Goal: Task Accomplishment & Management: Use online tool/utility

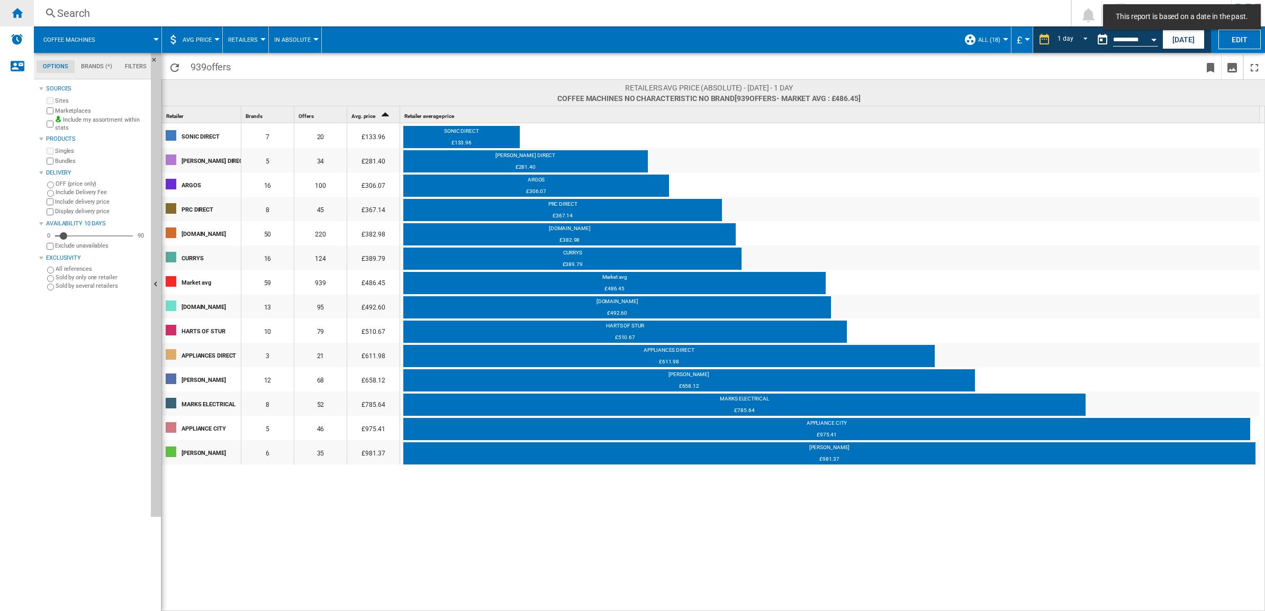
click at [21, 20] on div "Home" at bounding box center [17, 13] width 34 height 26
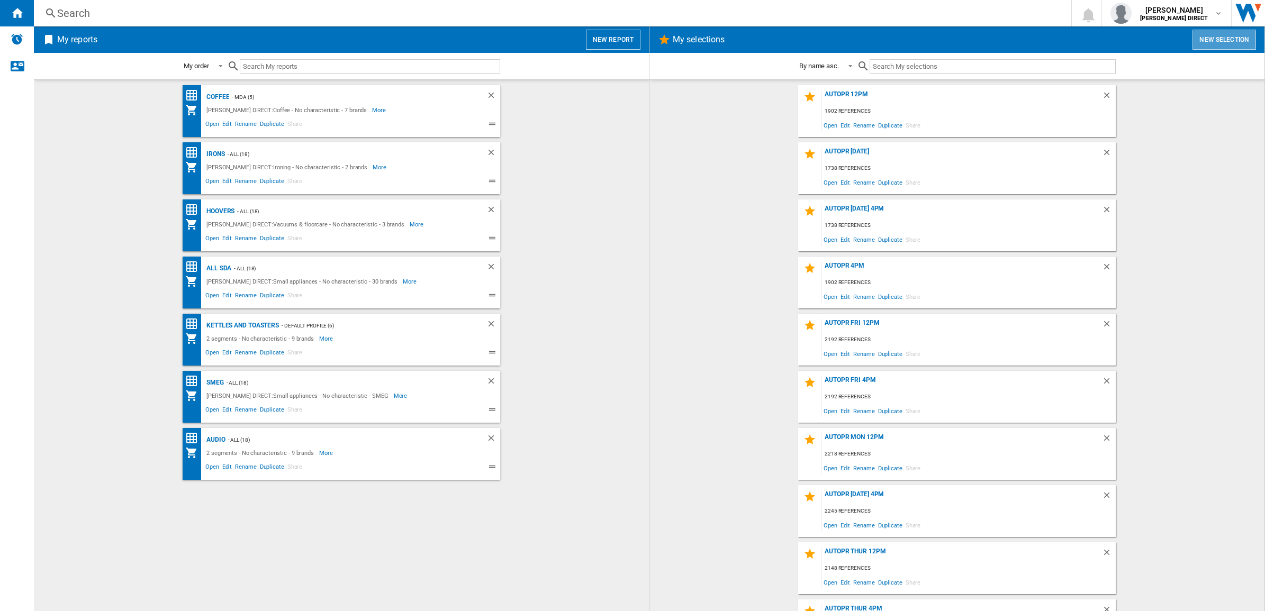
click at [1208, 38] on button "New selection" at bounding box center [1225, 40] width 64 height 20
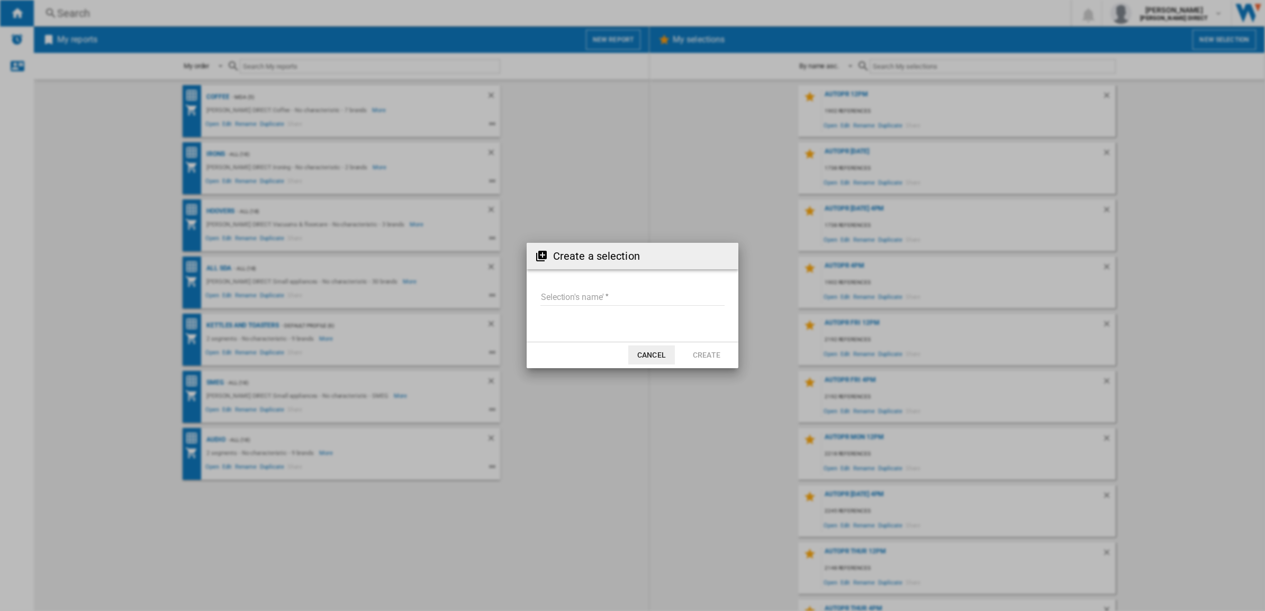
click at [581, 297] on input "Selection's name'" at bounding box center [633, 298] width 184 height 16
type input "*********"
click at [707, 359] on button "Create" at bounding box center [706, 355] width 47 height 19
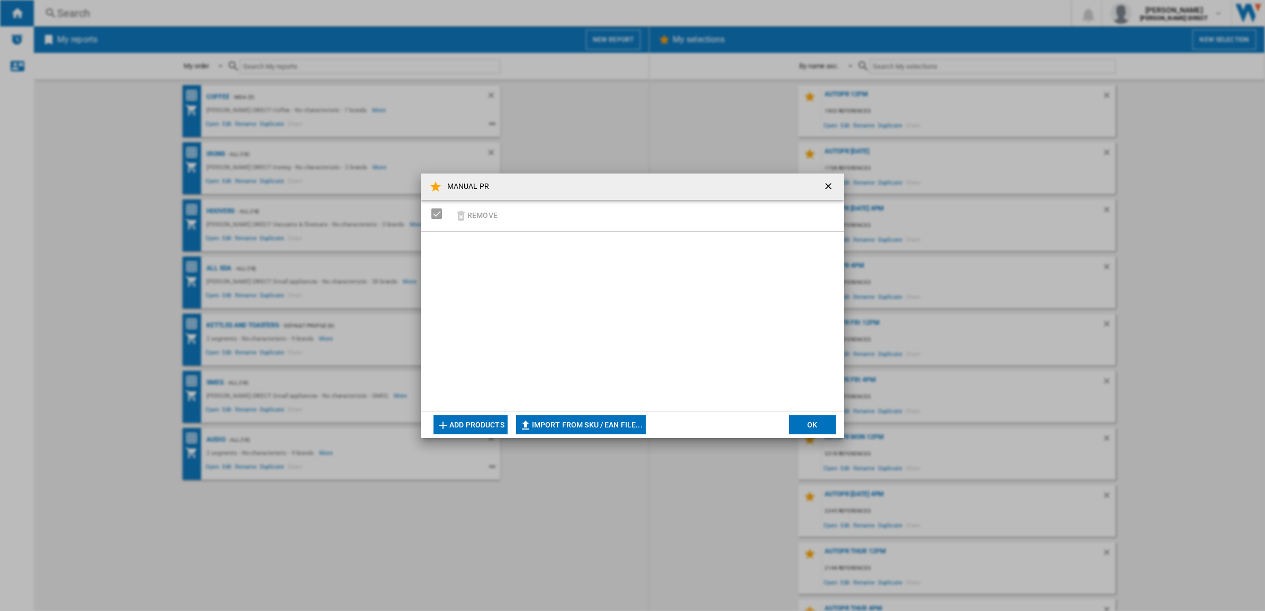
click at [638, 417] on button "Import from SKU / EAN file..." at bounding box center [581, 425] width 130 height 19
type input "**********"
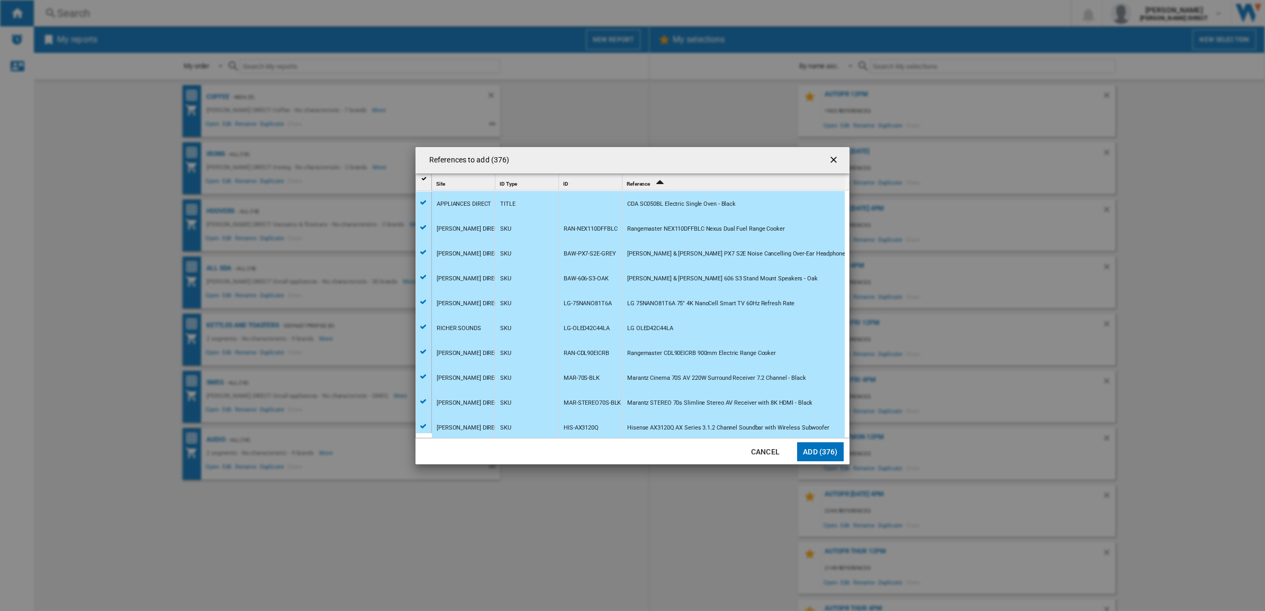
click at [834, 452] on button "Add (376)" at bounding box center [820, 452] width 47 height 19
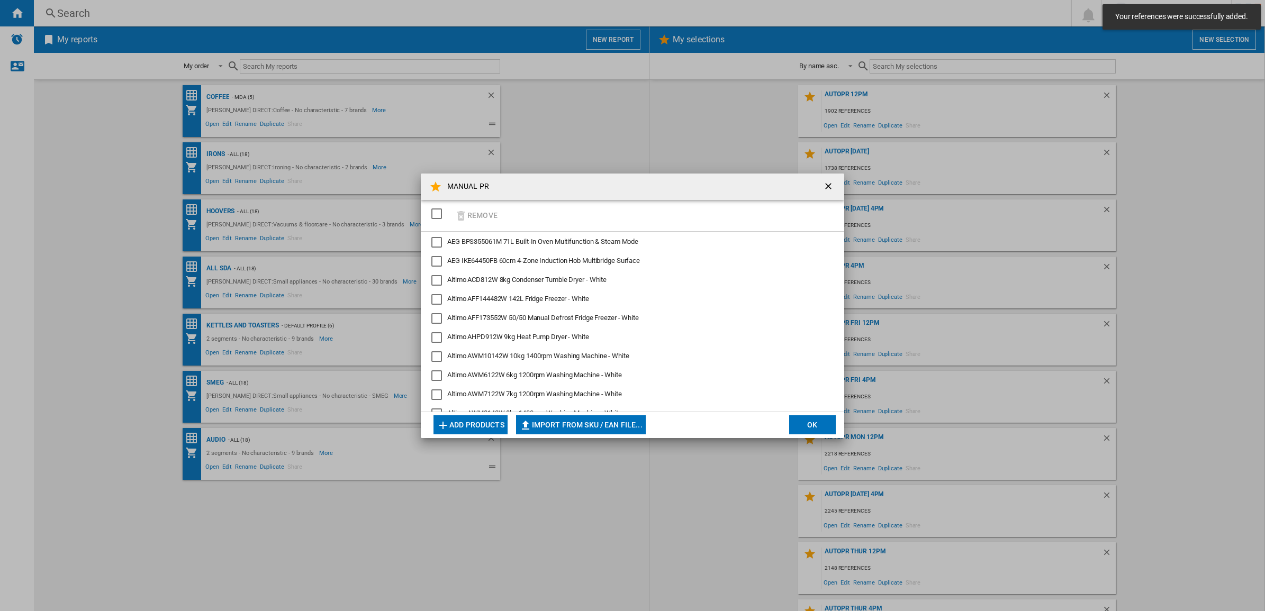
click at [812, 427] on button "OK" at bounding box center [812, 425] width 47 height 19
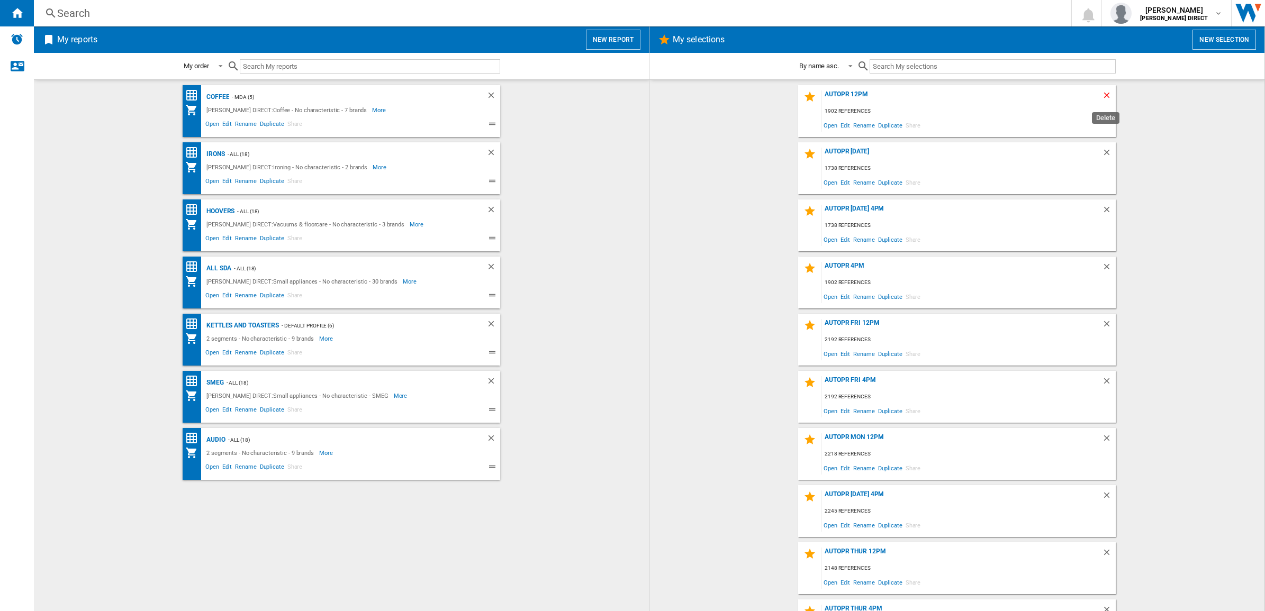
click at [1102, 94] on ng-md-icon "Delete" at bounding box center [1108, 97] width 13 height 13
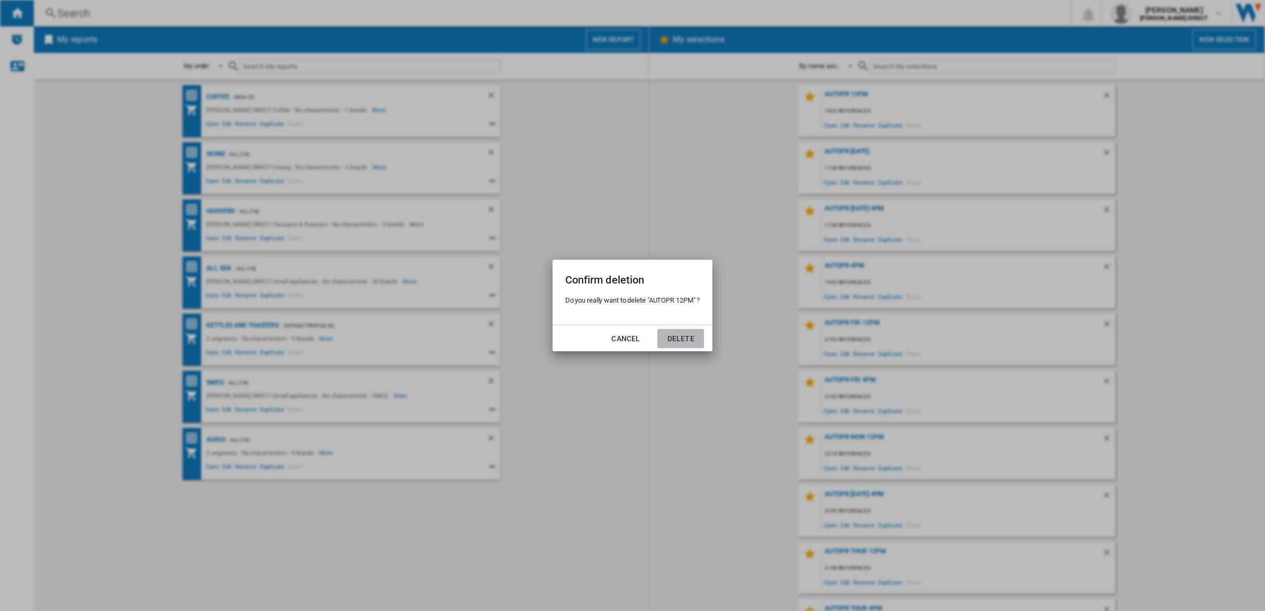
click at [691, 335] on button "Delete" at bounding box center [681, 338] width 47 height 19
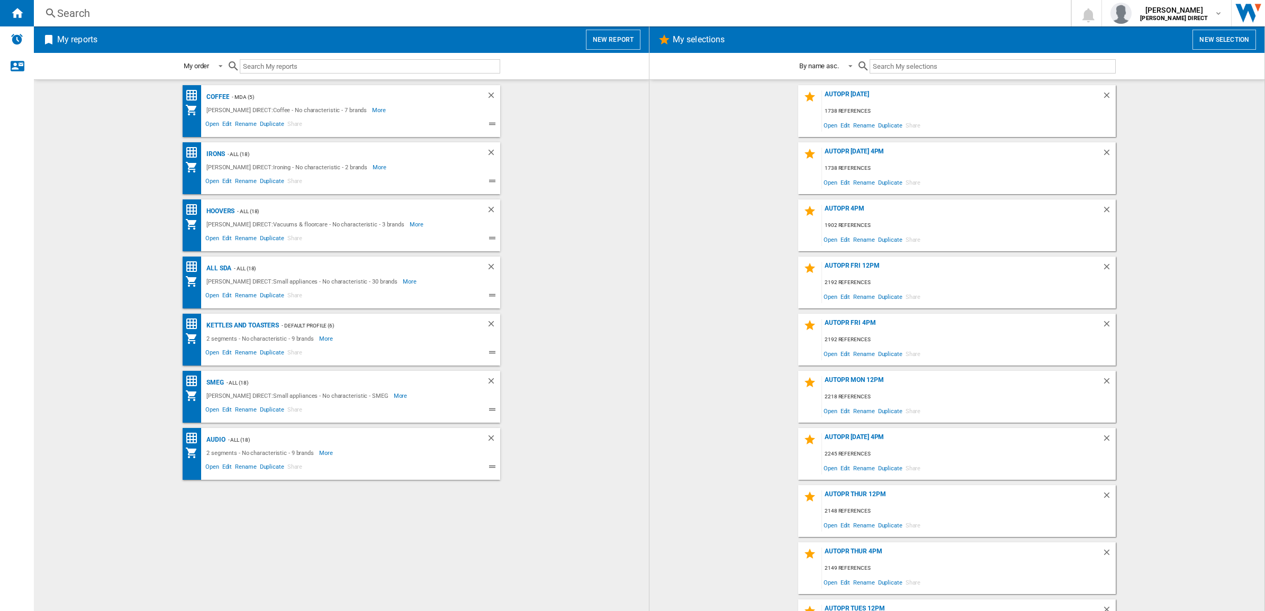
scroll to position [326, 0]
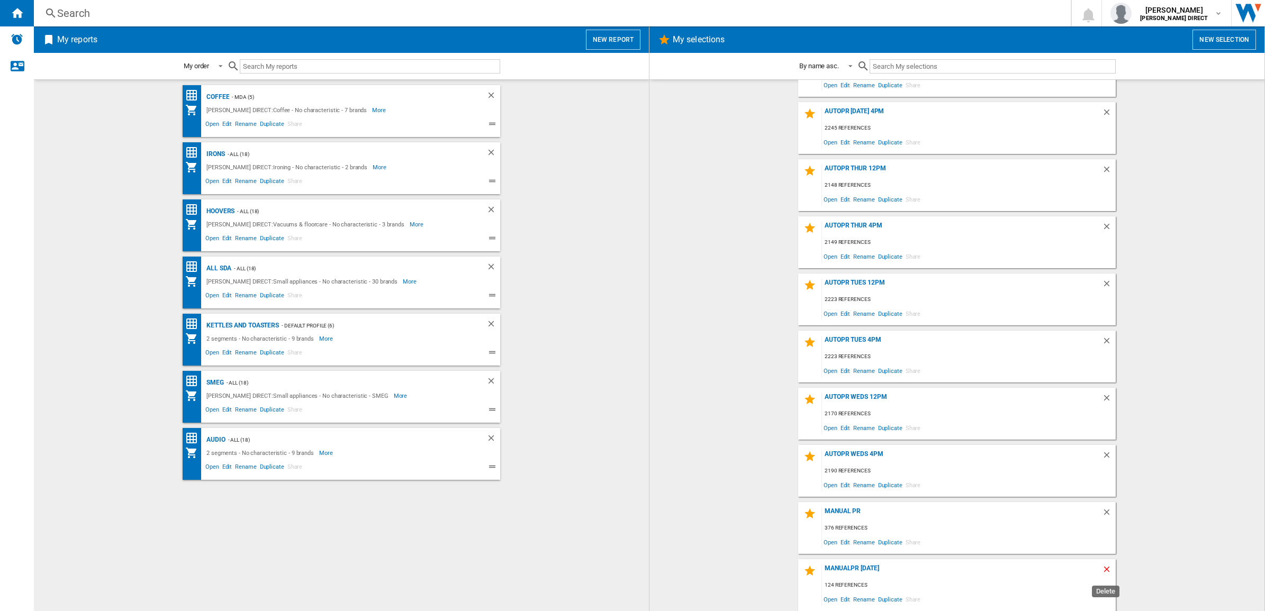
click at [1104, 566] on ng-md-icon "Delete" at bounding box center [1108, 571] width 13 height 13
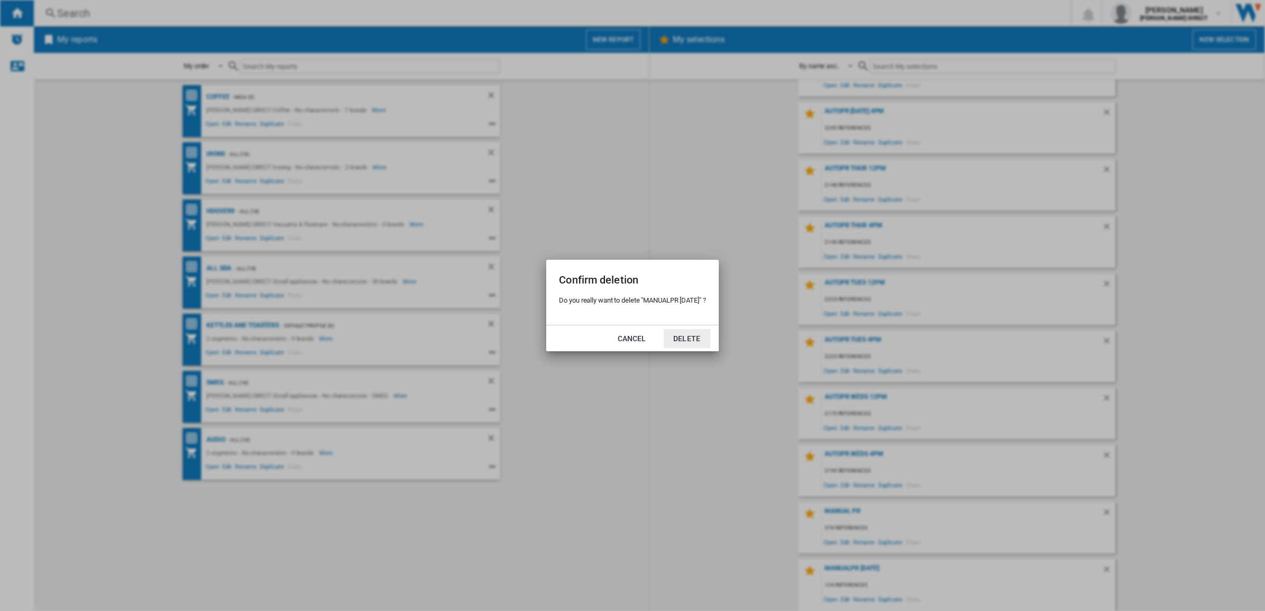
click at [687, 334] on button "Delete" at bounding box center [687, 338] width 47 height 19
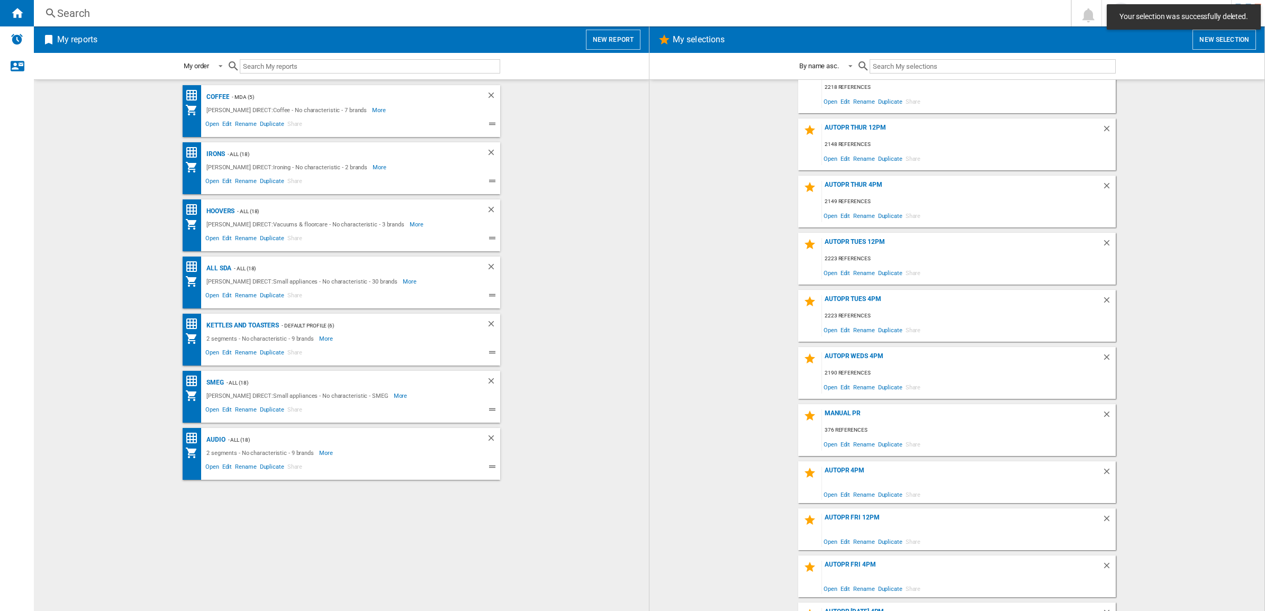
scroll to position [268, 0]
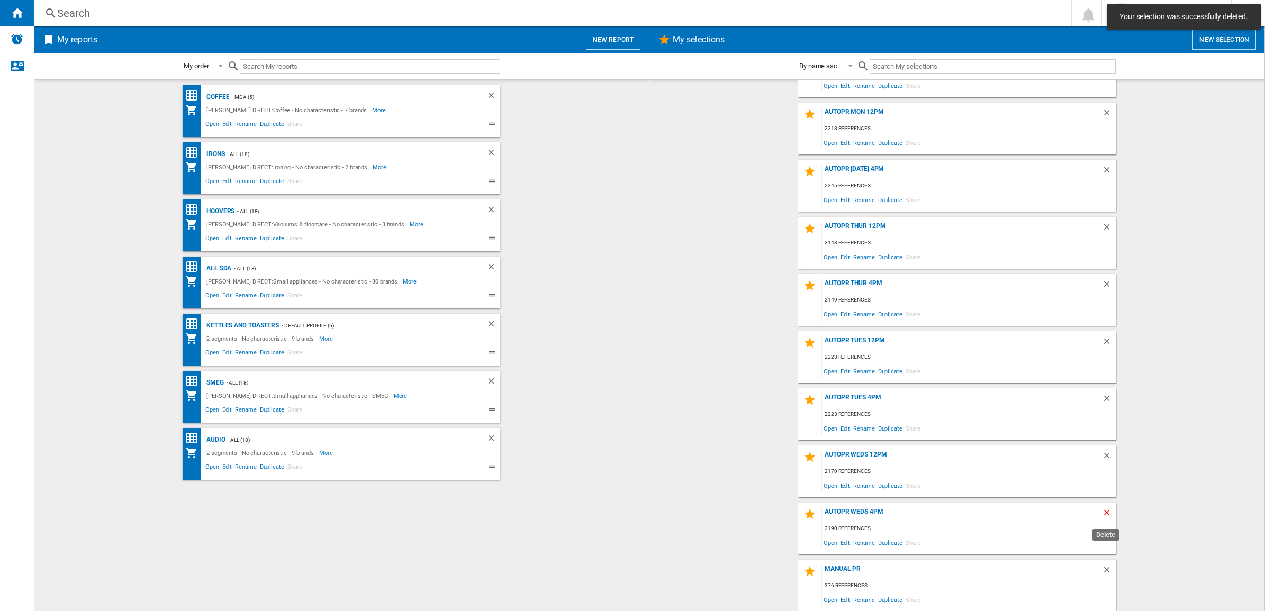
click at [1104, 512] on ng-md-icon "Delete" at bounding box center [1108, 514] width 13 height 13
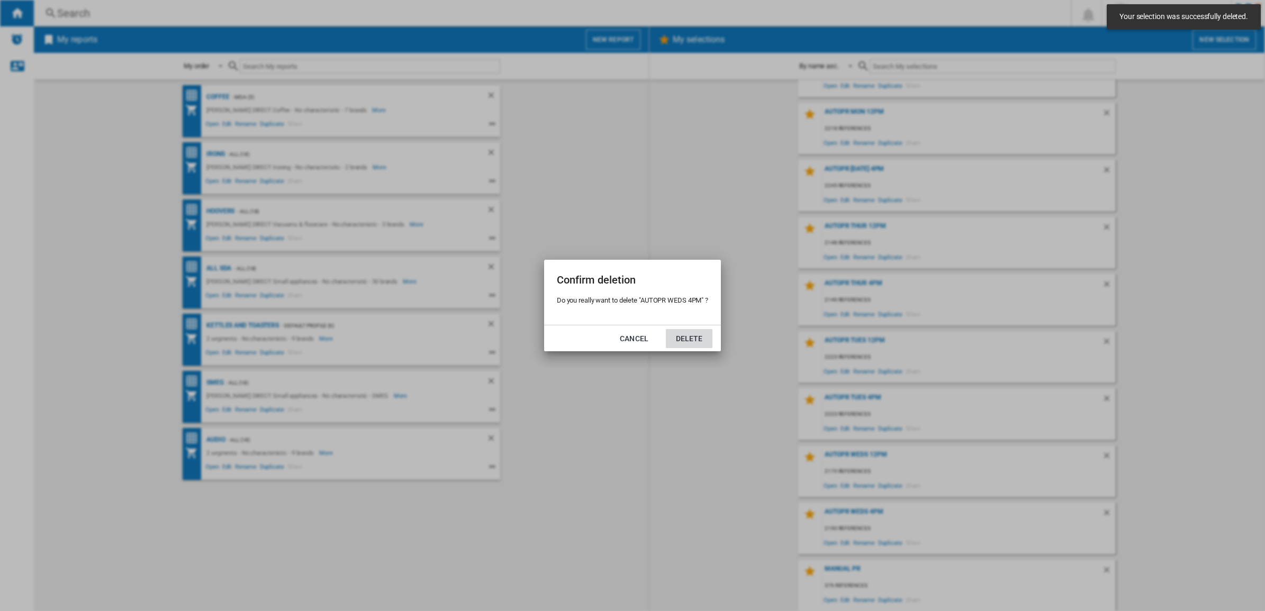
click at [694, 342] on button "Delete" at bounding box center [689, 338] width 47 height 19
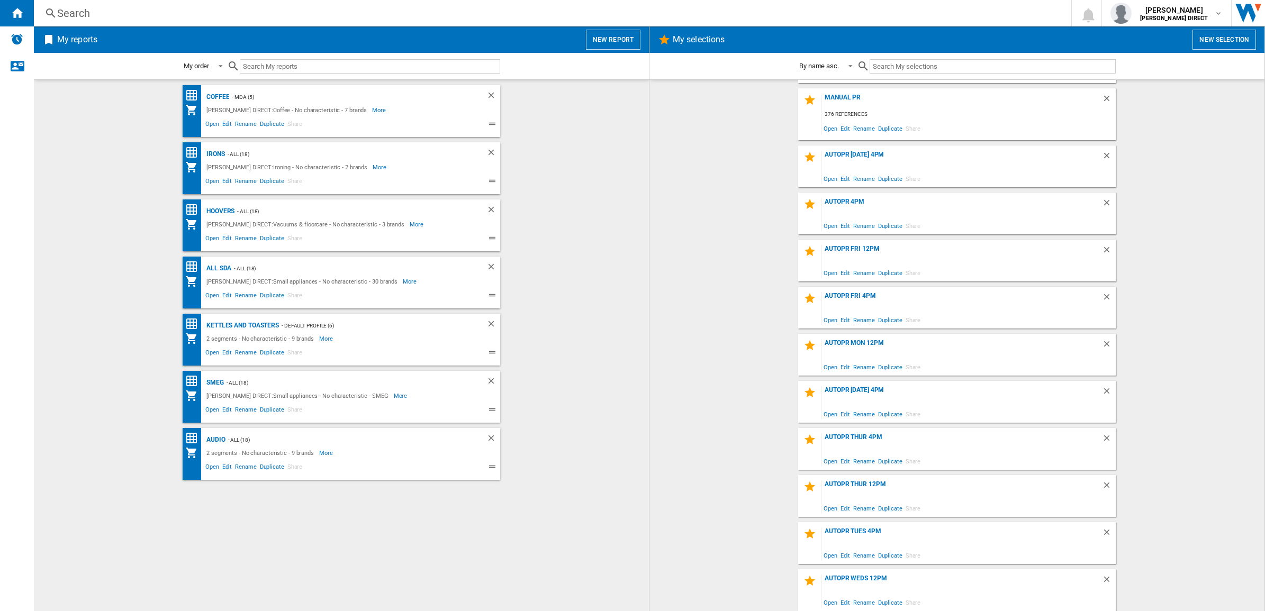
scroll to position [212, 0]
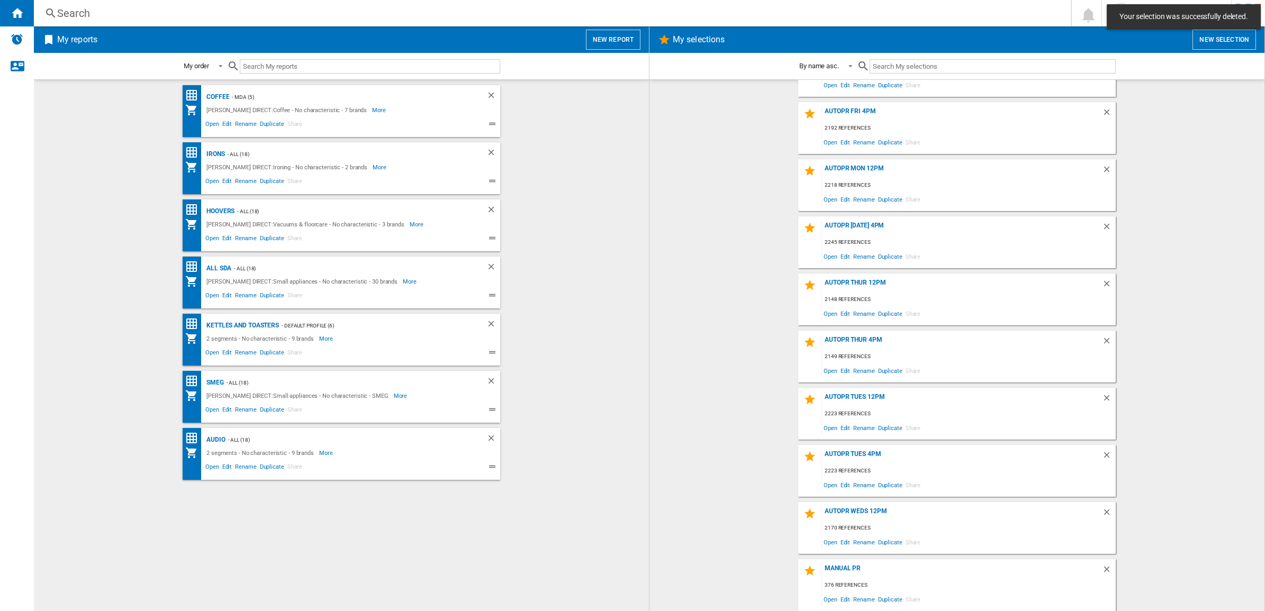
click at [1102, 507] on div "AUTOPR WEDS 12PM 2170 references Open Edit Rename Duplicate Share" at bounding box center [957, 528] width 318 height 52
click at [1102, 508] on ng-md-icon "Delete" at bounding box center [1108, 514] width 13 height 13
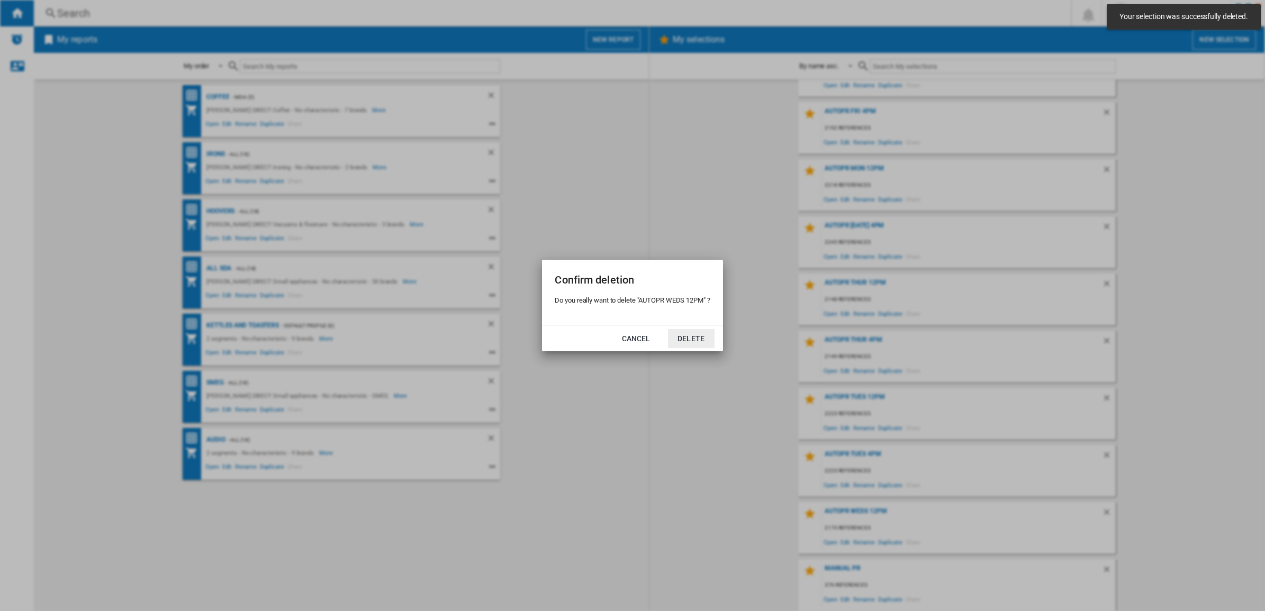
click at [691, 337] on button "Delete" at bounding box center [691, 338] width 47 height 19
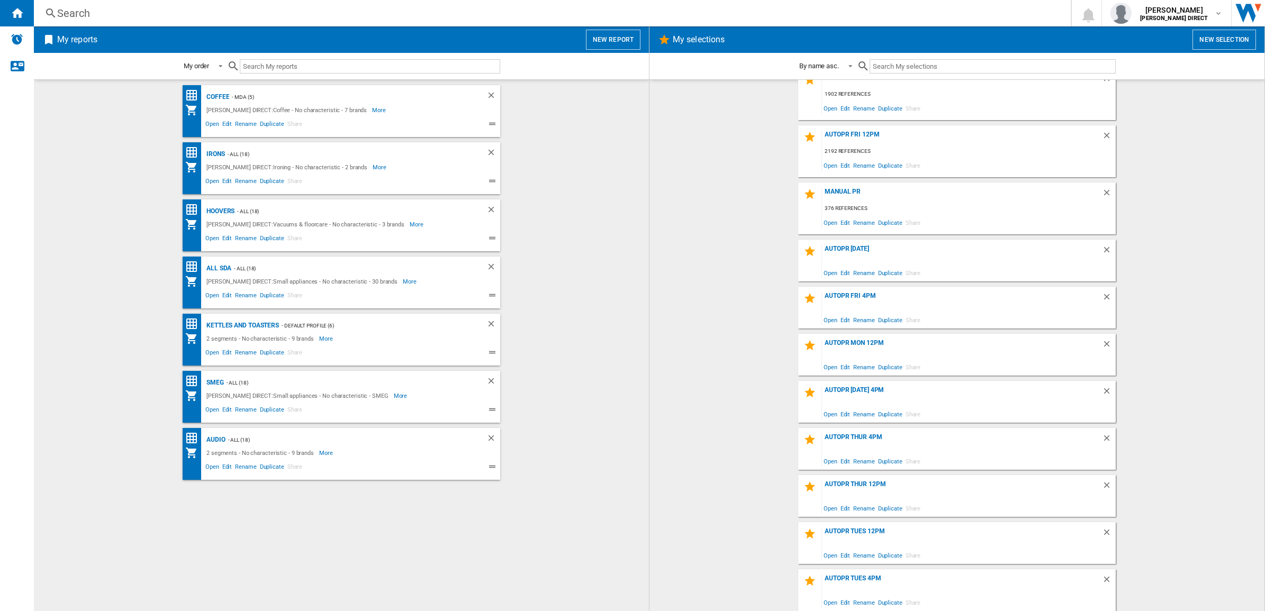
scroll to position [155, 0]
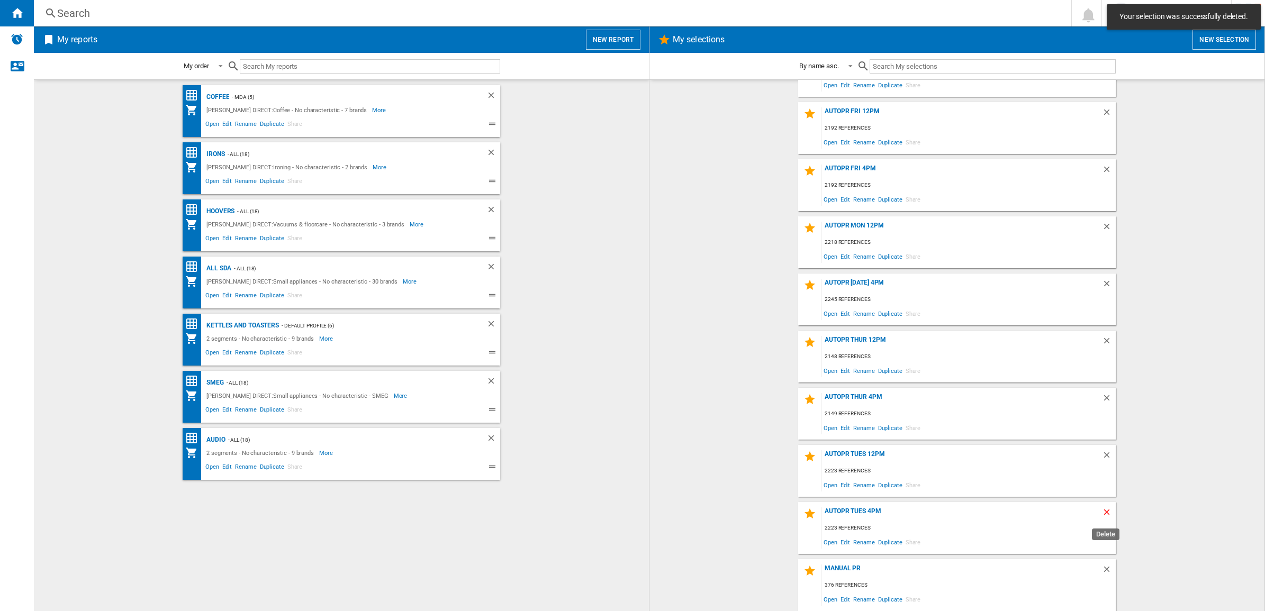
click at [1106, 512] on ng-md-icon "Delete" at bounding box center [1108, 514] width 13 height 13
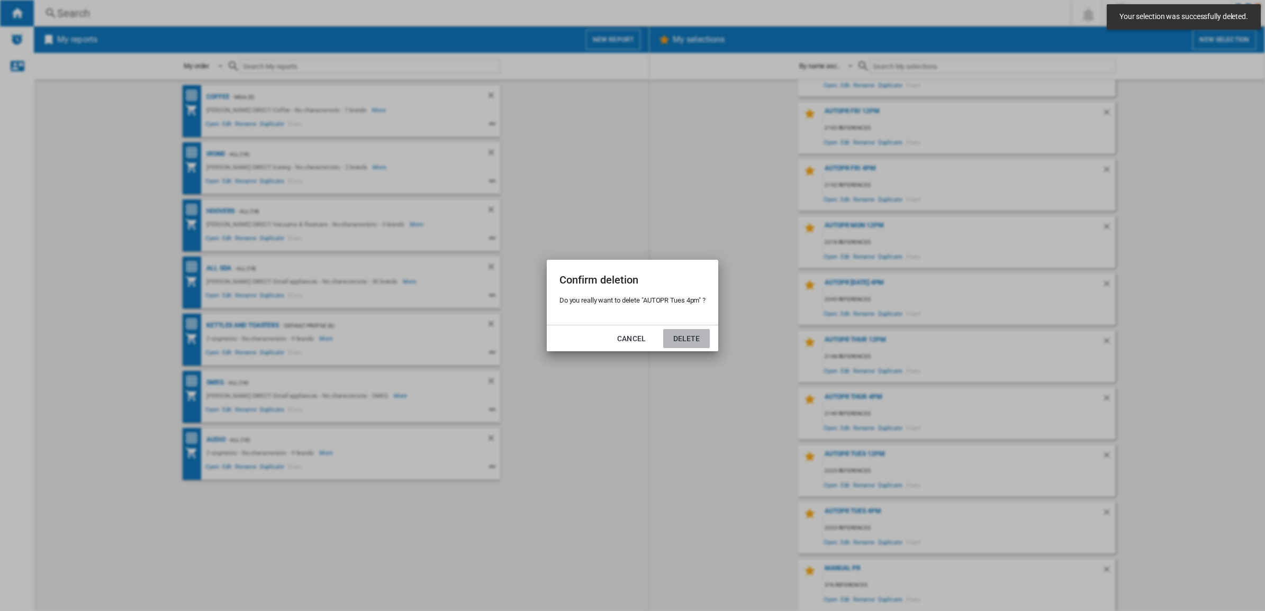
click at [697, 340] on button "Delete" at bounding box center [686, 338] width 47 height 19
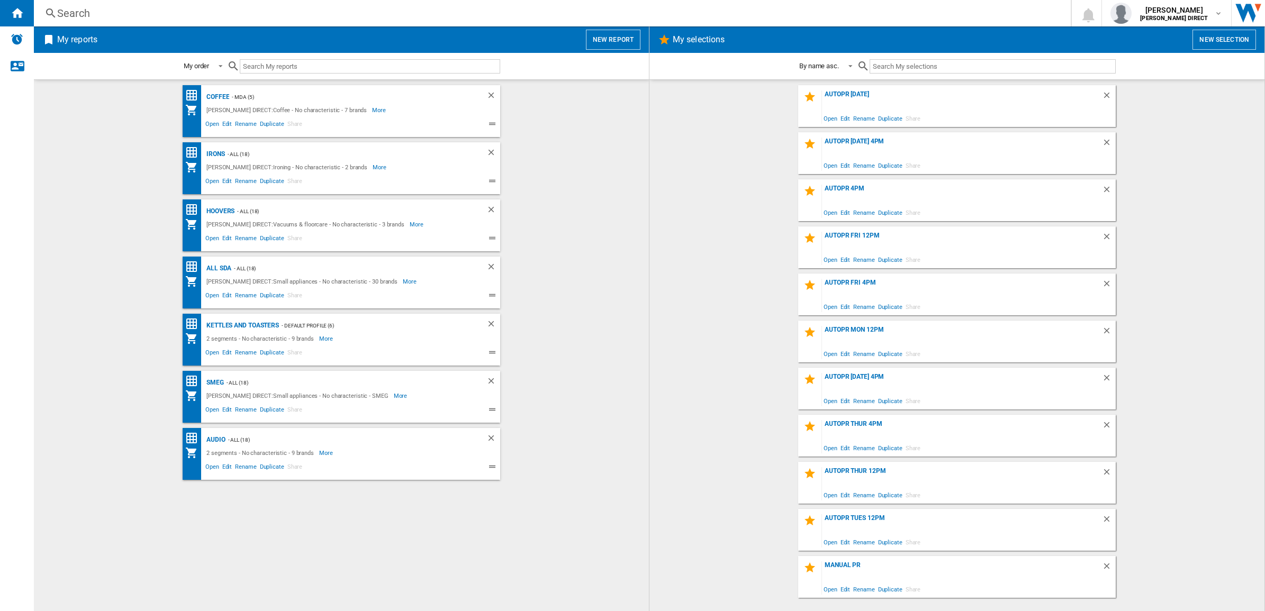
scroll to position [0, 0]
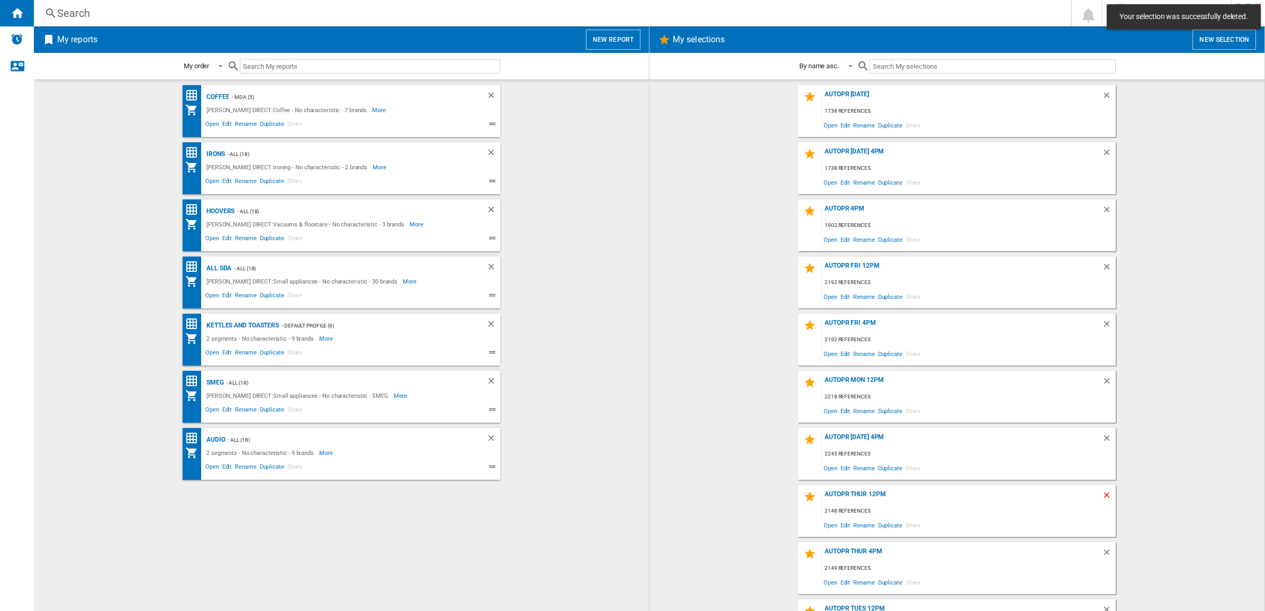
click at [1107, 496] on ng-md-icon "Delete" at bounding box center [1108, 497] width 13 height 13
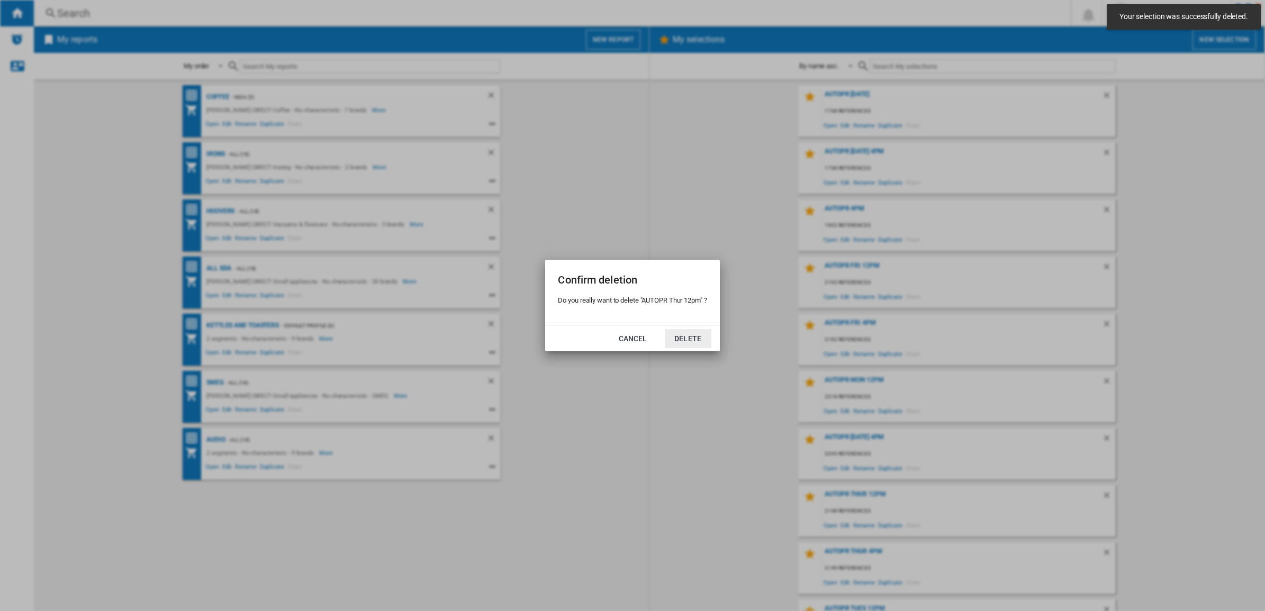
click at [698, 334] on button "Delete" at bounding box center [688, 338] width 47 height 19
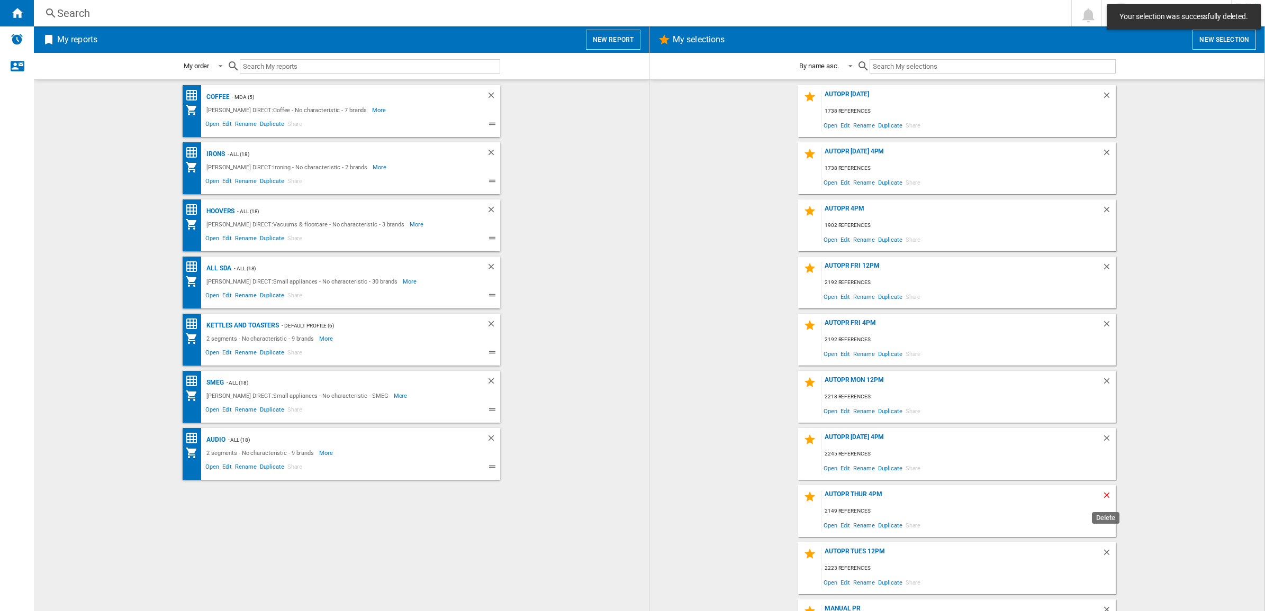
click at [1102, 493] on ng-md-icon "Delete" at bounding box center [1108, 497] width 13 height 13
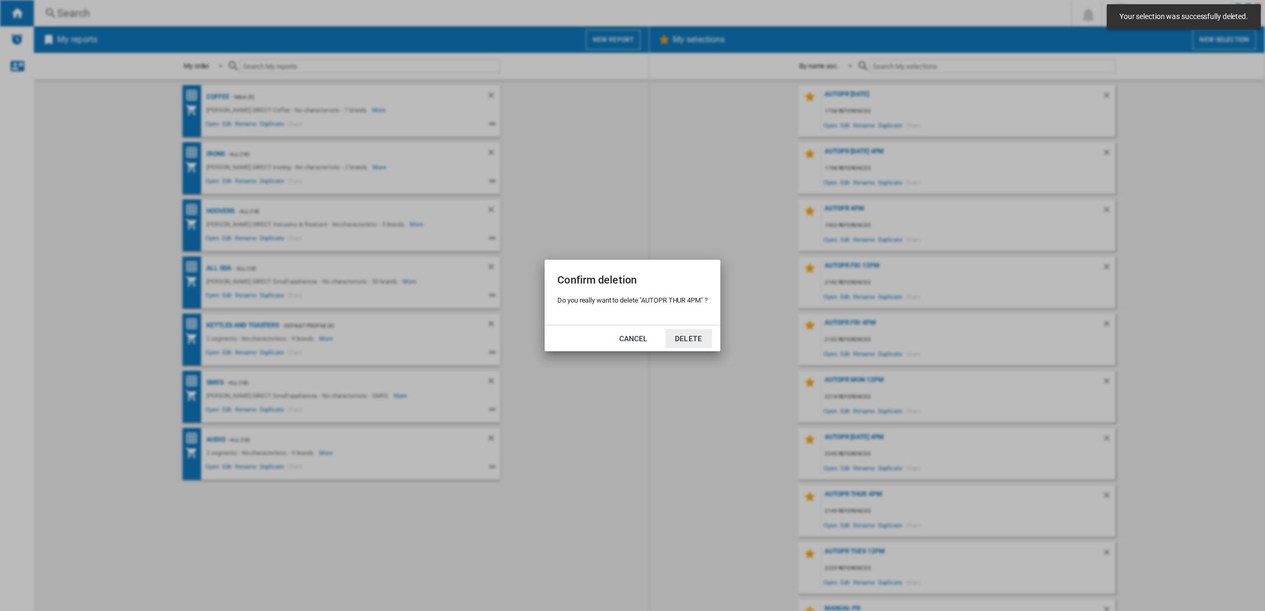
click at [686, 342] on button "Delete" at bounding box center [688, 338] width 47 height 19
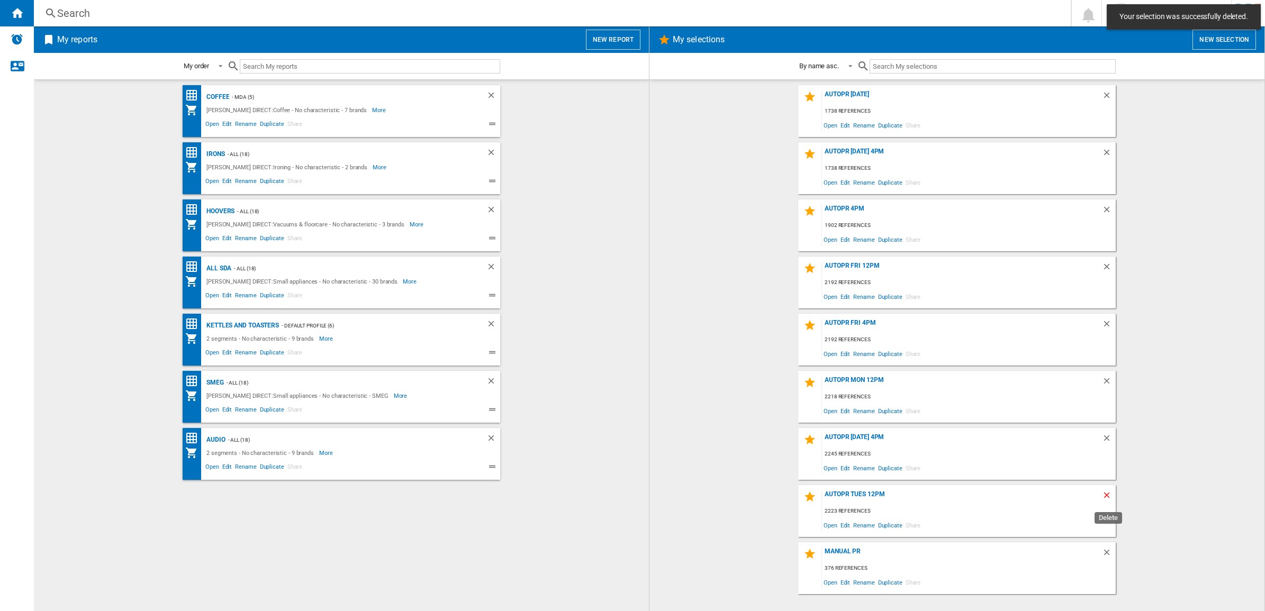
click at [1111, 491] on ng-md-icon "Delete" at bounding box center [1108, 497] width 13 height 13
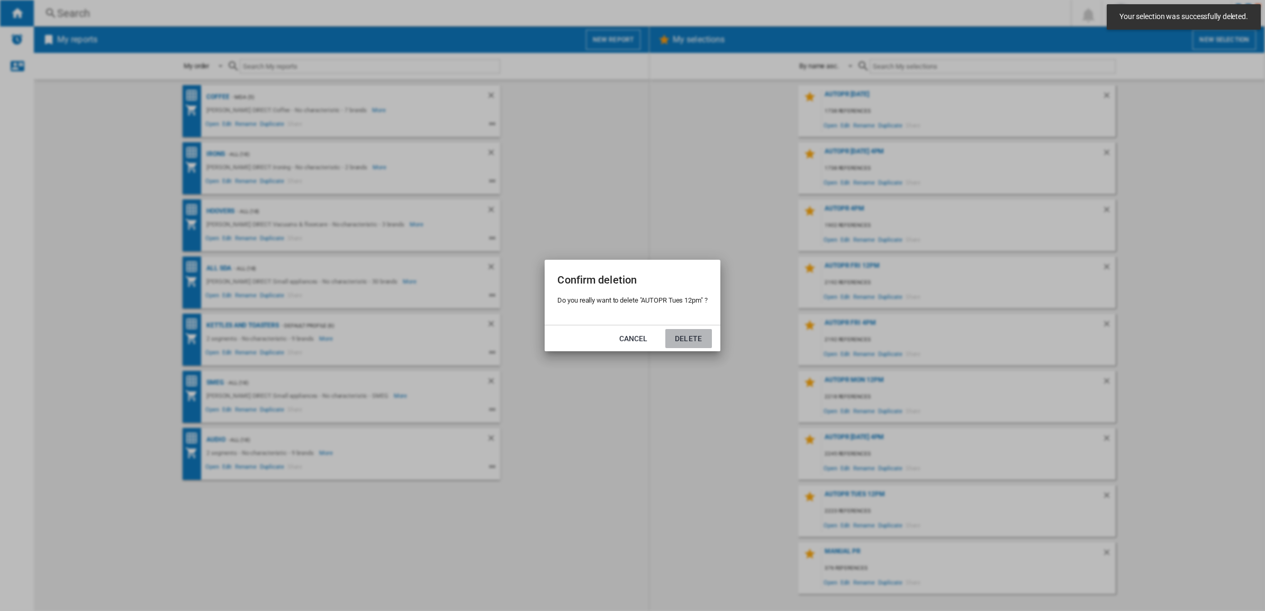
click at [687, 331] on button "Delete" at bounding box center [688, 338] width 47 height 19
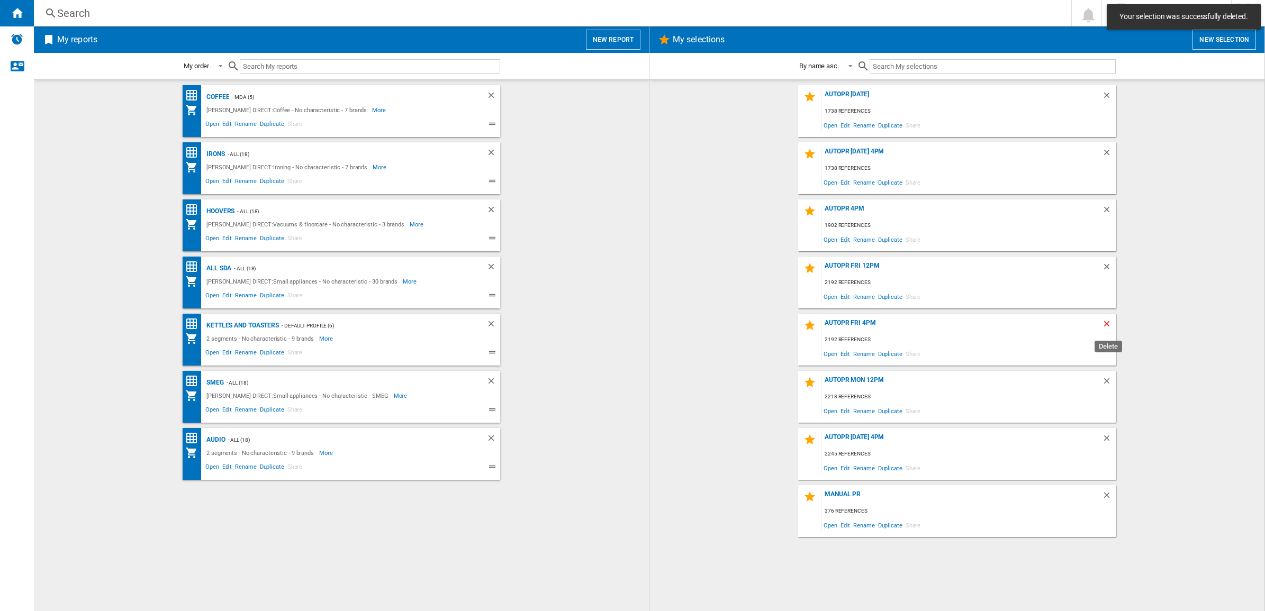
click at [1105, 326] on ng-md-icon "Delete" at bounding box center [1108, 325] width 13 height 13
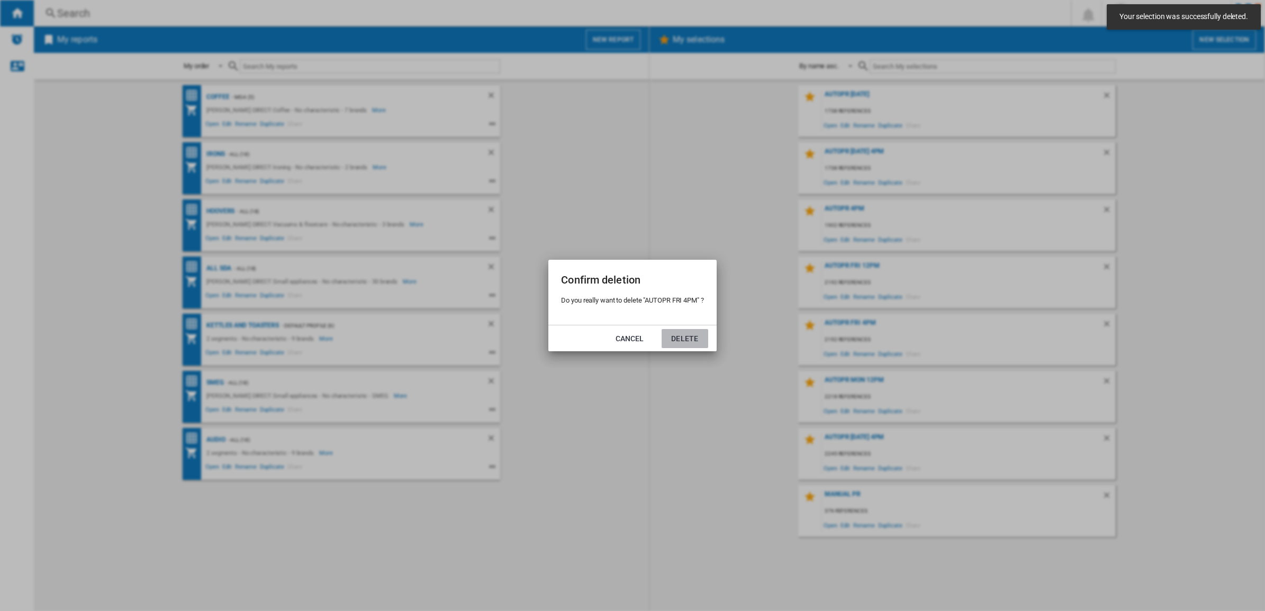
click at [694, 331] on button "Delete" at bounding box center [685, 338] width 47 height 19
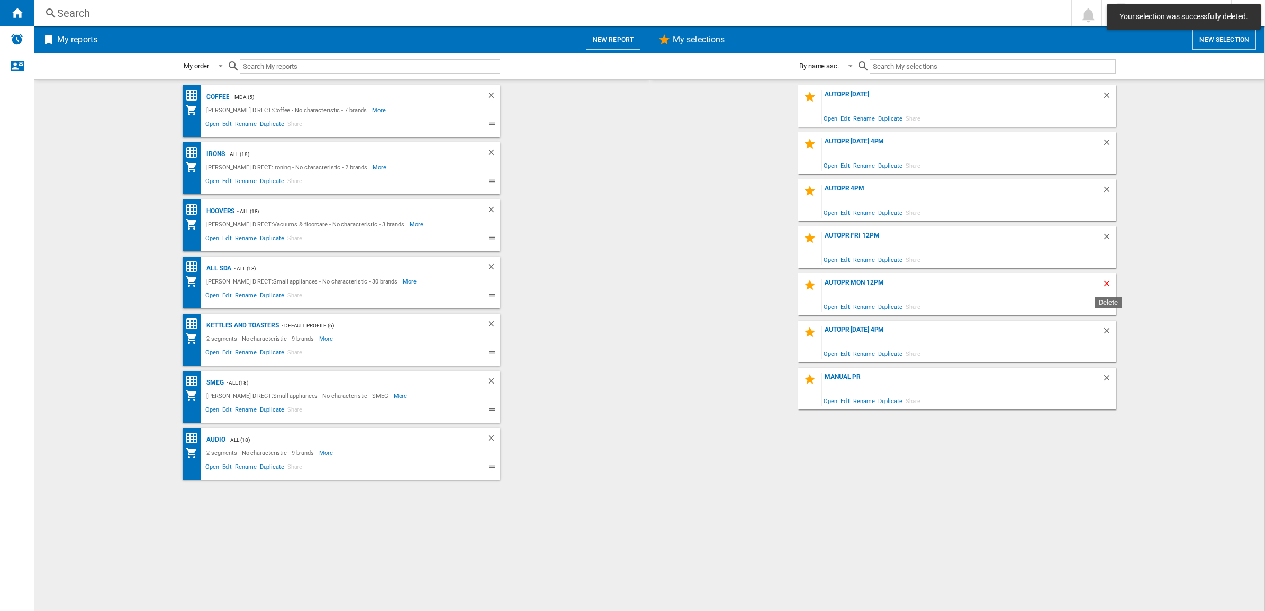
click at [1105, 281] on div "AUTOPR [DATE] Open Edit Rename Duplicate Share AUTOPR [DATE] 4PM Open Edit Rena…" at bounding box center [957, 345] width 594 height 521
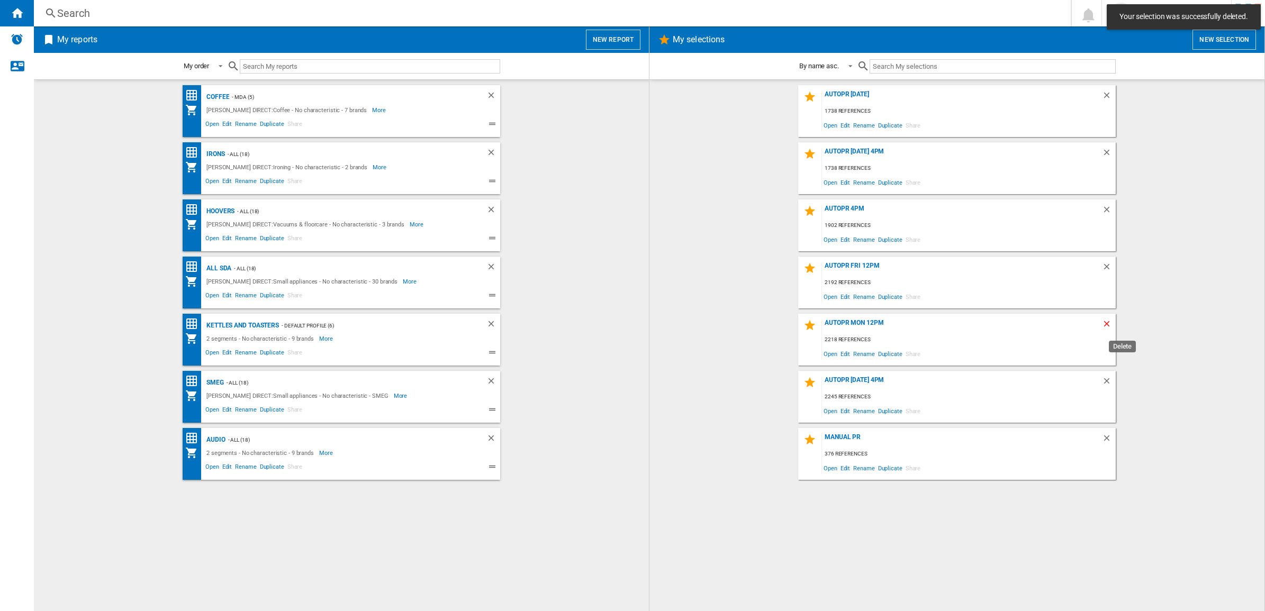
click at [1108, 323] on ng-md-icon "Delete" at bounding box center [1108, 325] width 13 height 13
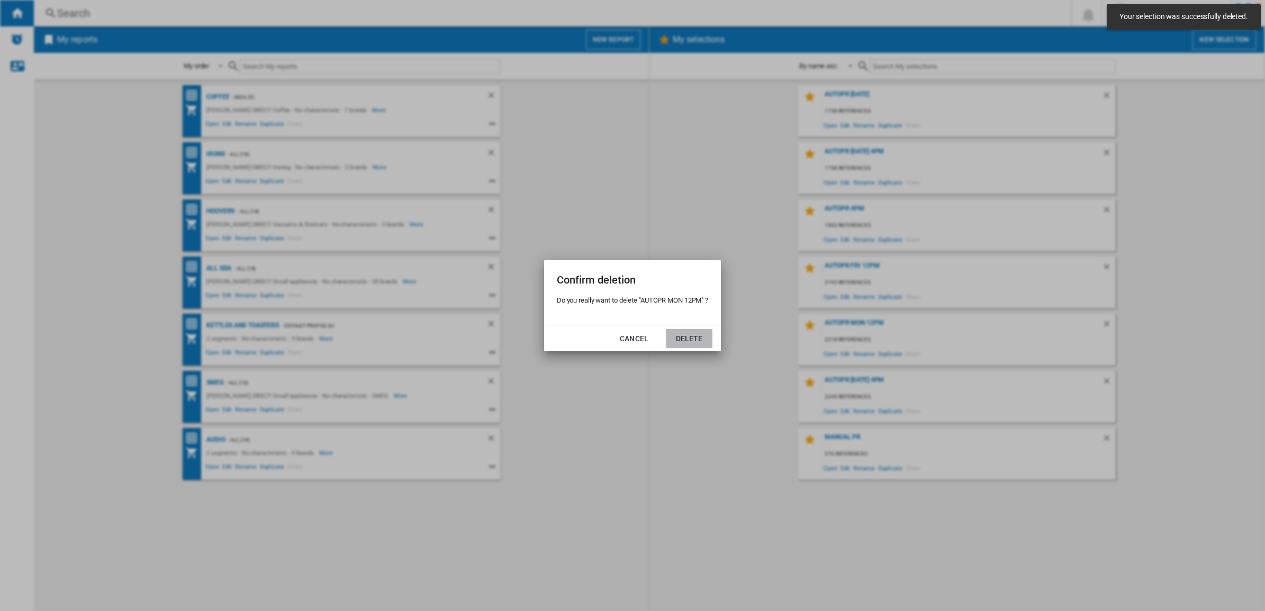
click at [676, 336] on button "Delete" at bounding box center [689, 338] width 47 height 19
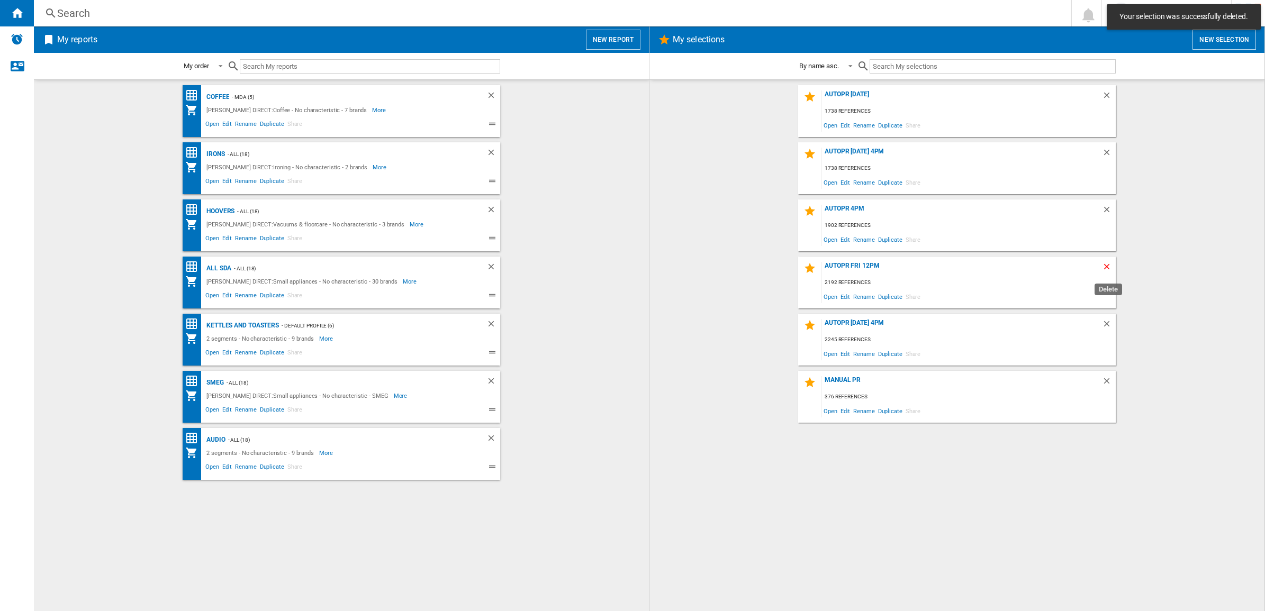
click at [1108, 271] on ng-md-icon "Delete" at bounding box center [1108, 268] width 13 height 13
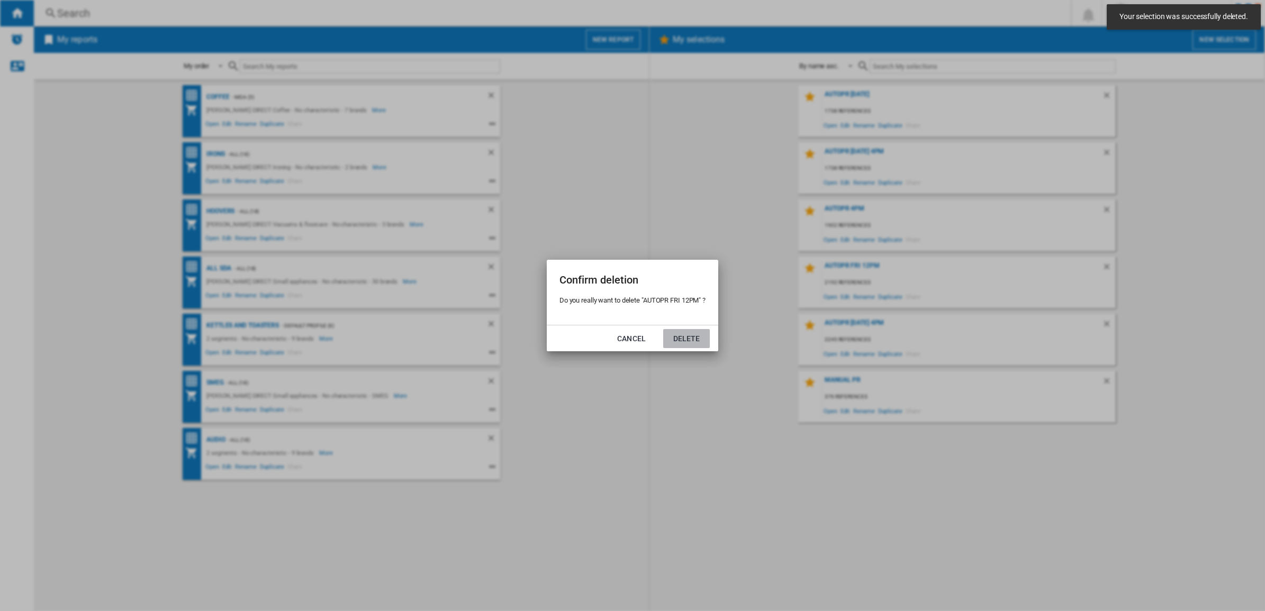
click at [708, 337] on button "Delete" at bounding box center [686, 338] width 47 height 19
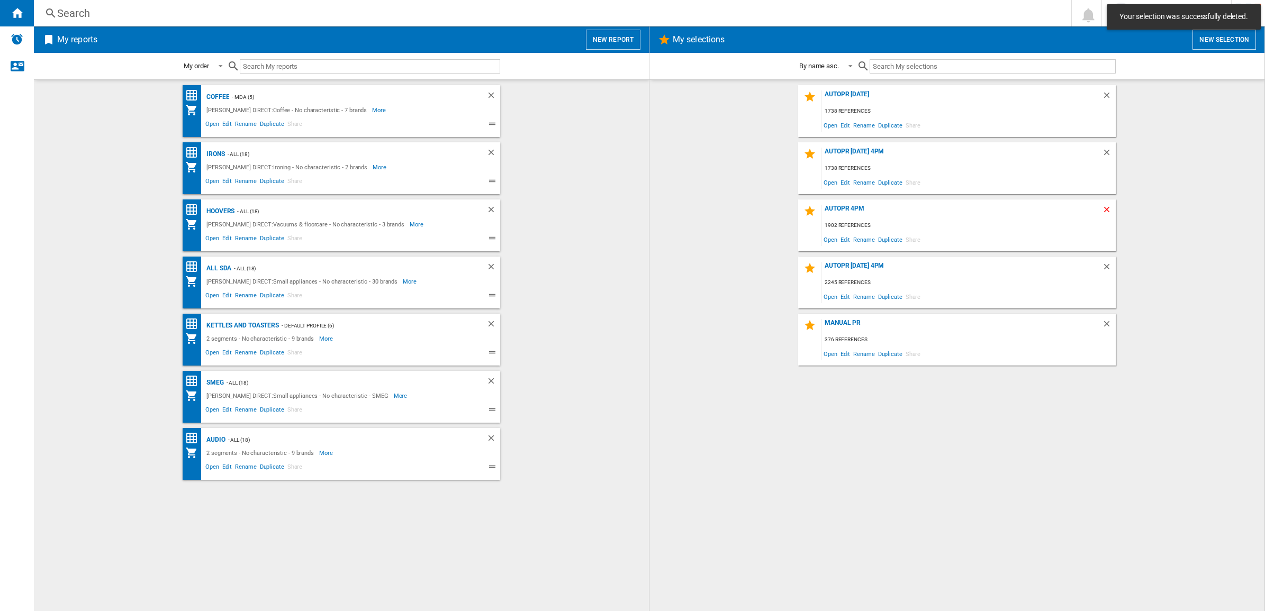
click at [1108, 208] on ng-md-icon "Delete" at bounding box center [1108, 211] width 13 height 13
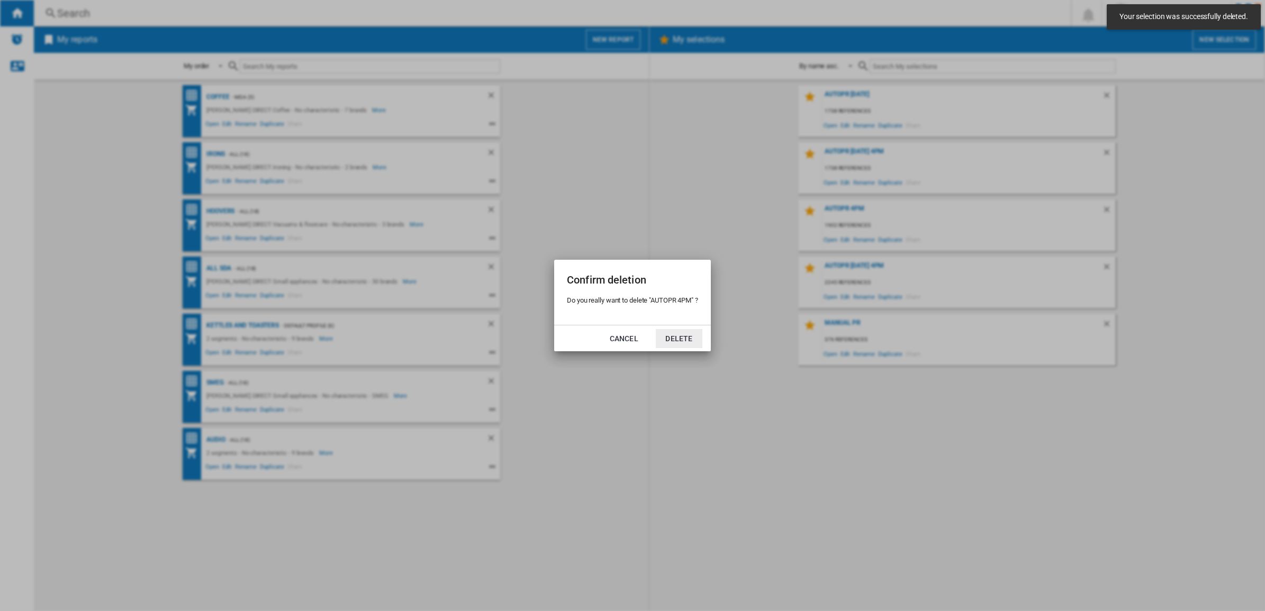
click at [683, 332] on button "Delete" at bounding box center [679, 338] width 47 height 19
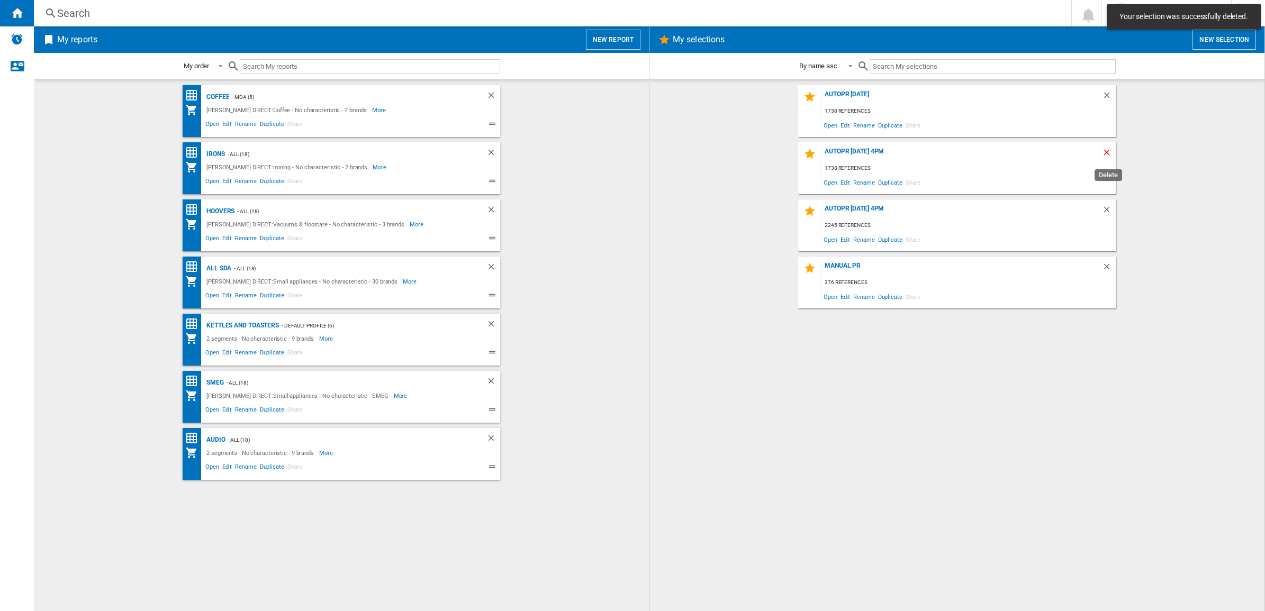
click at [1109, 148] on ng-md-icon "Delete" at bounding box center [1108, 154] width 13 height 13
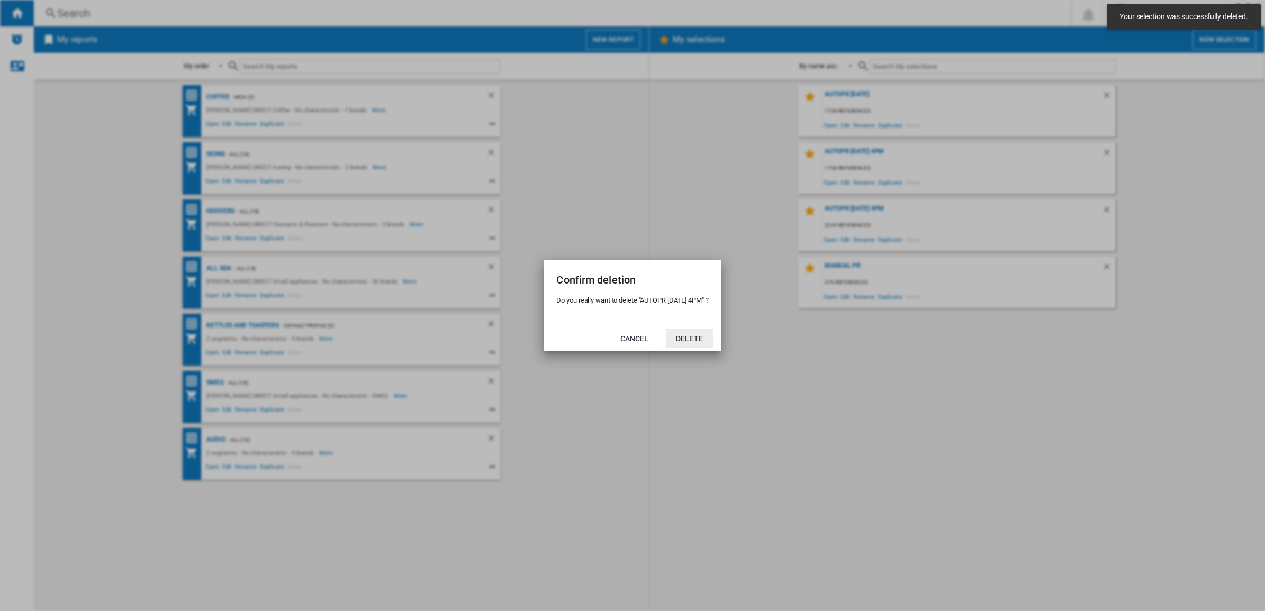
click at [692, 336] on button "Delete" at bounding box center [690, 338] width 47 height 19
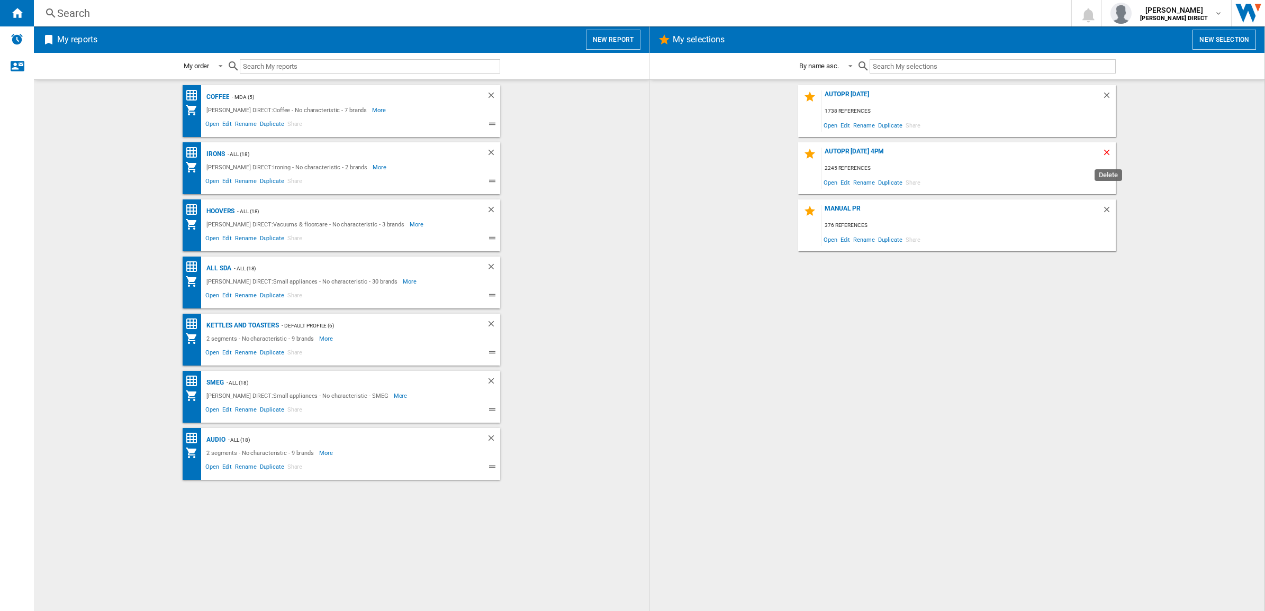
click at [1110, 152] on ng-md-icon "Delete" at bounding box center [1108, 154] width 13 height 13
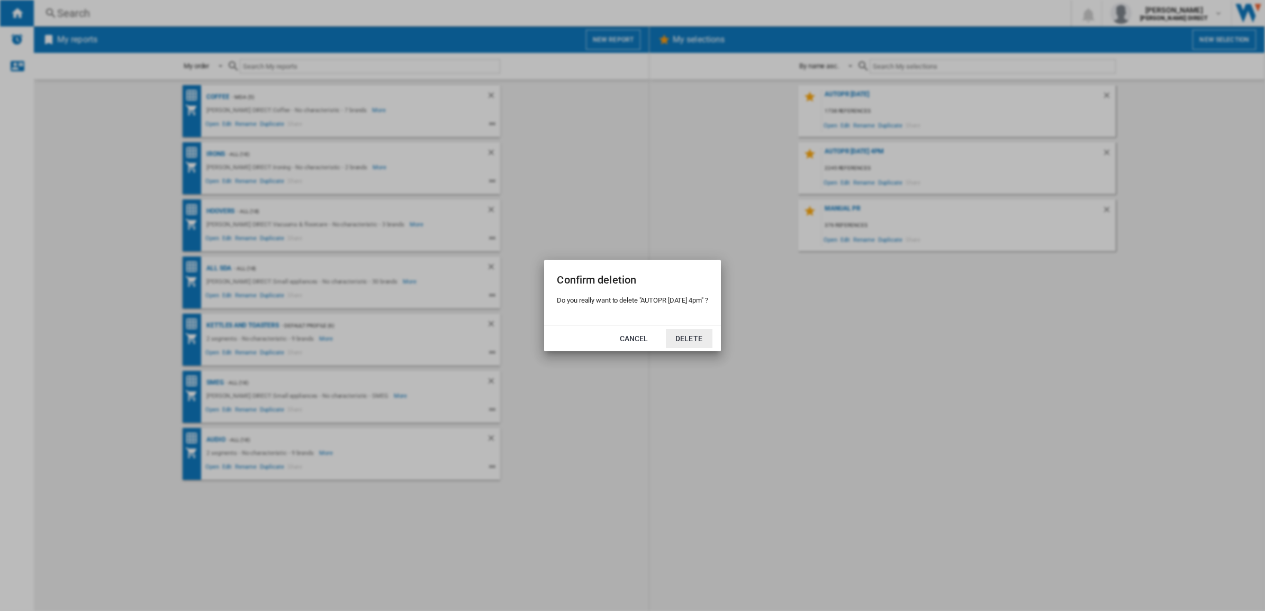
click at [699, 346] on button "Delete" at bounding box center [689, 338] width 47 height 19
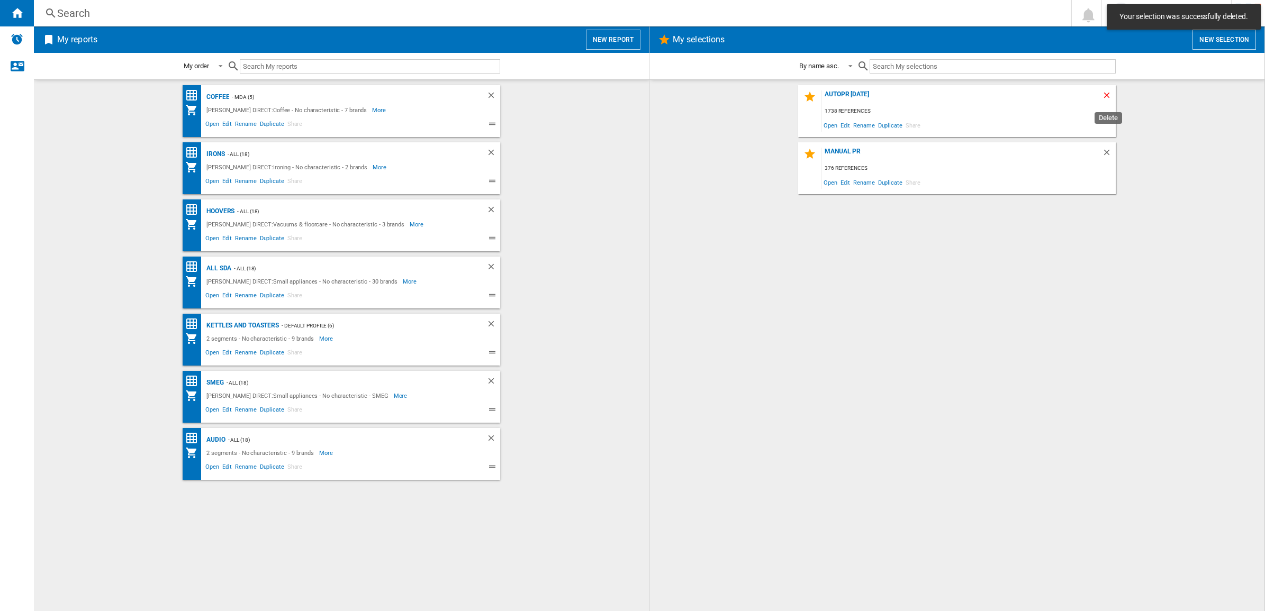
click at [1108, 91] on ng-md-icon "Delete" at bounding box center [1108, 97] width 13 height 13
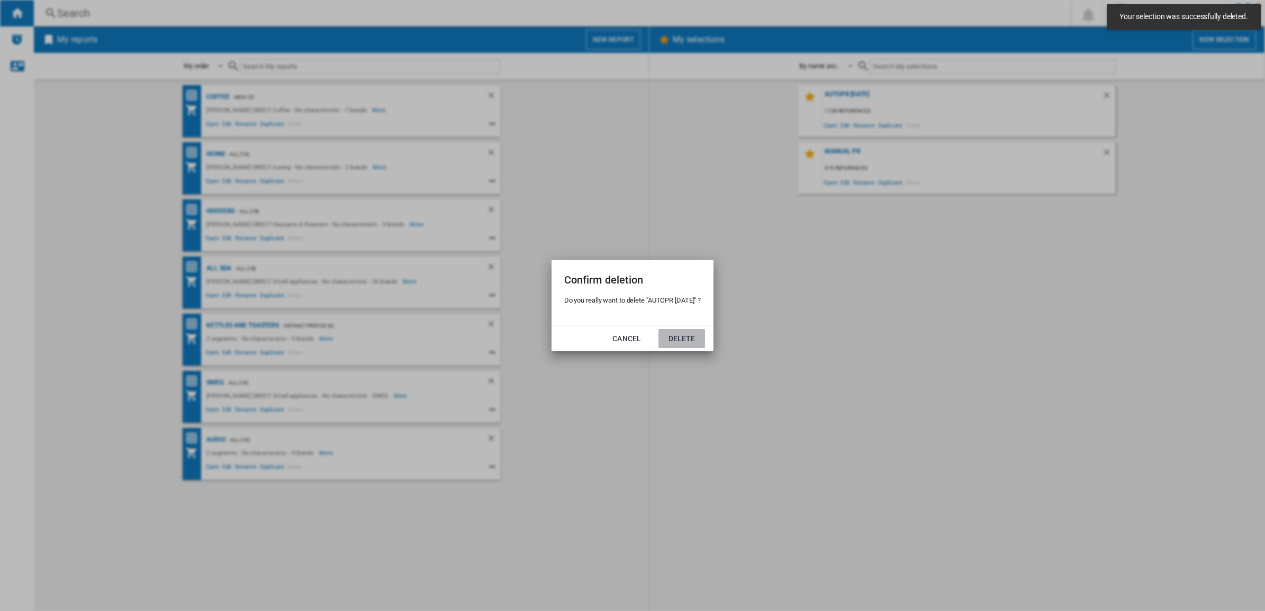
click at [683, 332] on button "Delete" at bounding box center [682, 338] width 47 height 19
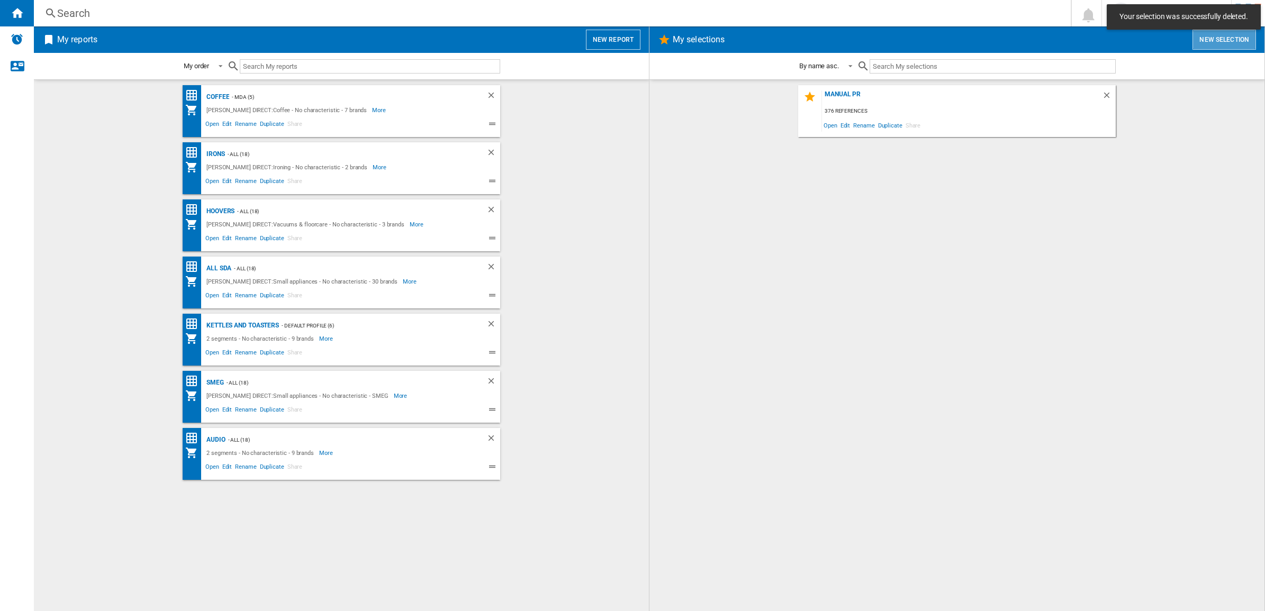
click at [1210, 35] on button "New selection" at bounding box center [1225, 40] width 64 height 20
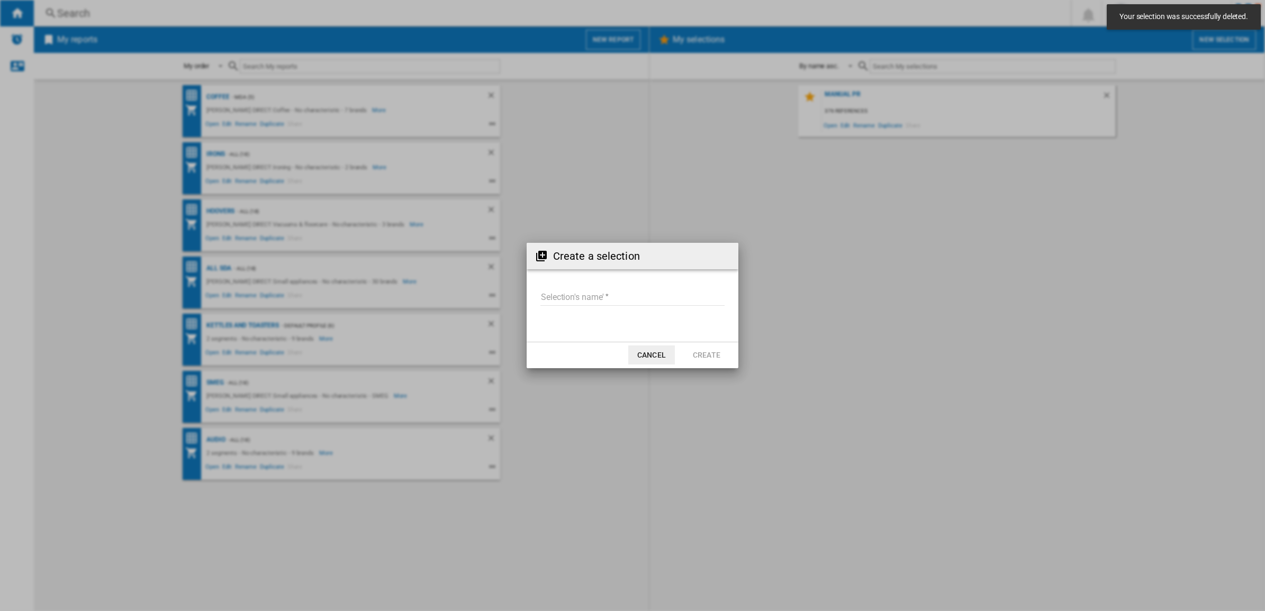
click at [607, 299] on input "Selection's name'" at bounding box center [633, 298] width 184 height 16
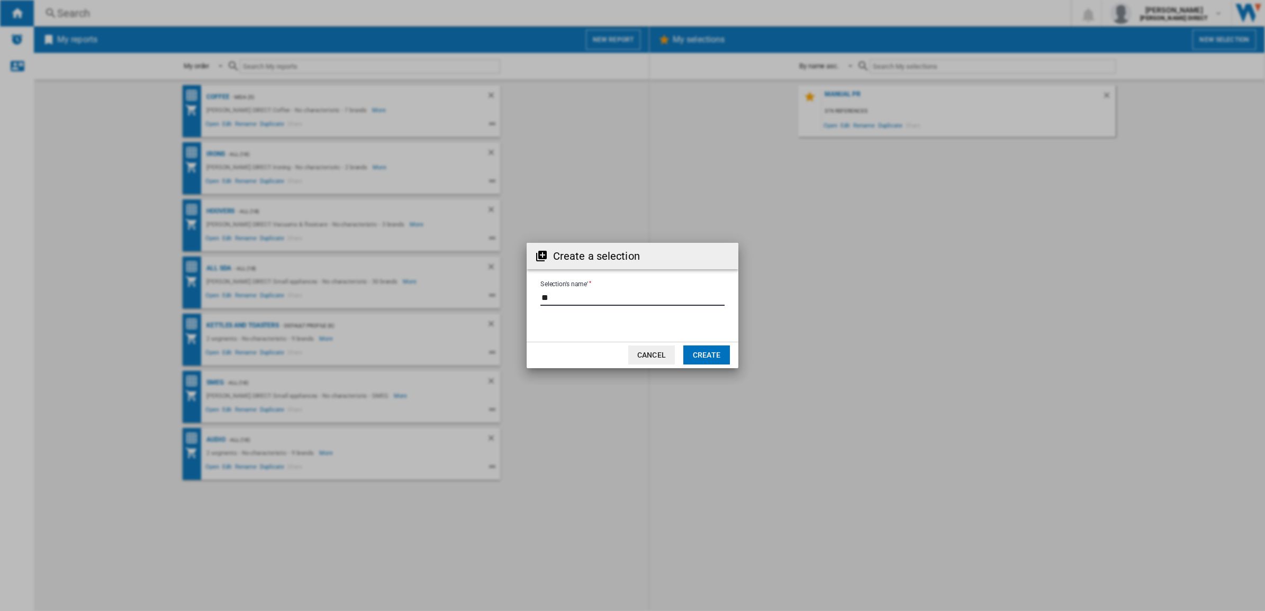
type input "*"
type input "*******"
click at [712, 356] on button "Create" at bounding box center [706, 355] width 47 height 19
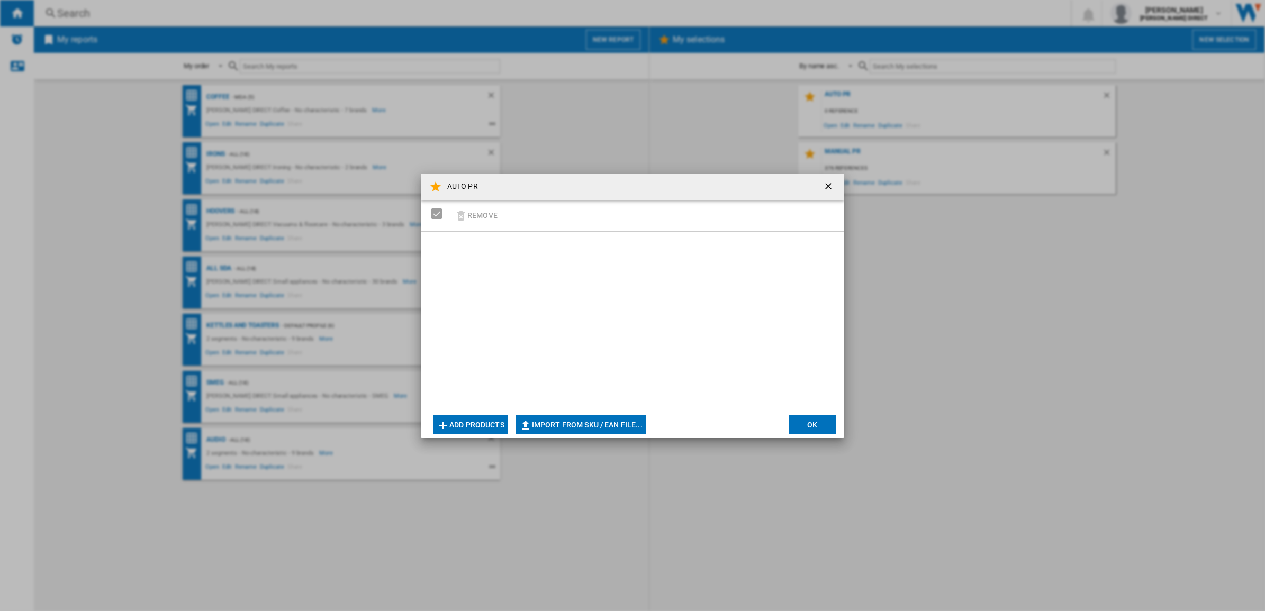
click at [589, 417] on button "Import from SKU / EAN file..." at bounding box center [581, 425] width 130 height 19
type input "**********"
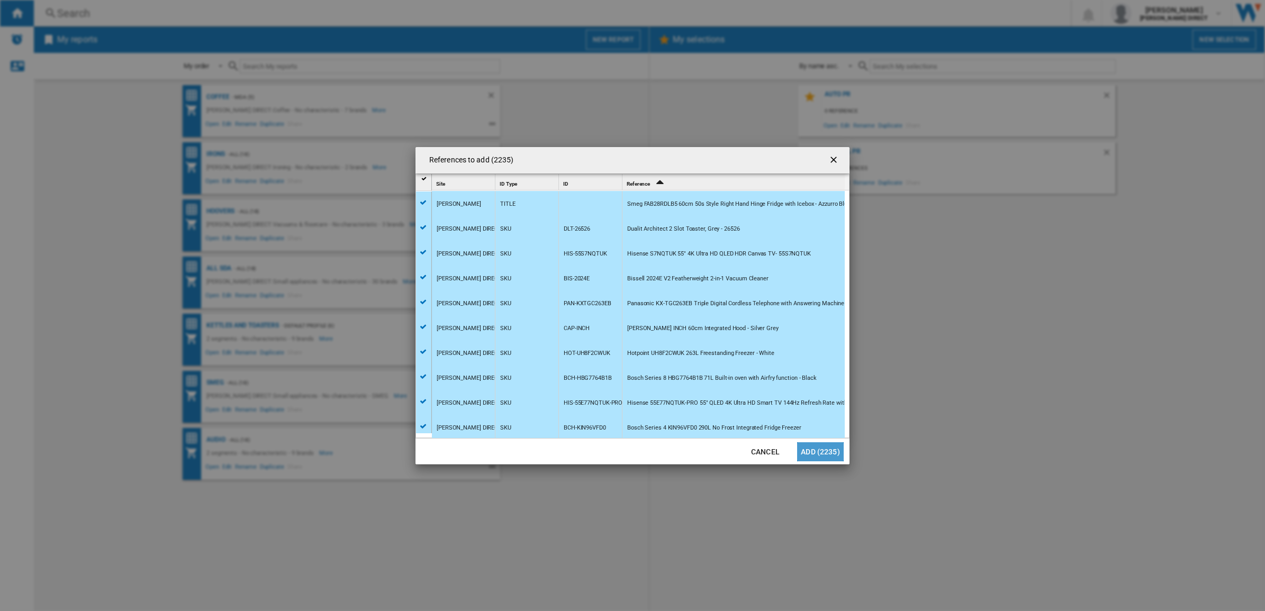
click at [813, 455] on button "Add (2235)" at bounding box center [820, 452] width 47 height 19
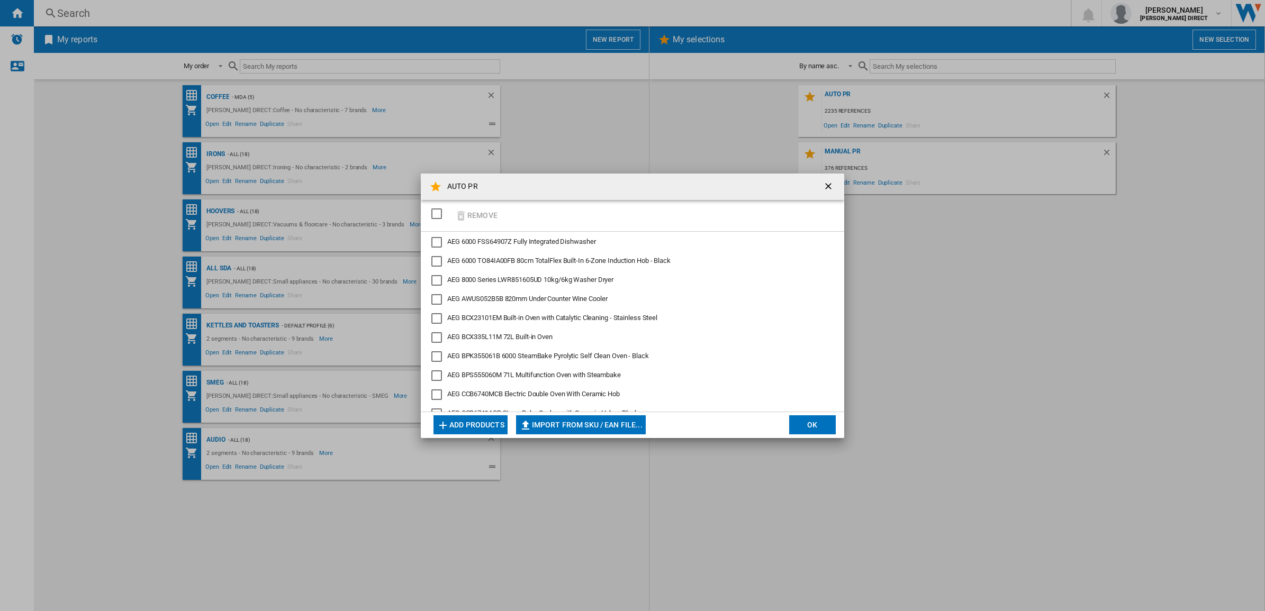
click at [815, 420] on button "OK" at bounding box center [812, 425] width 47 height 19
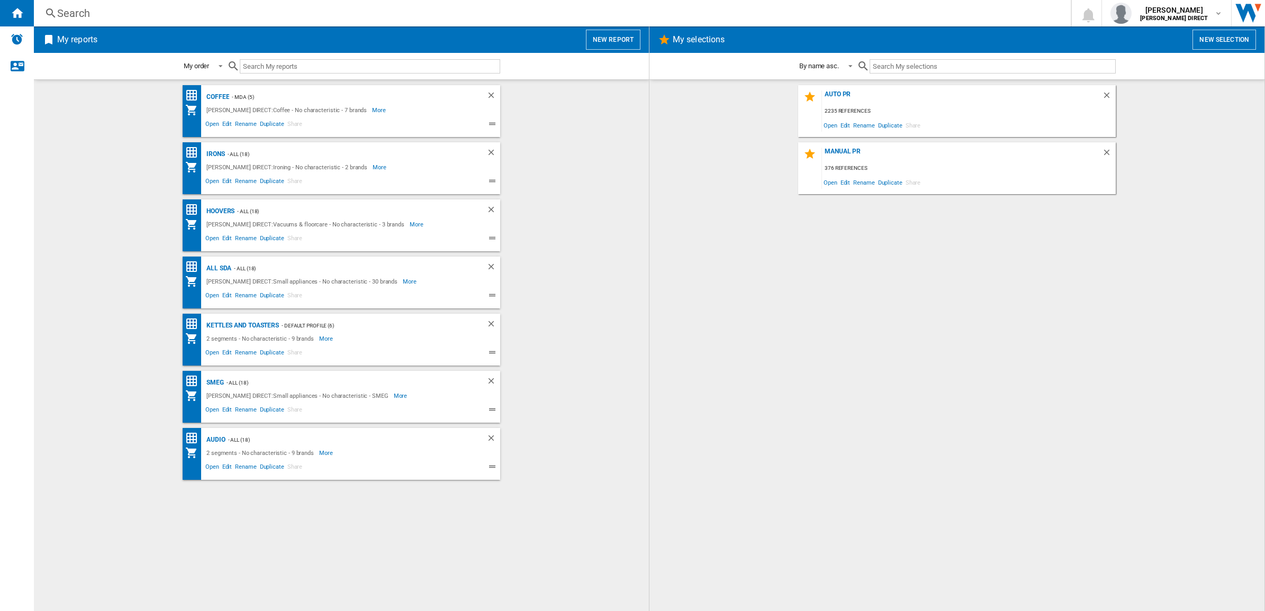
click at [815, 419] on div "AUTO PR 2235 references Open Edit Rename Duplicate Share MANUAL PR 376 referenc…" at bounding box center [957, 345] width 594 height 521
click at [860, 154] on div "MANUAL PR" at bounding box center [962, 155] width 280 height 14
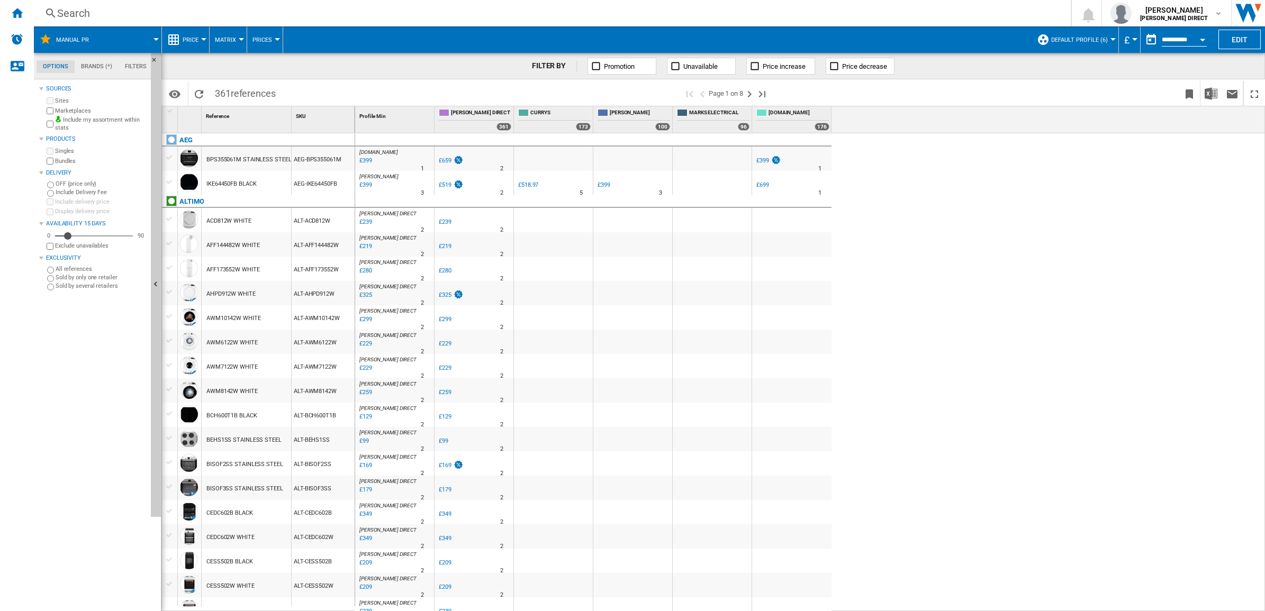
click at [1093, 34] on button "Default profile (6)" at bounding box center [1082, 39] width 62 height 26
click at [1083, 124] on md-radio-button "New Pricing (7)" at bounding box center [1090, 129] width 93 height 10
click at [229, 38] on span "Matrix" at bounding box center [225, 40] width 21 height 7
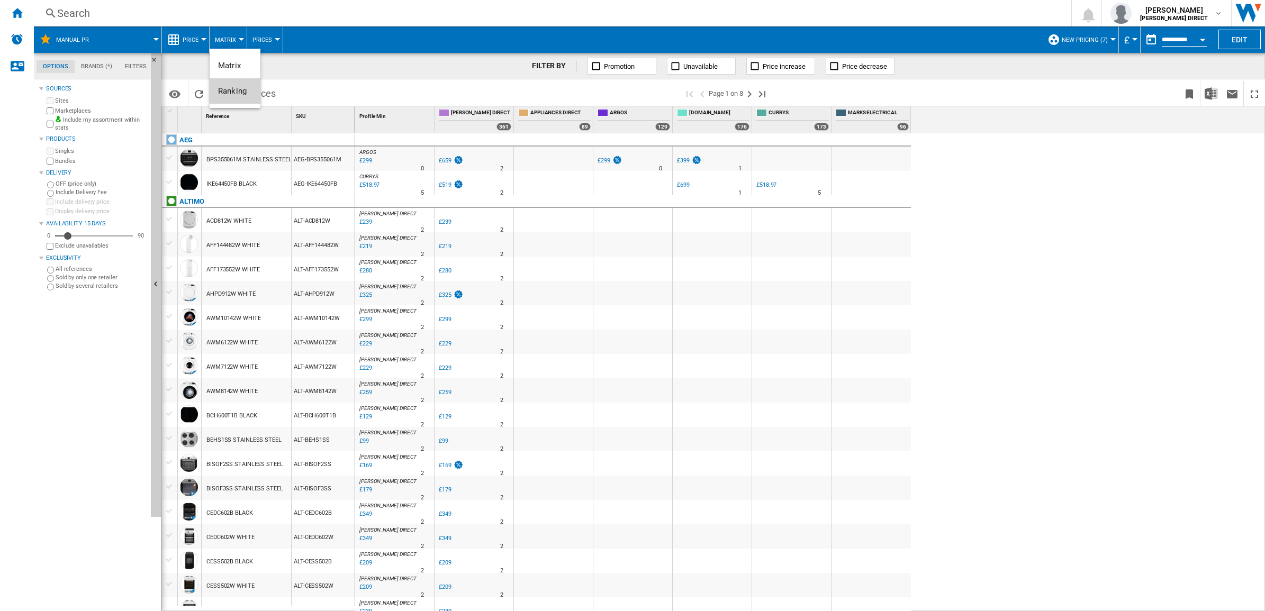
click at [237, 87] on span "Ranking" at bounding box center [232, 91] width 29 height 10
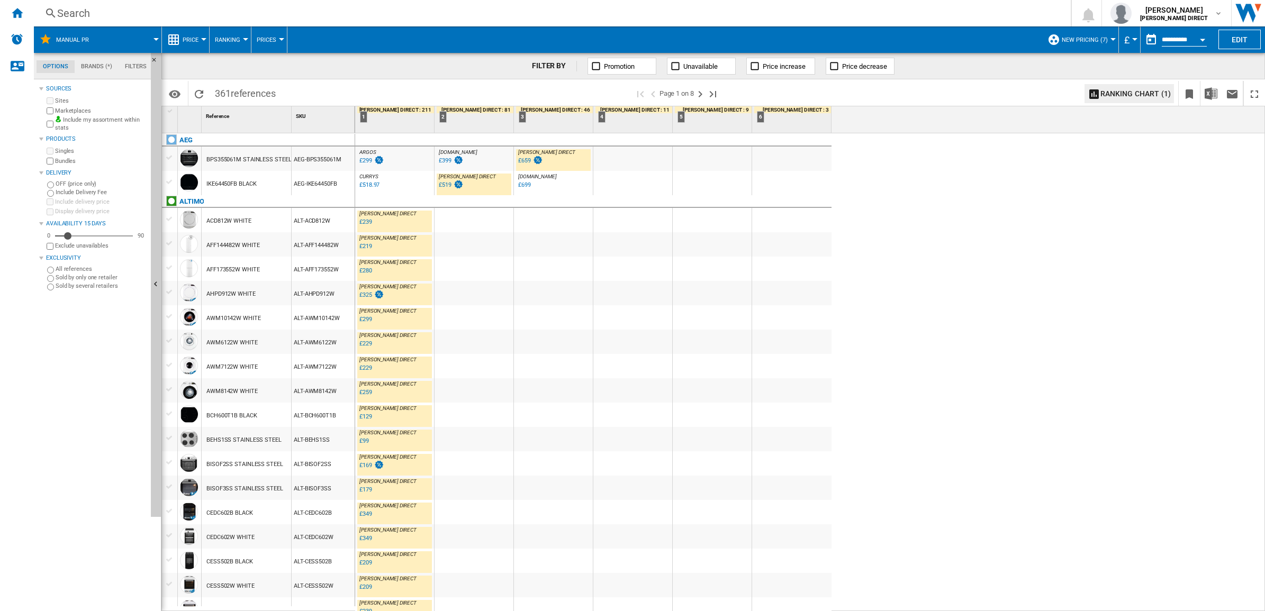
click at [403, 189] on div "CURRYS : 0.0 % £518.97 % N/A CURRYS :" at bounding box center [394, 186] width 75 height 24
click at [407, 160] on div "ARGOS : UK CO ARGOS -54.6 % £299 % N/A [GEOGRAPHIC_DATA] : [GEOGRAPHIC_DATA] CO…" at bounding box center [394, 161] width 75 height 24
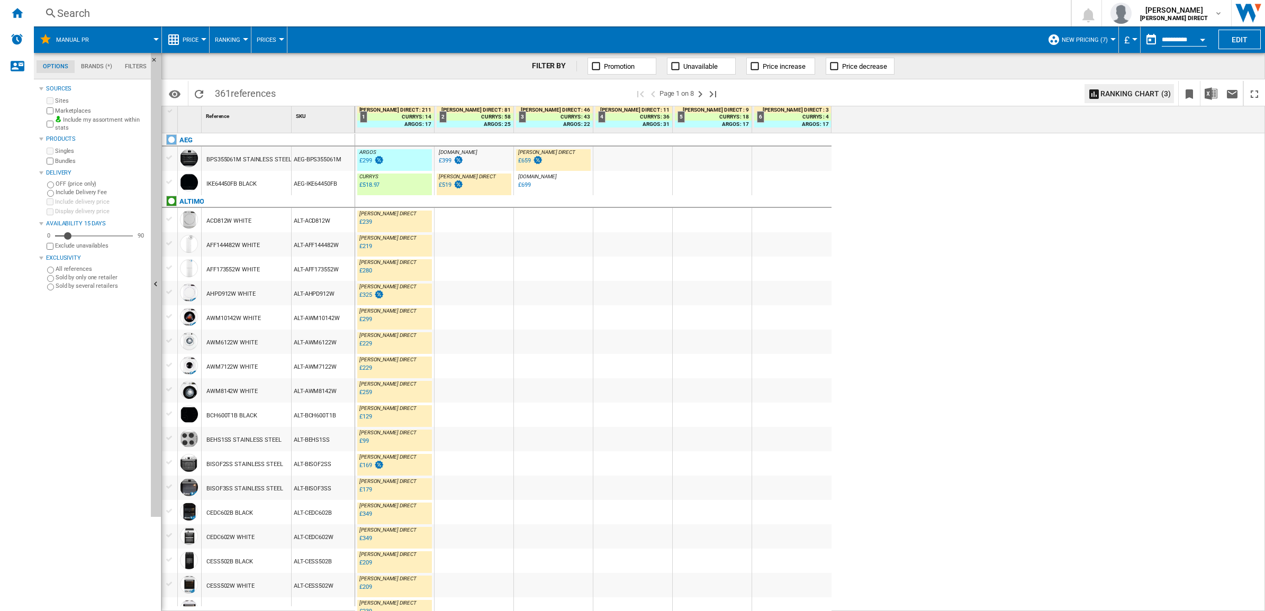
drag, startPoint x: 314, startPoint y: 176, endPoint x: 323, endPoint y: 165, distance: 15.0
click at [314, 176] on div "AEG-IKE64450FB" at bounding box center [323, 183] width 63 height 24
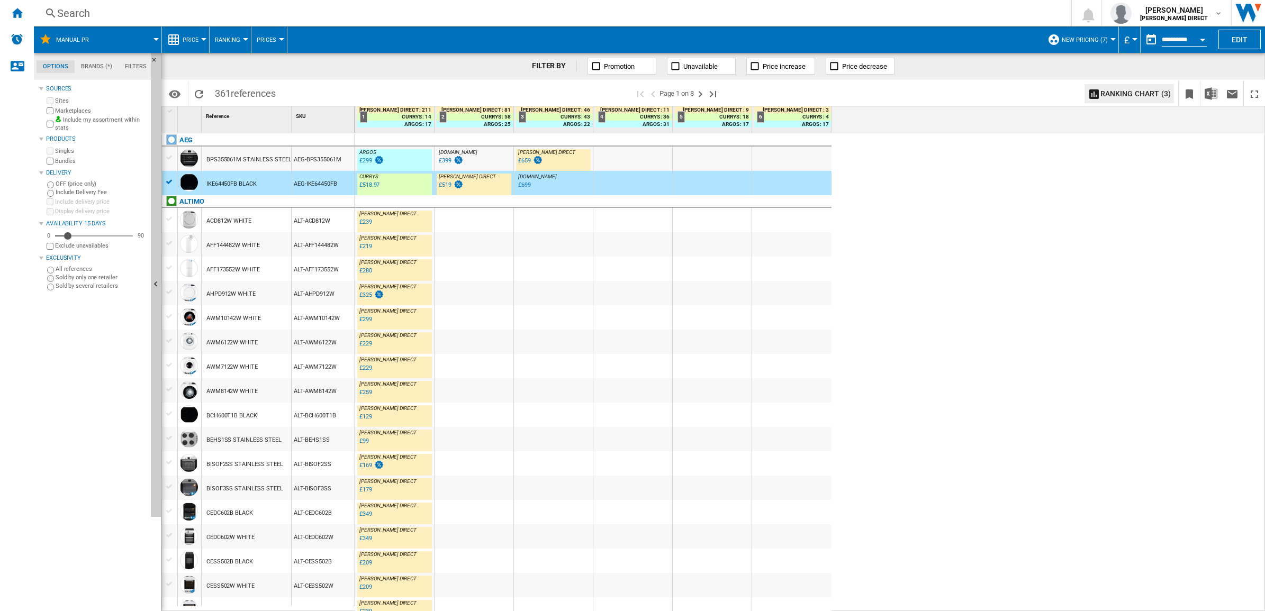
click at [328, 155] on div "AEG-BPS355061M" at bounding box center [323, 159] width 63 height 24
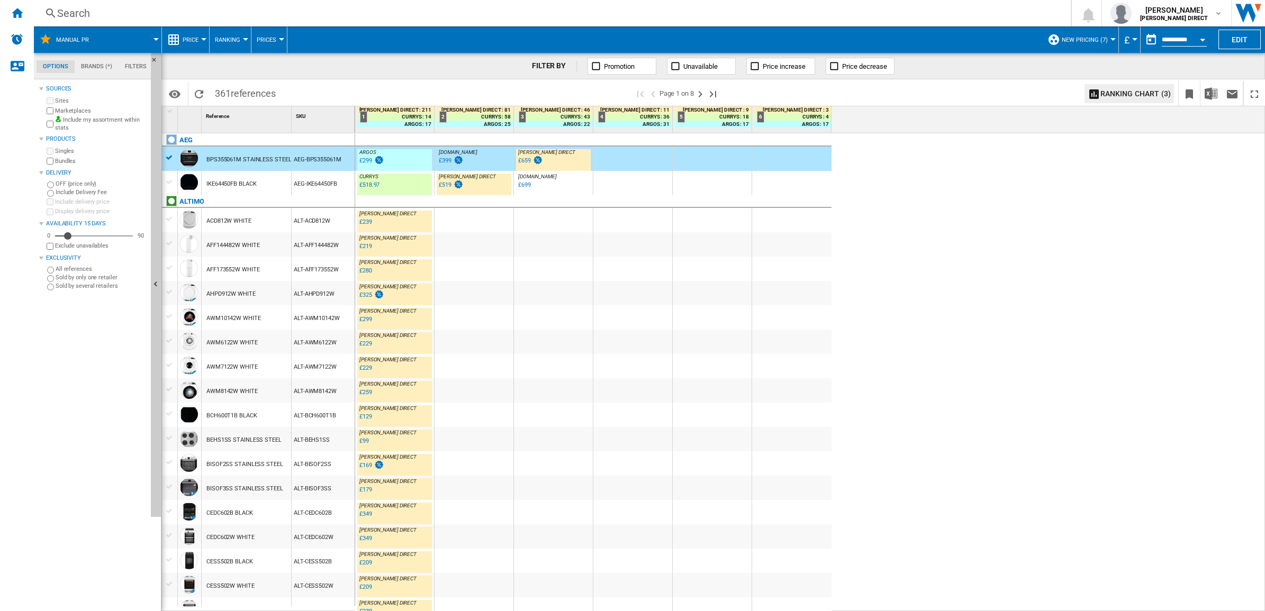
click at [324, 156] on div "AEG-BPS355061M" at bounding box center [323, 159] width 63 height 24
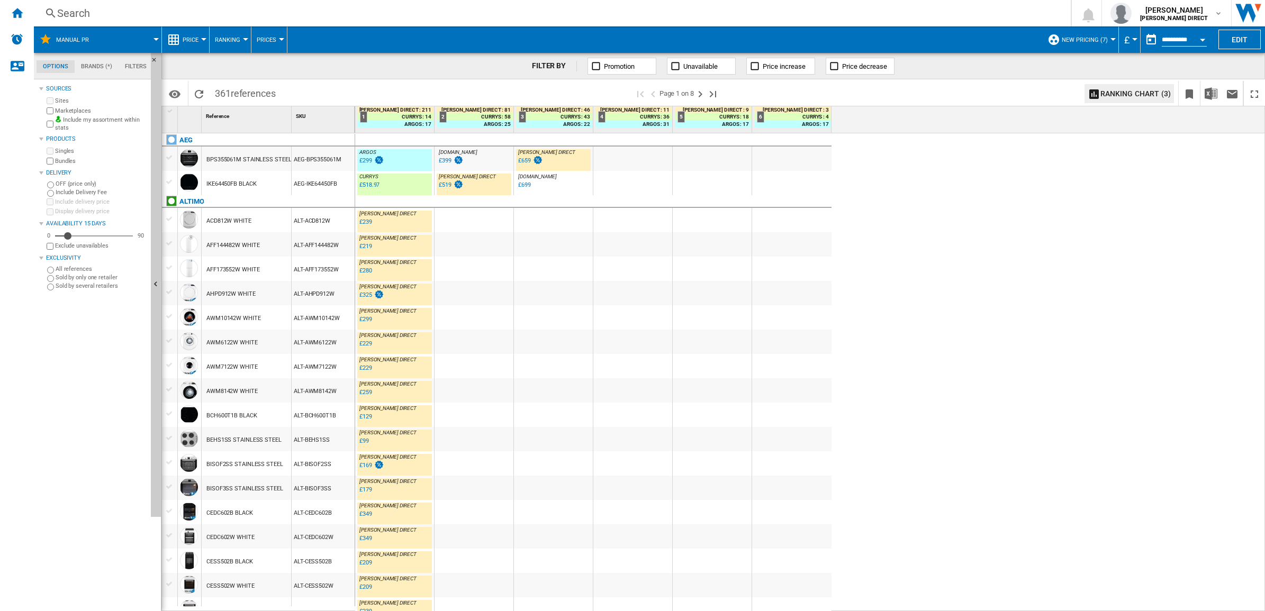
click at [323, 157] on div "AEG-BPS355061M" at bounding box center [323, 159] width 63 height 24
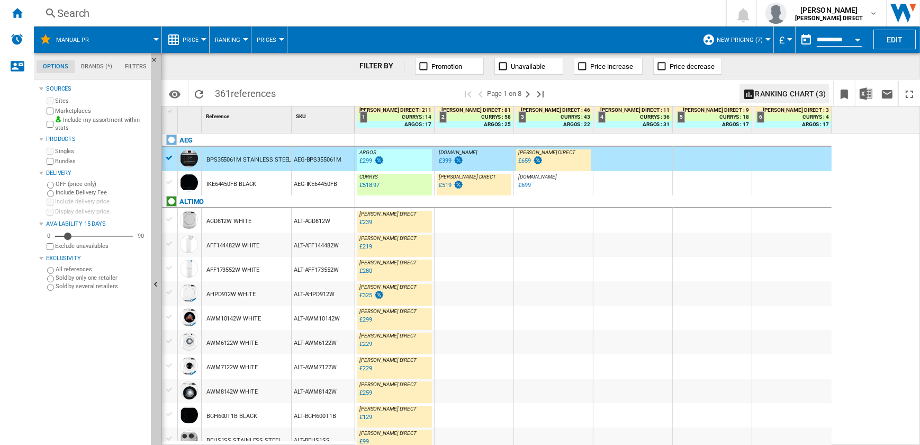
drag, startPoint x: 1100, startPoint y: 7, endPoint x: 41, endPoint y: 346, distance: 1111.4
click at [41, 346] on div "Sources Sites Marketplaces Include my assortment within stats Products Singles …" at bounding box center [92, 263] width 107 height 363
click at [322, 156] on div "AEG-BPS355061M" at bounding box center [323, 159] width 63 height 24
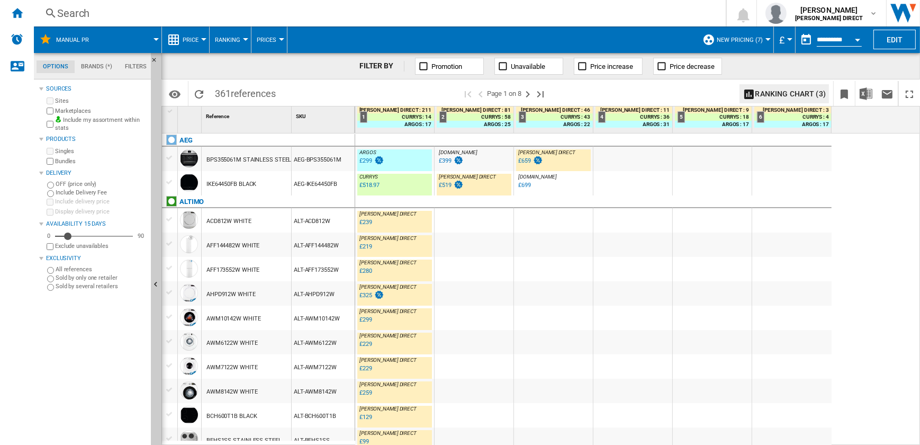
click at [322, 156] on div "AEG-BPS355061M" at bounding box center [323, 159] width 63 height 24
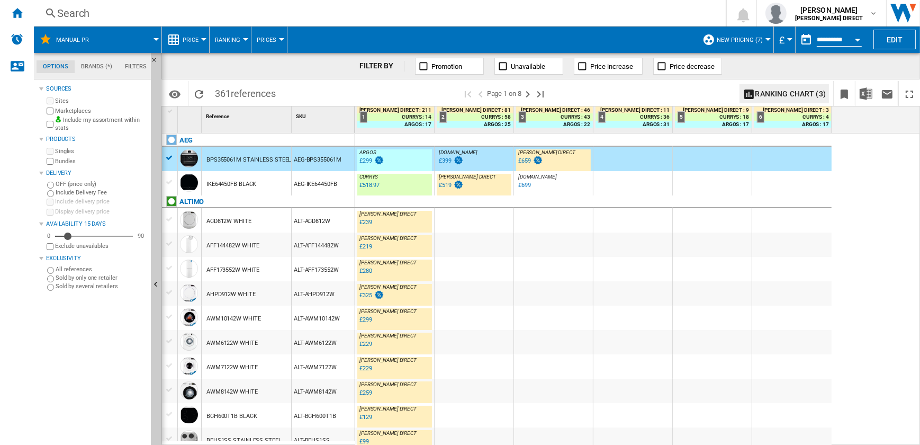
click at [322, 158] on div "AEG-BPS355061M" at bounding box center [323, 159] width 63 height 24
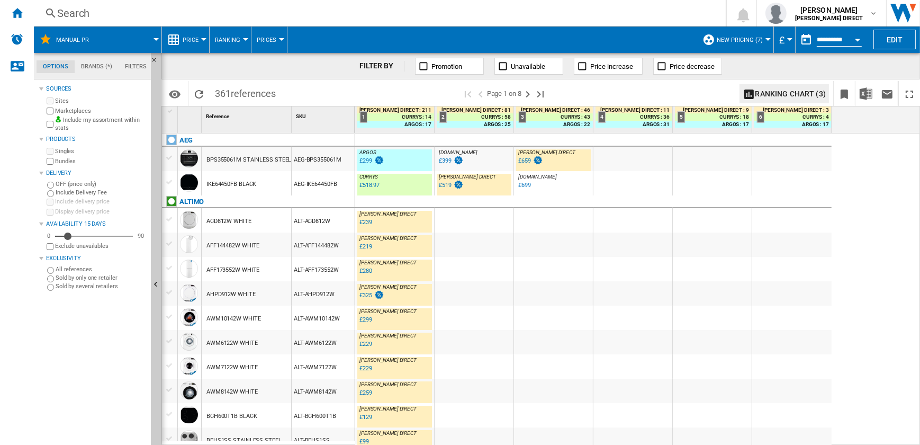
click at [322, 158] on div "AEG-BPS355061M" at bounding box center [323, 159] width 63 height 24
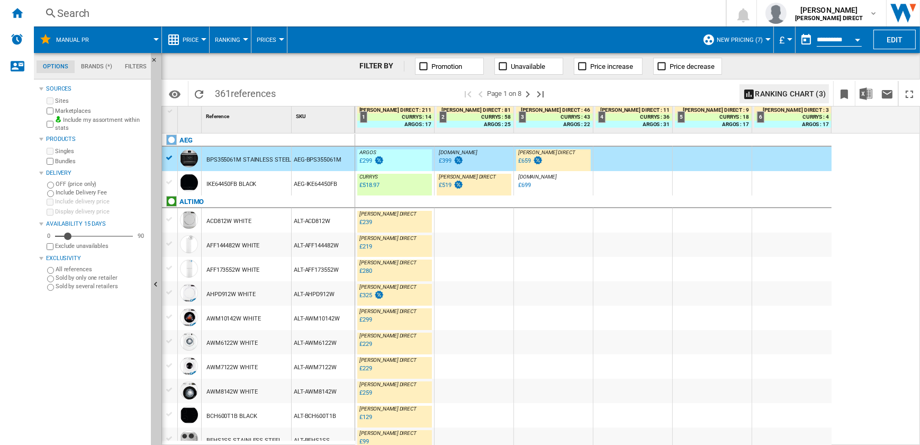
drag, startPoint x: 304, startPoint y: 190, endPoint x: 310, endPoint y: 189, distance: 5.9
click at [304, 190] on div "AEG-IKE64450FB" at bounding box center [323, 183] width 63 height 24
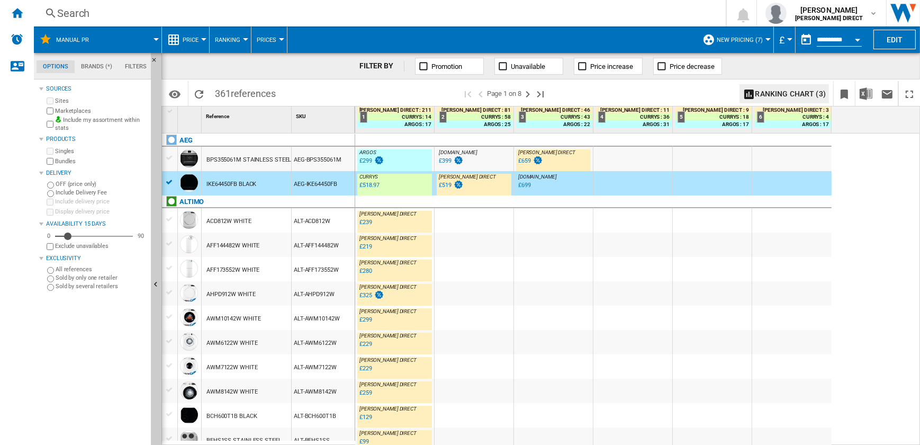
click at [319, 180] on div "AEG-IKE64450FB" at bounding box center [323, 183] width 63 height 24
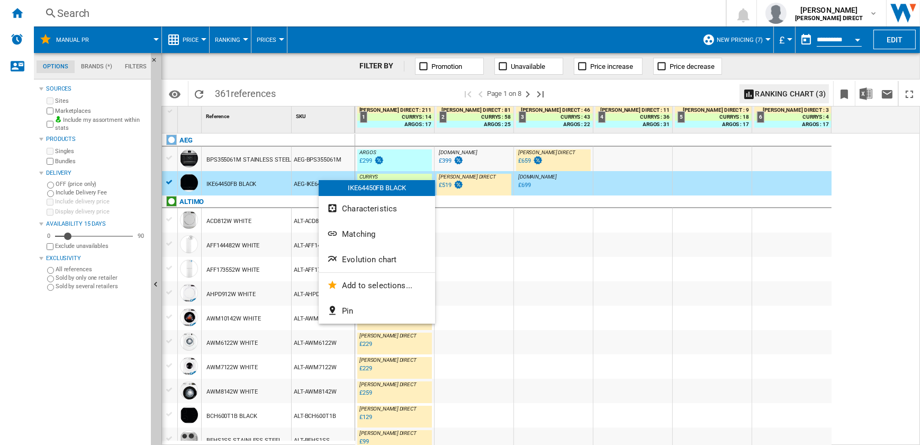
click at [312, 176] on div at bounding box center [460, 222] width 920 height 445
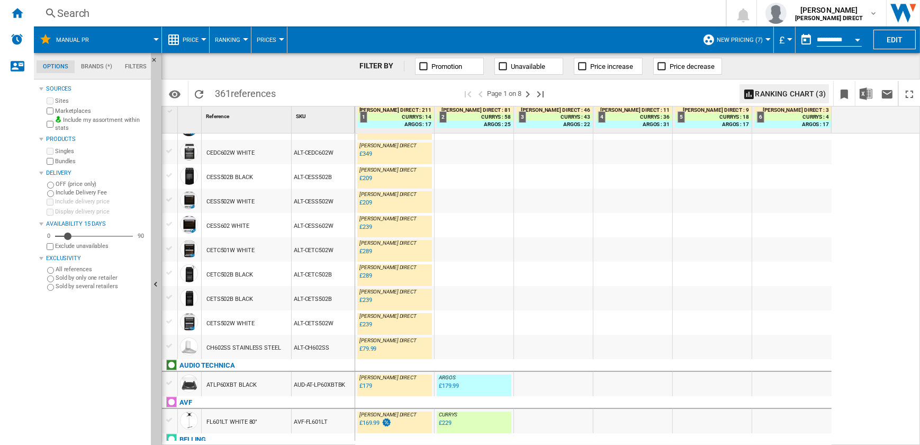
scroll to position [625, 0]
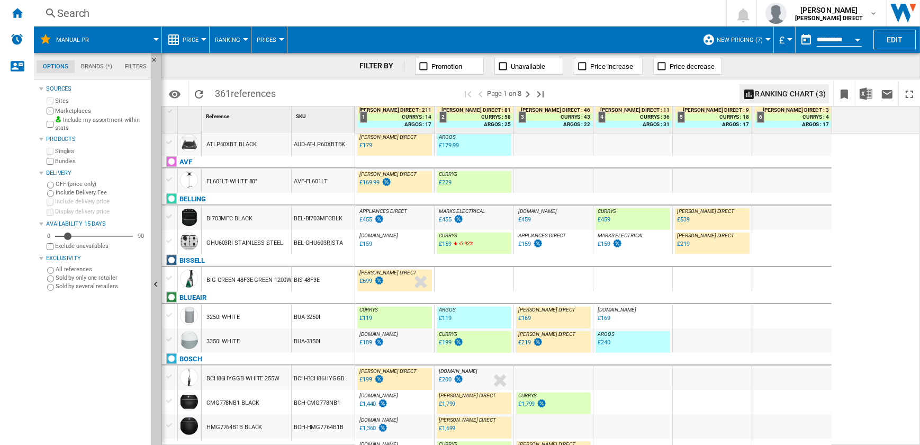
click at [480, 218] on div "MARKS ELECTRICAL : MARKS ELECTRICAL -15.6 % £455 % N/A MARKS ELECTRICAL : MARKS…" at bounding box center [474, 220] width 75 height 24
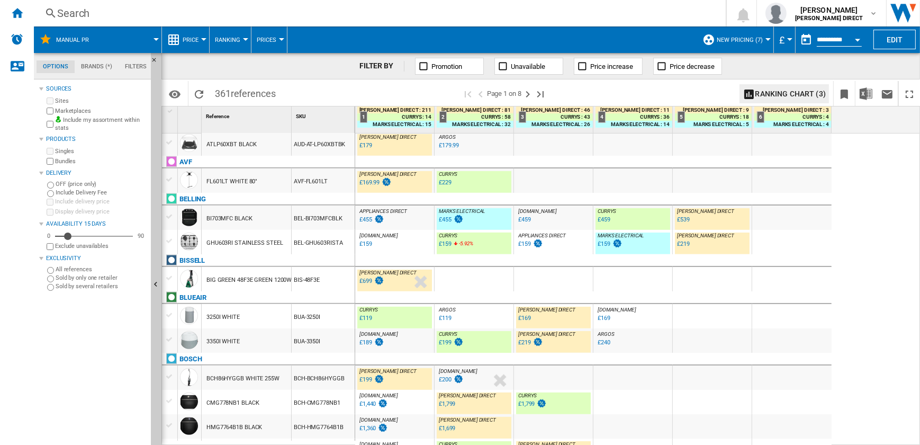
click at [413, 221] on div "APPLIANCES DIRECT : APPLIANCES DIRECT -15.6 % £455 % N/A APPLIANCES DIRECT : AP…" at bounding box center [394, 220] width 75 height 24
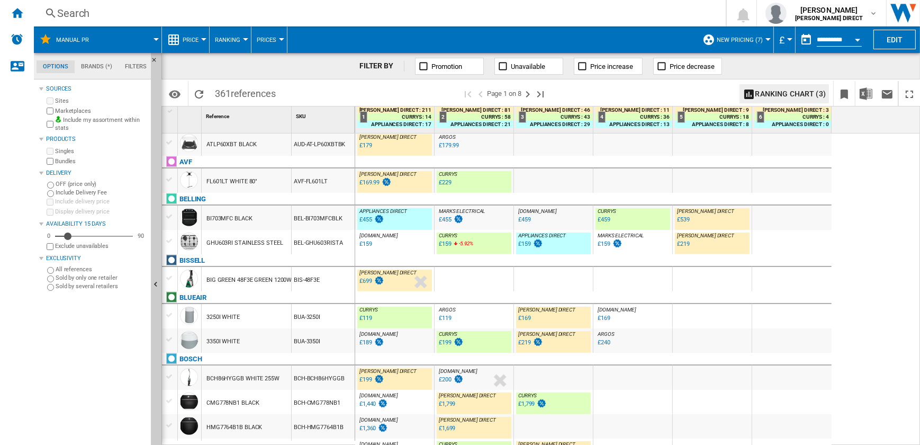
scroll to position [673, 0]
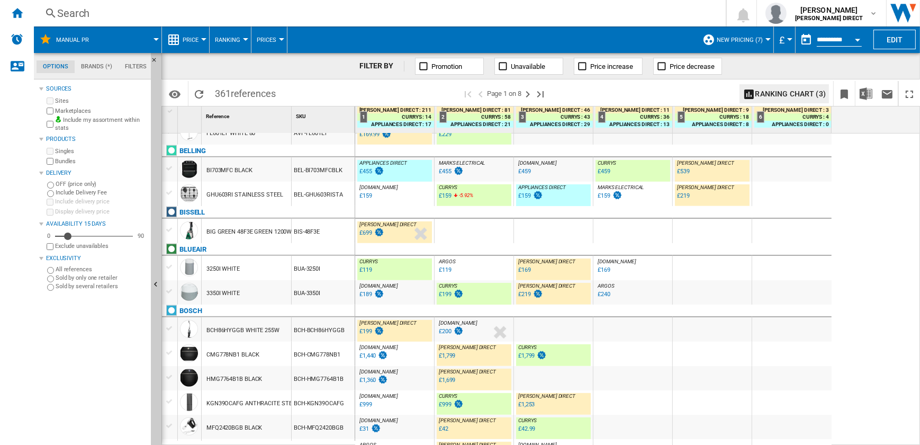
click at [239, 195] on div "GHU603RI STAINLESS STEEL" at bounding box center [244, 195] width 77 height 24
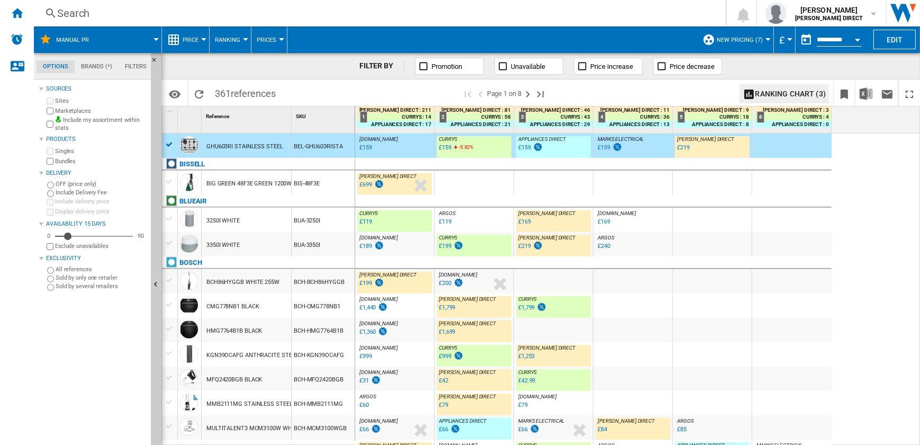
scroll to position [0, 0]
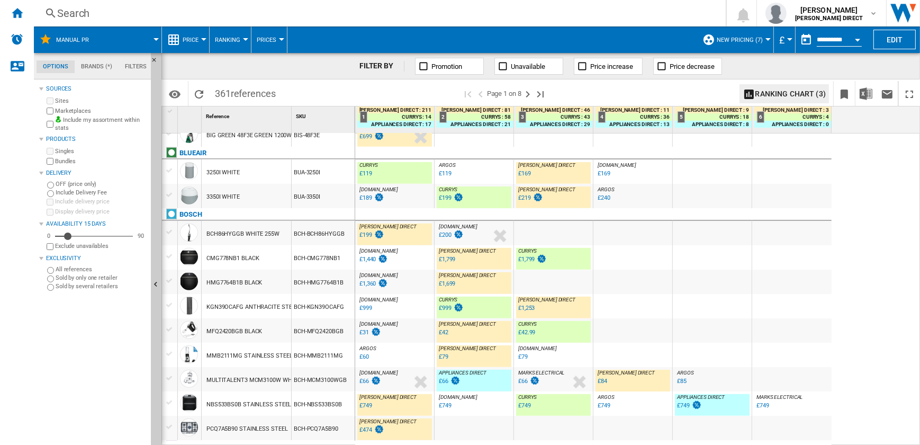
click at [335, 197] on div "BUA-3350I" at bounding box center [323, 196] width 63 height 24
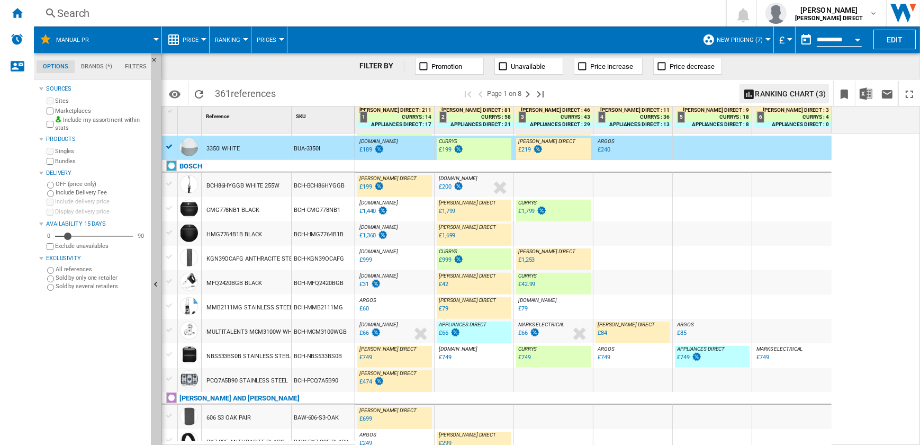
scroll to position [866, 0]
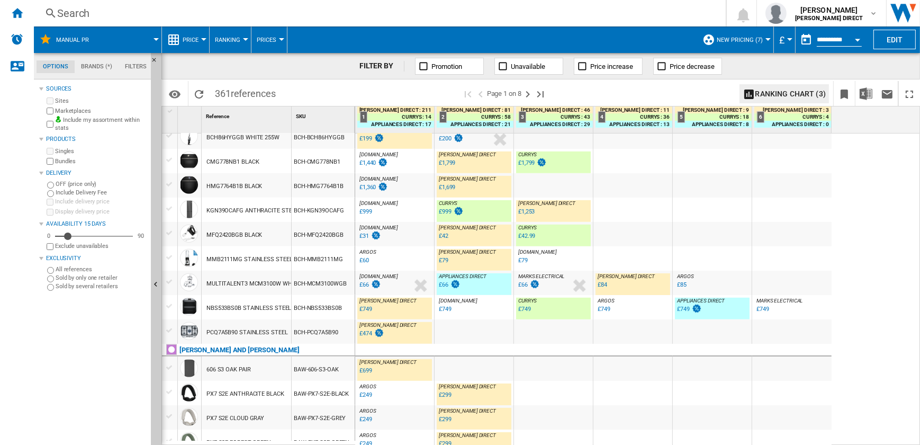
click at [404, 161] on div "[DOMAIN_NAME] : AO -20.0 % £1,440 % N/A [DOMAIN_NAME] : AO" at bounding box center [394, 163] width 75 height 24
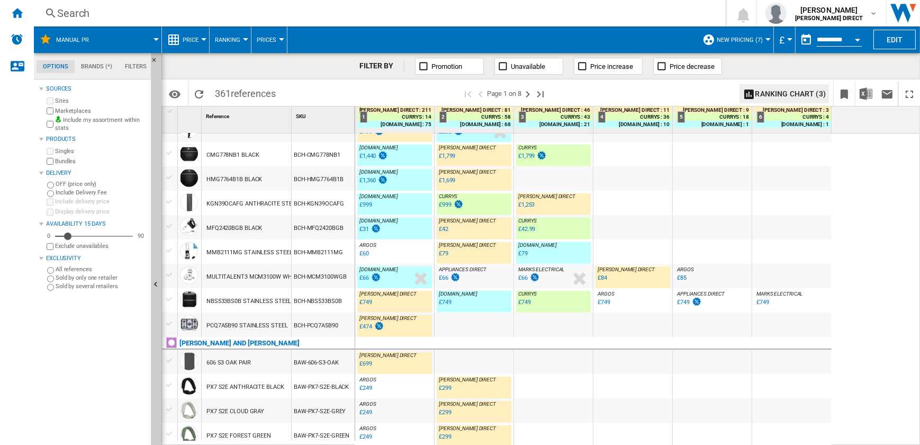
scroll to position [875, 0]
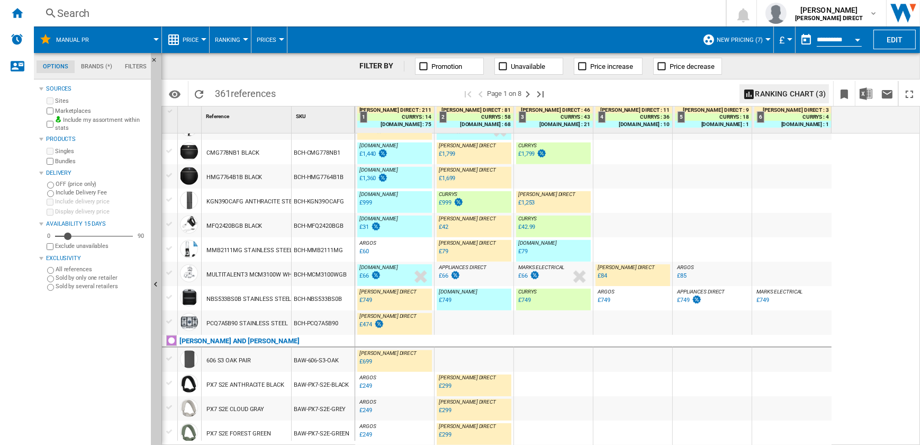
click at [252, 154] on div "CMG778NB1 BLACK" at bounding box center [232, 153] width 53 height 24
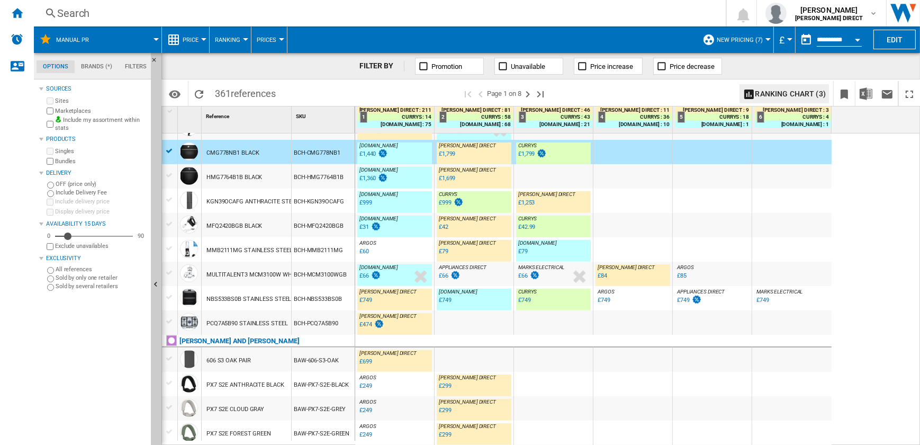
click at [314, 153] on div "BCH-CMG778NB1" at bounding box center [323, 152] width 63 height 24
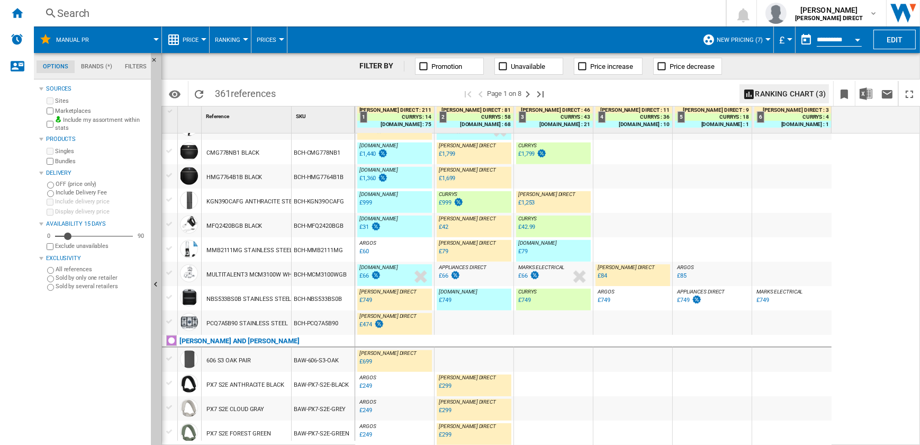
drag, startPoint x: 341, startPoint y: 150, endPoint x: 302, endPoint y: 151, distance: 38.7
click at [302, 151] on div "BCH-CMG778NB1" at bounding box center [323, 152] width 63 height 24
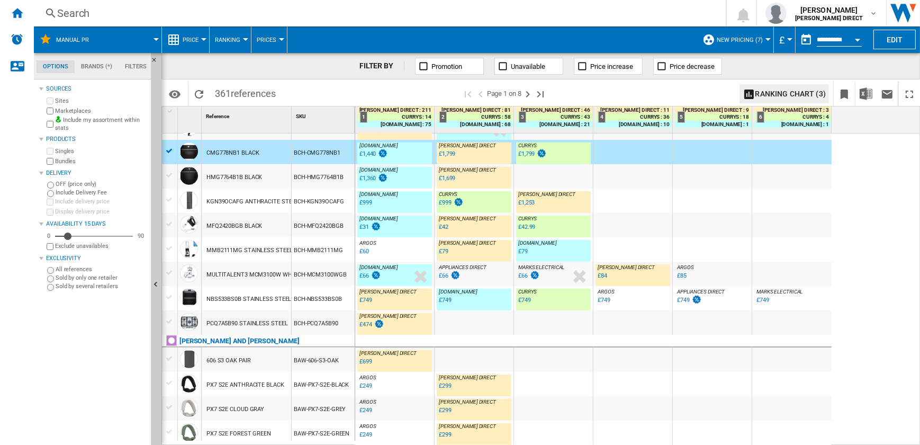
click at [294, 177] on div "BCH-HMG7764B1B" at bounding box center [323, 176] width 63 height 24
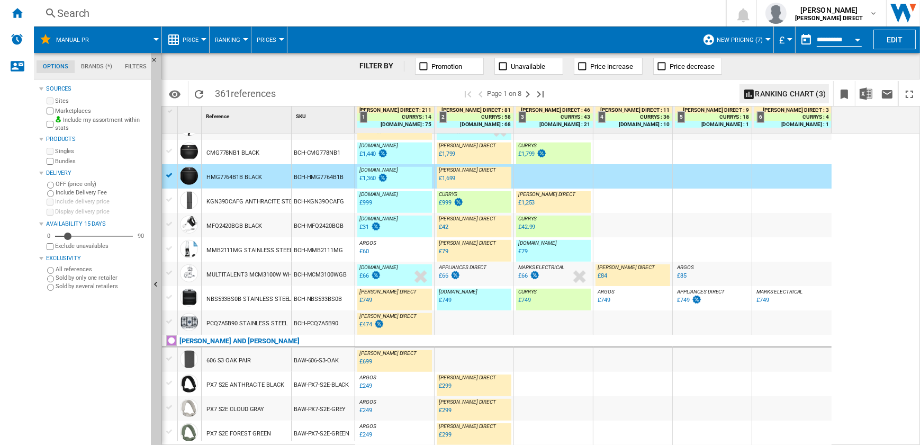
click at [313, 203] on div "BCH-KGN39OCAFG" at bounding box center [323, 200] width 63 height 24
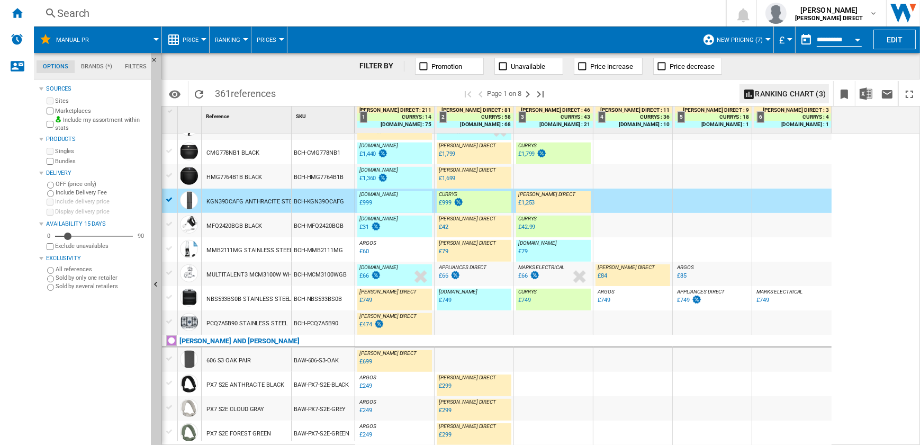
click at [289, 229] on div "MFQ2420BGB BLACK" at bounding box center [246, 225] width 89 height 24
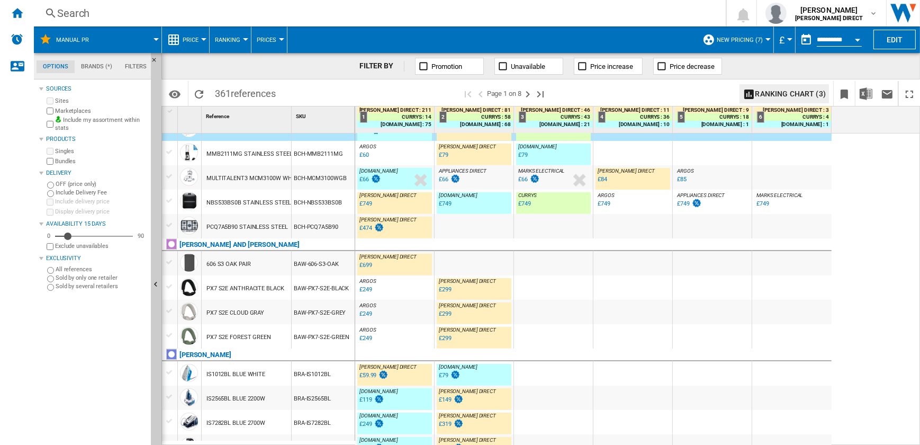
scroll to position [923, 0]
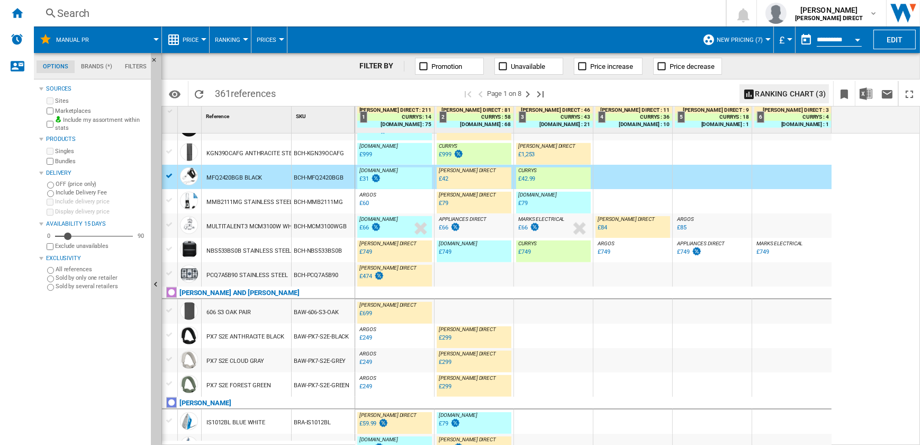
click at [242, 201] on div "MMB2111MG STAINLESS STEEL" at bounding box center [249, 202] width 86 height 24
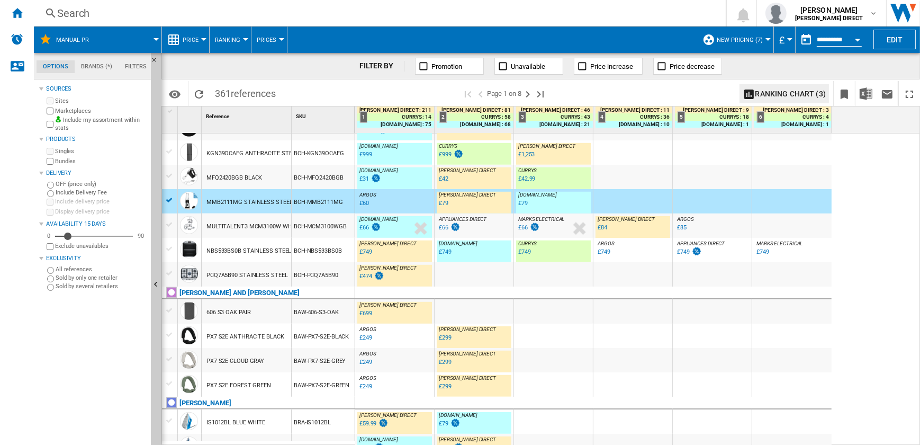
click at [242, 226] on div "MULTITALENT3 MCM3100W WHITE" at bounding box center [253, 226] width 94 height 24
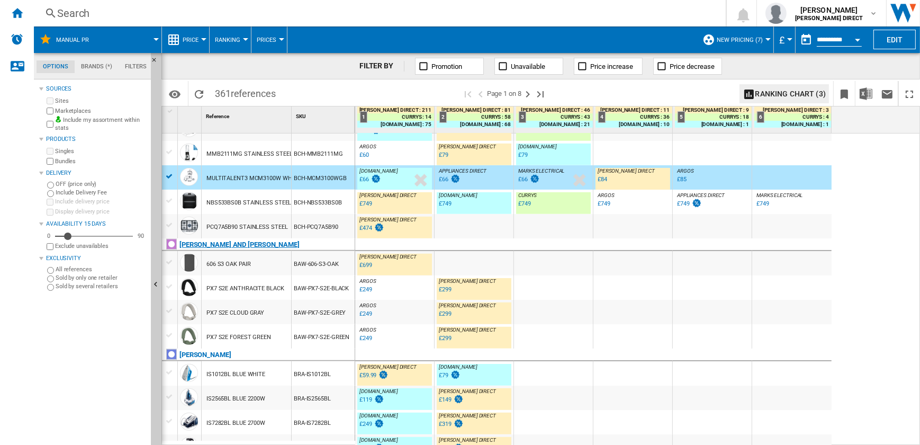
scroll to position [1016, 0]
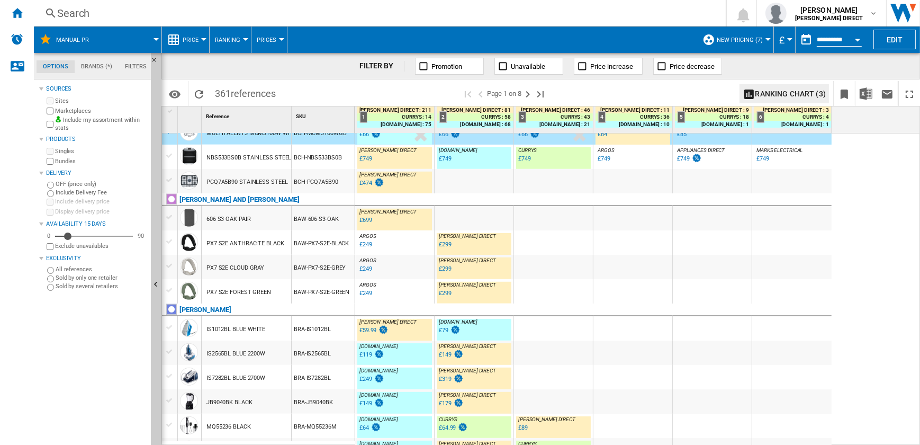
click at [311, 241] on div "BAW-PX7-S2E-BLACK" at bounding box center [323, 242] width 63 height 24
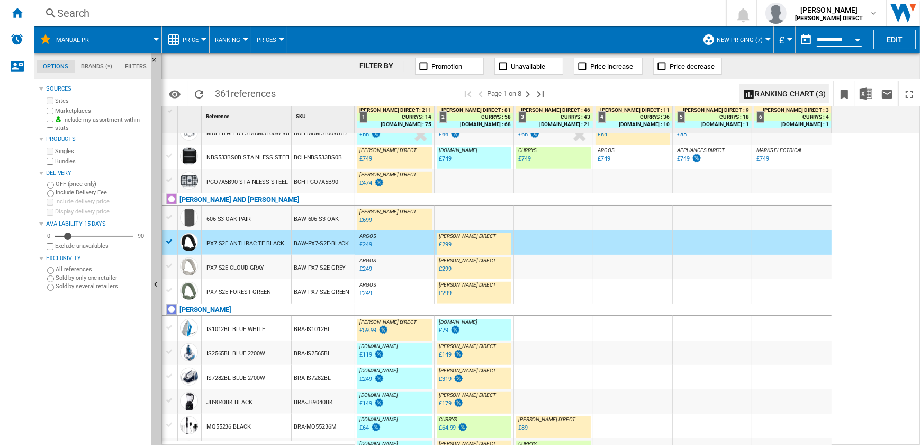
scroll to position [1032, 0]
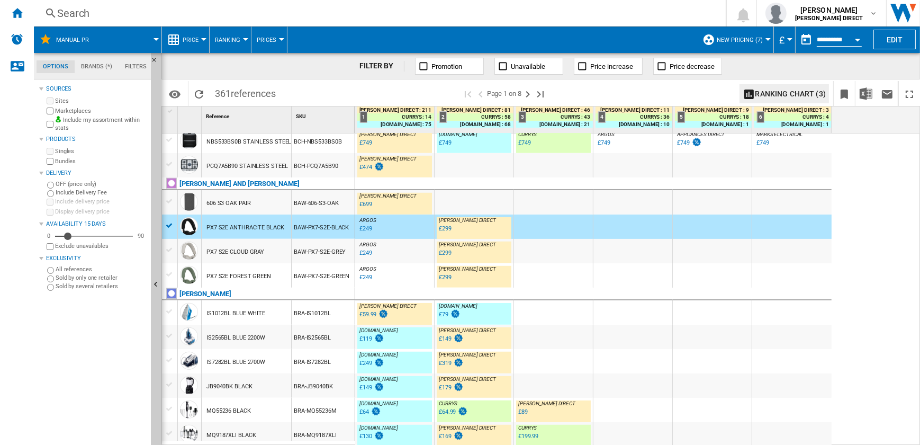
click at [320, 337] on div "BRA-IS2565BL" at bounding box center [323, 337] width 63 height 24
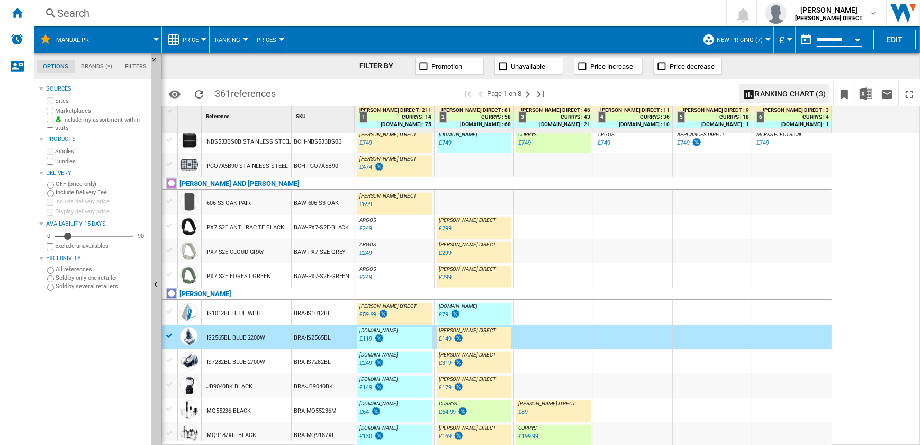
click at [329, 363] on div "BRA-IS7282BL" at bounding box center [323, 361] width 63 height 24
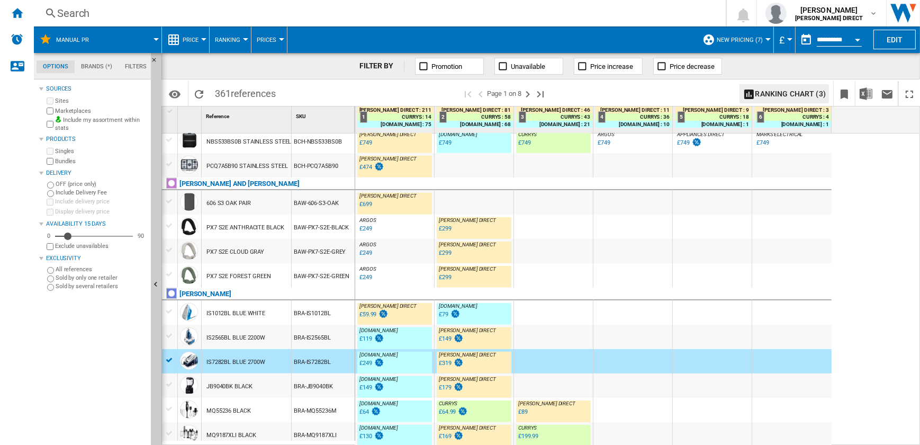
click at [307, 389] on div "BRA-JB9040BK" at bounding box center [323, 385] width 63 height 24
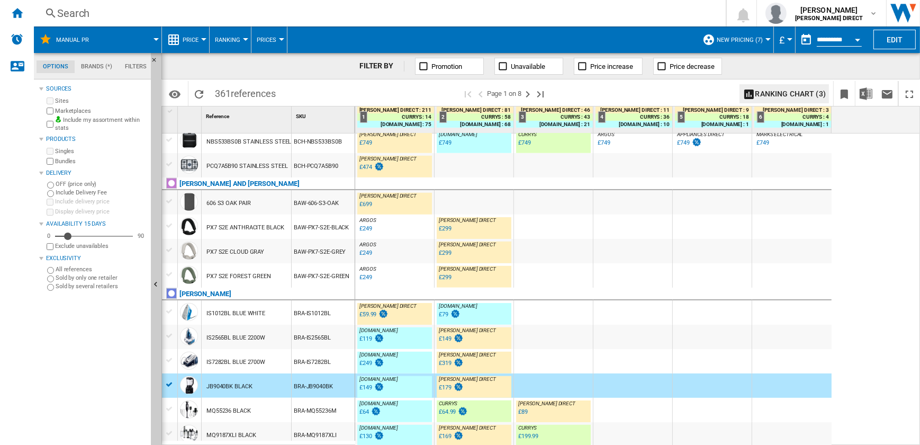
click at [328, 411] on div "BRA-MQ55236M" at bounding box center [323, 410] width 63 height 24
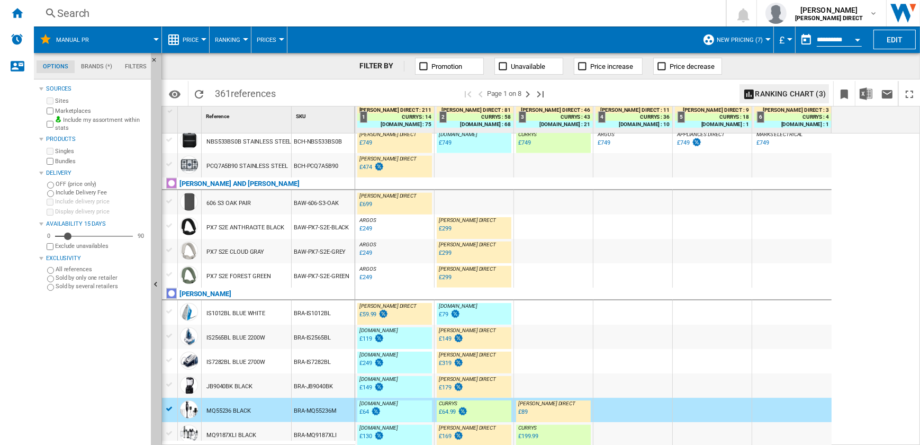
click at [322, 442] on div at bounding box center [258, 442] width 193 height 5
click at [326, 434] on div "BRA-MQ9187XLI" at bounding box center [323, 434] width 63 height 24
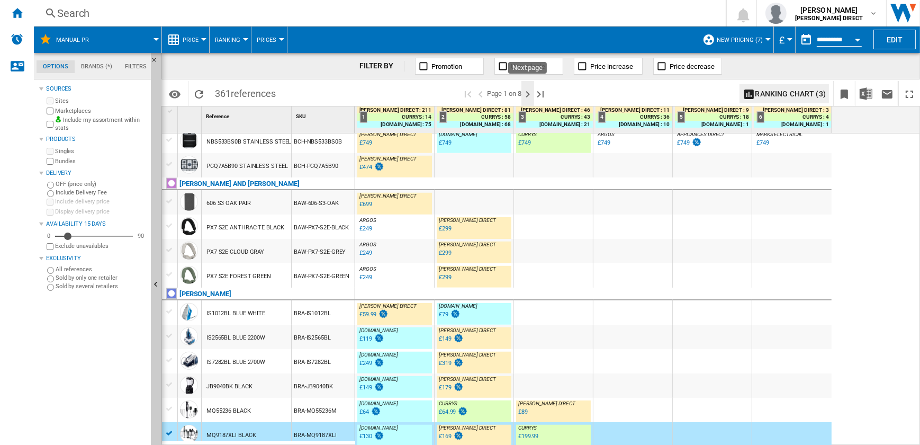
click at [528, 94] on ng-md-icon "Next page" at bounding box center [527, 94] width 13 height 13
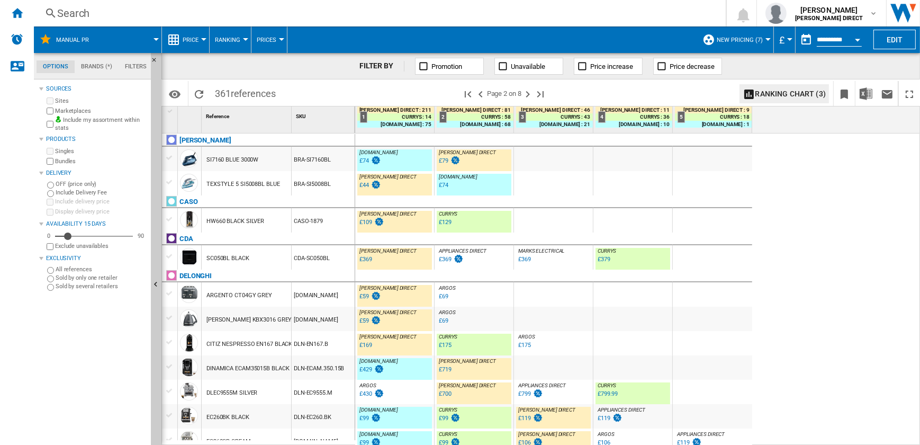
click at [325, 164] on div "BRA-SI7160BL" at bounding box center [323, 159] width 63 height 24
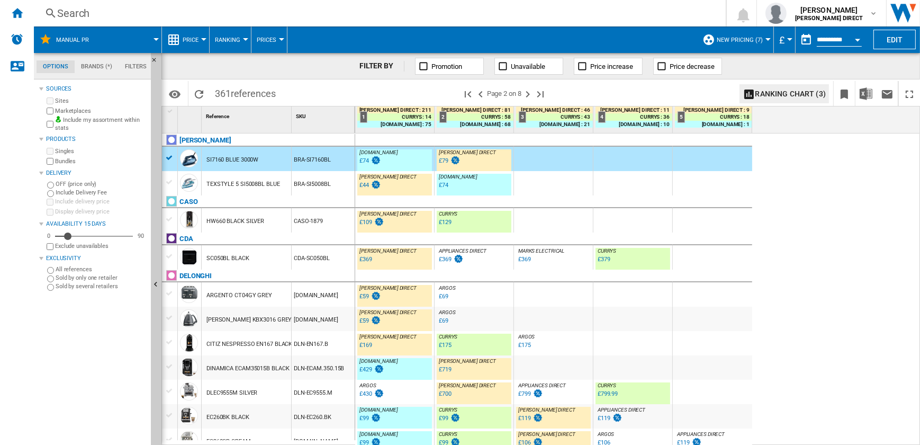
scroll to position [144, 0]
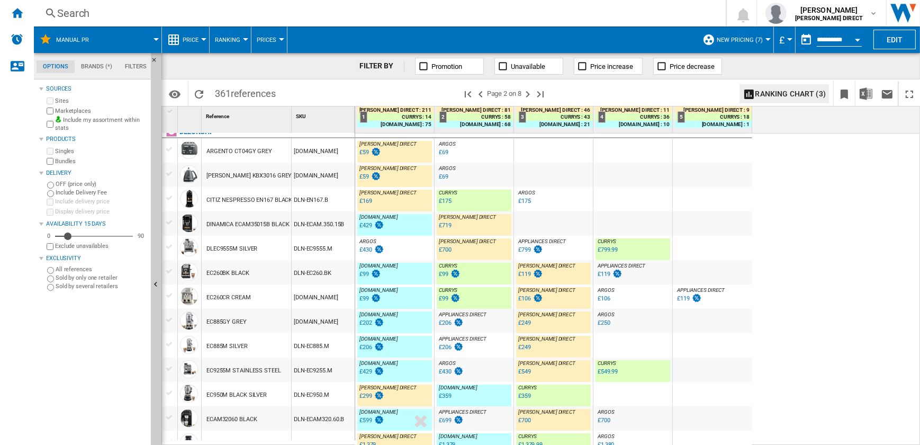
click at [318, 227] on div "DLN-ECAM.350.15B" at bounding box center [323, 223] width 63 height 24
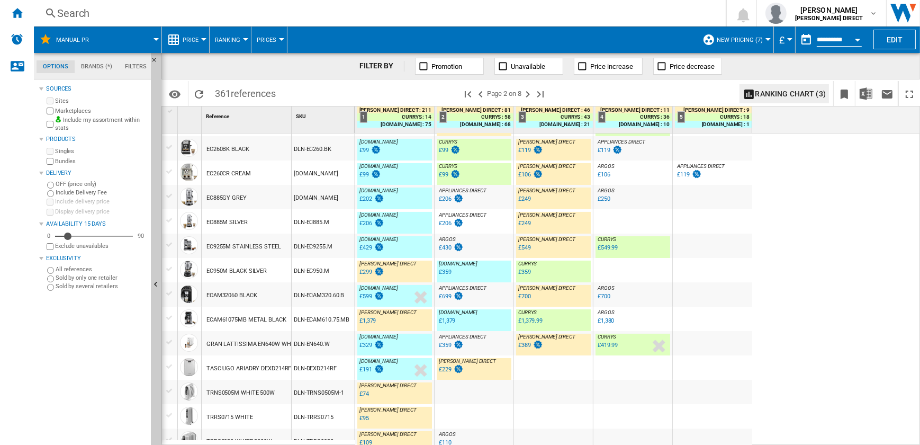
scroll to position [172, 0]
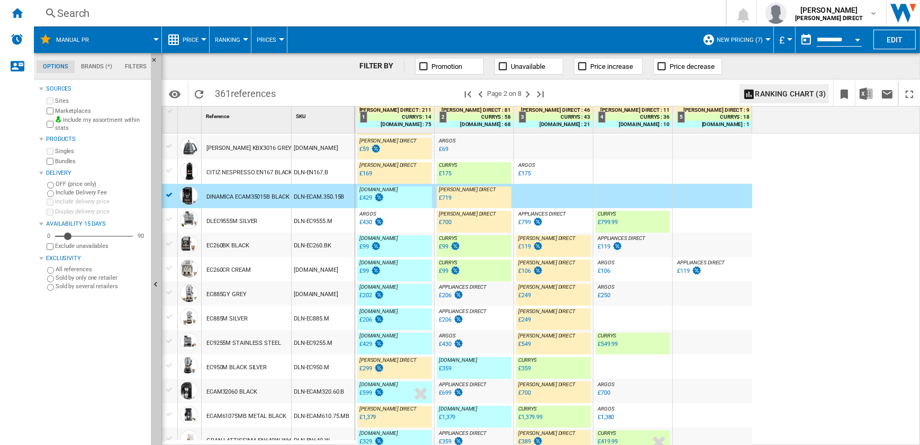
click at [336, 226] on div "DLN-EC9555.M" at bounding box center [323, 220] width 63 height 24
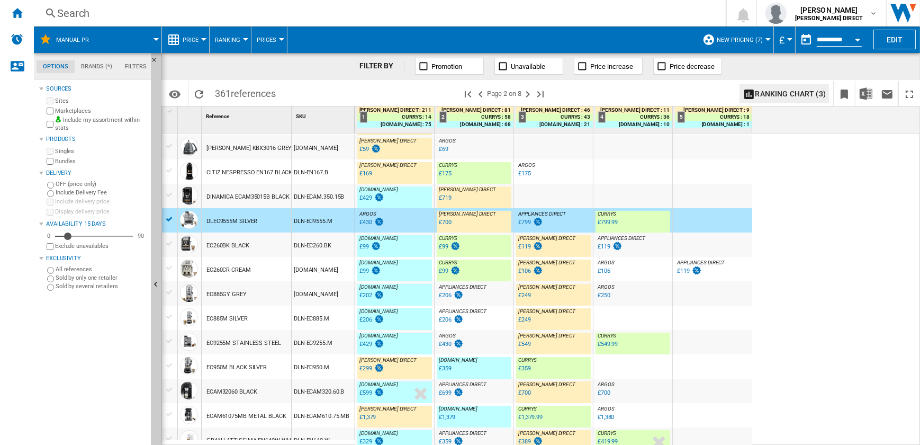
click at [346, 257] on div "[DOMAIN_NAME]" at bounding box center [323, 269] width 63 height 24
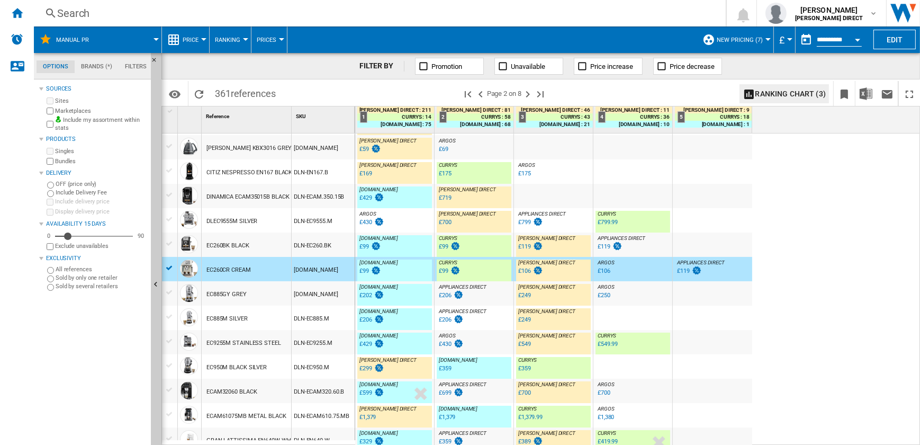
click at [346, 255] on div "DLN-EC260.BK" at bounding box center [323, 244] width 63 height 24
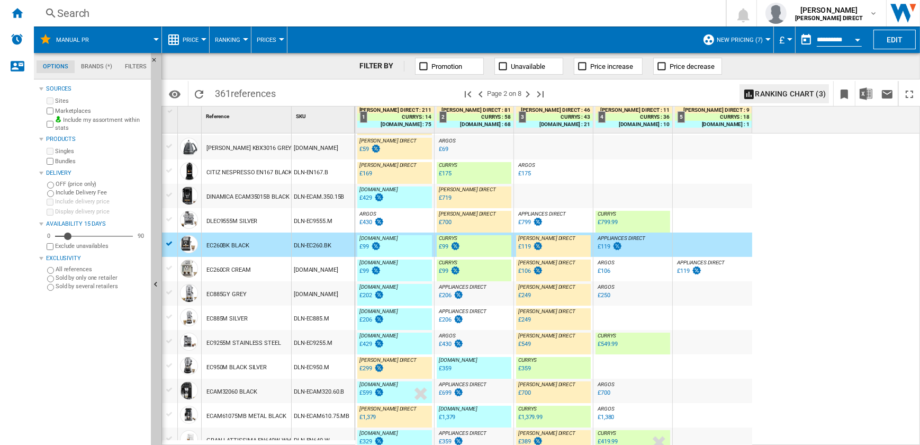
click at [331, 319] on div "DLN-EC885.M" at bounding box center [323, 317] width 63 height 24
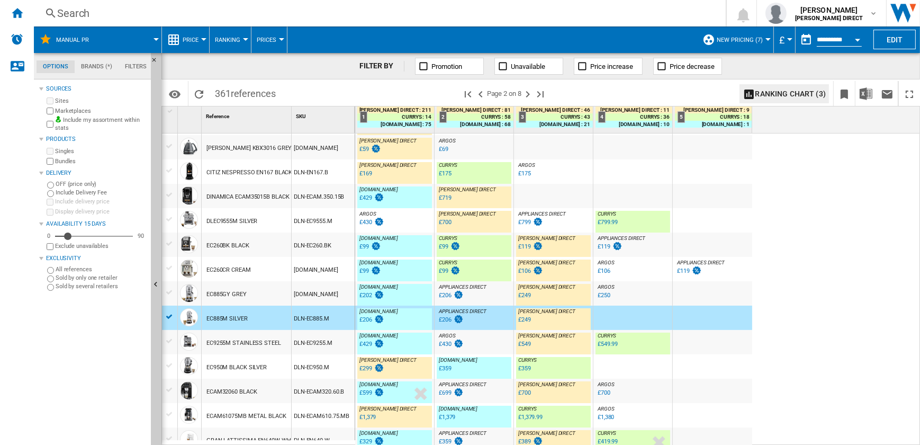
click at [335, 370] on div "DLN-EC950.M" at bounding box center [323, 366] width 63 height 24
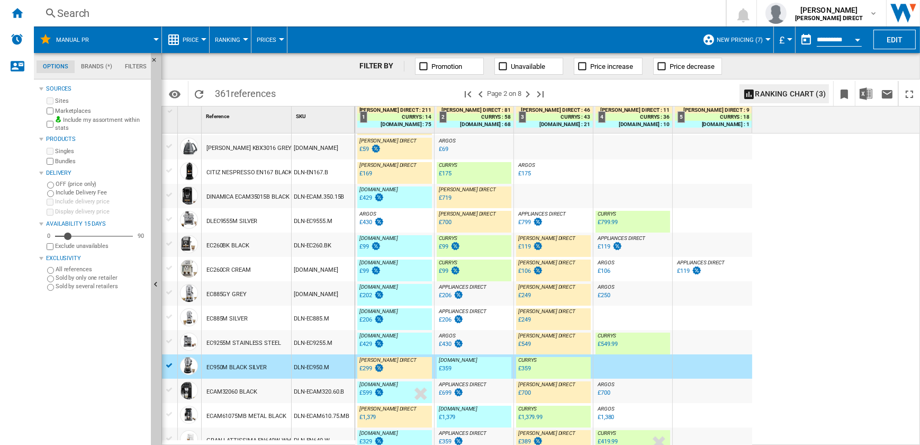
scroll to position [412, 0]
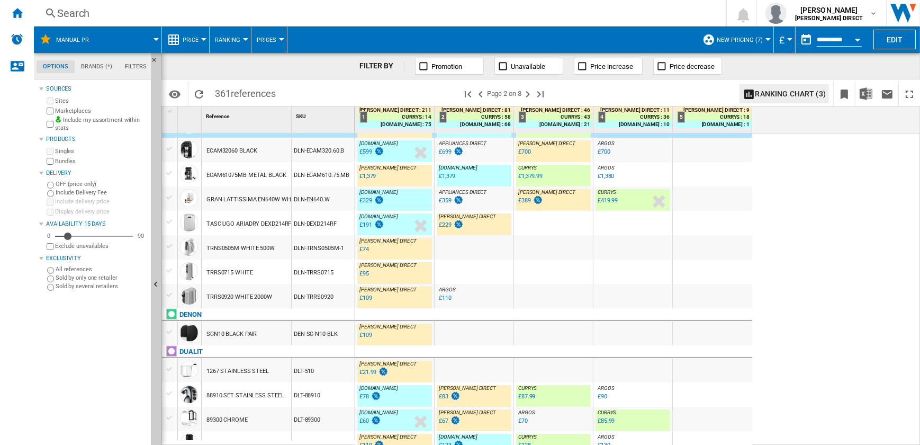
click at [331, 158] on div "DLN-ECAM320.60.B" at bounding box center [323, 150] width 63 height 24
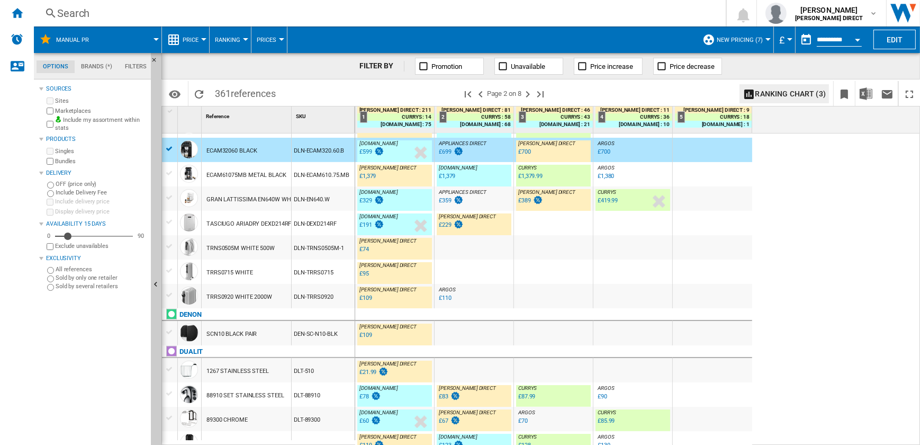
click at [331, 198] on div "DLN-EN640.W" at bounding box center [323, 198] width 63 height 24
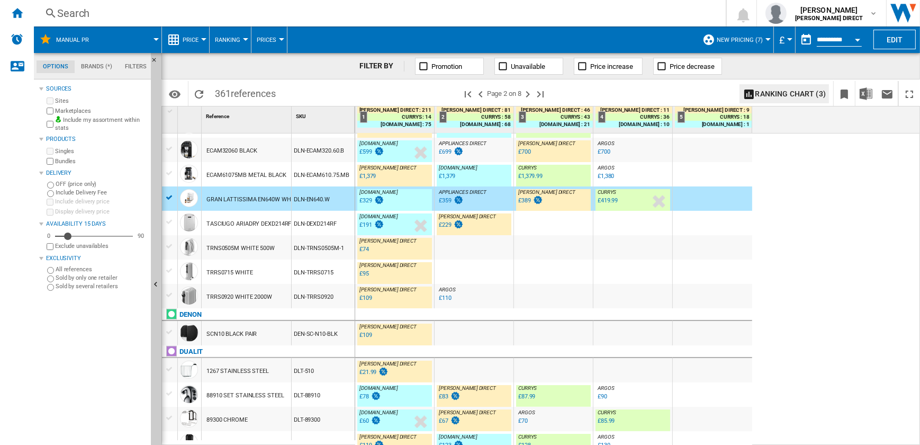
click at [334, 230] on div "DLN-DEXD214RF" at bounding box center [323, 223] width 63 height 24
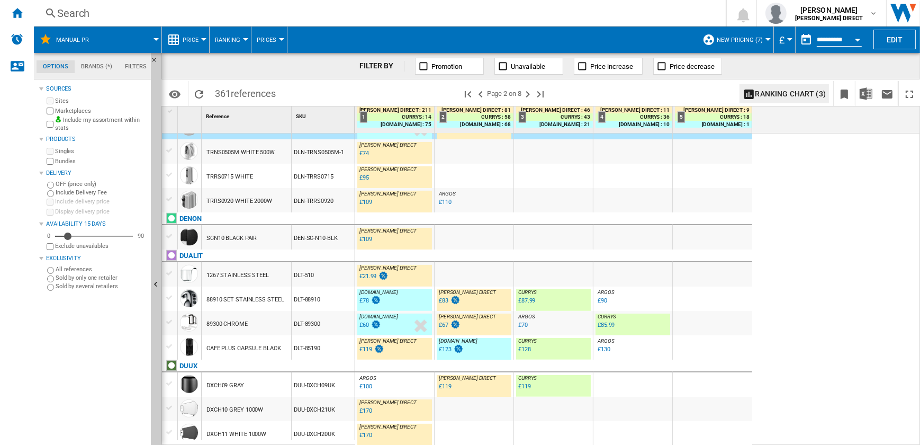
scroll to position [556, 0]
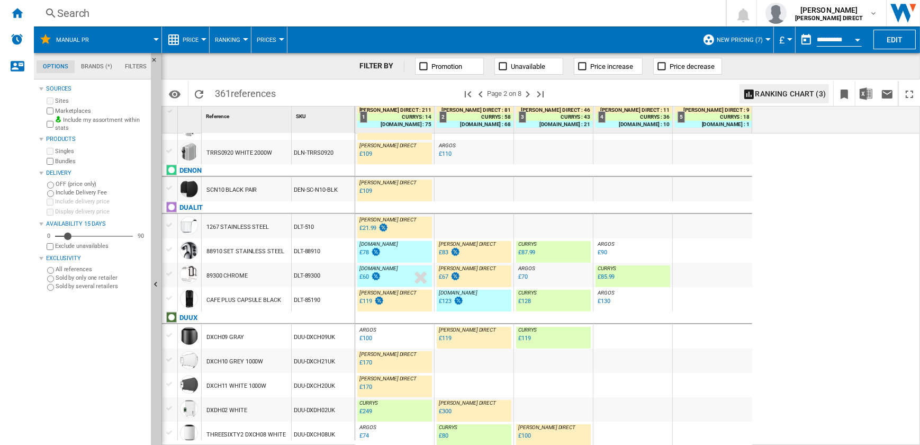
click at [331, 249] on div "DLT-88910" at bounding box center [323, 250] width 63 height 24
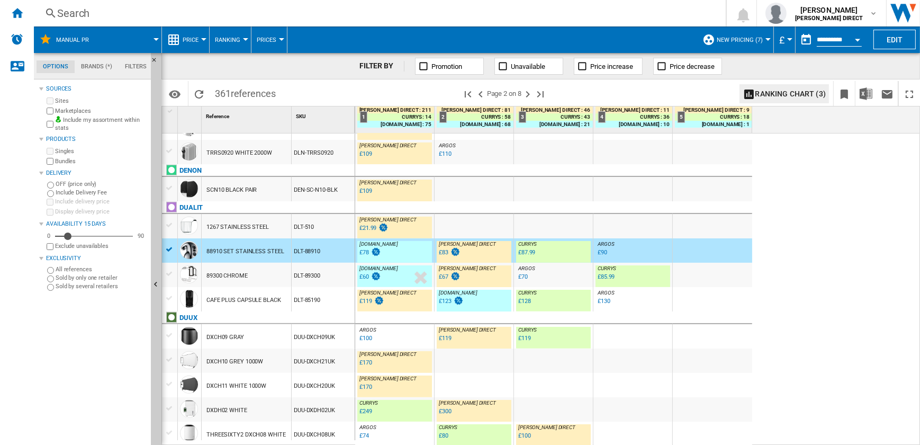
click at [338, 272] on div "DLT-89300" at bounding box center [323, 275] width 63 height 24
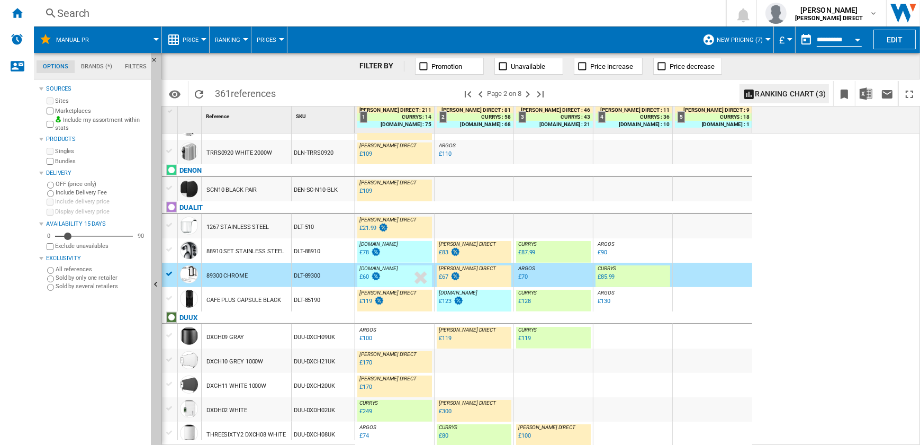
click at [348, 330] on div "DUU-DXCH09UK" at bounding box center [323, 336] width 63 height 24
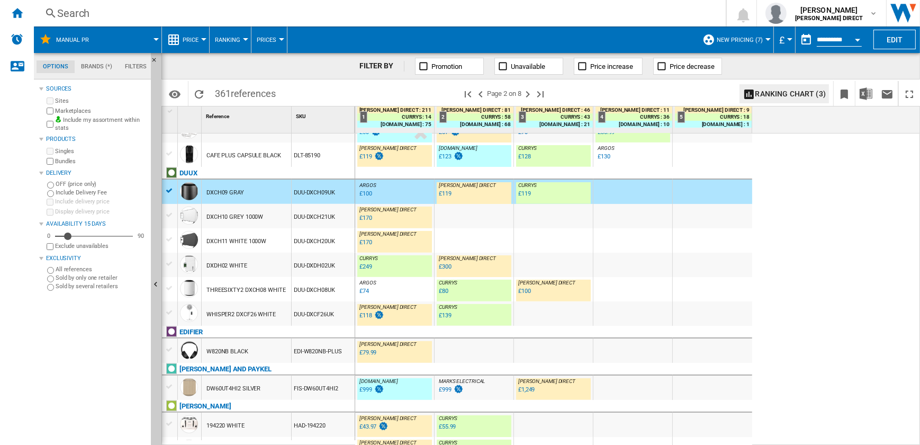
scroll to position [749, 0]
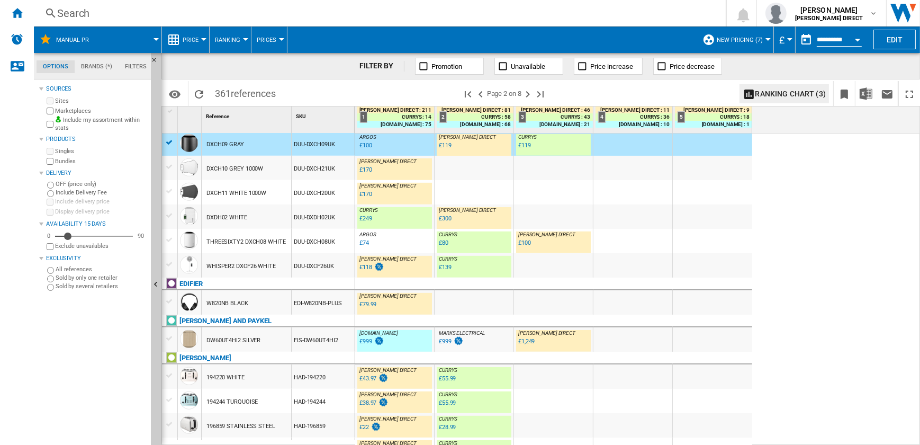
click at [323, 222] on div "DUU-DXDH02UK" at bounding box center [323, 216] width 63 height 24
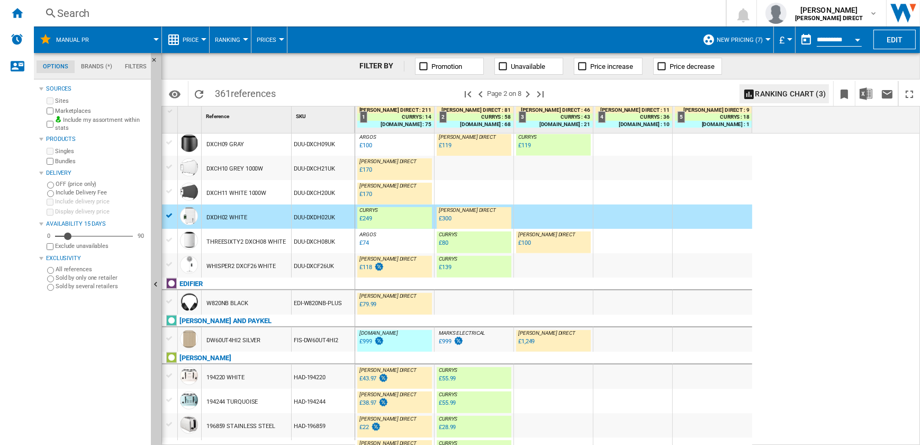
click at [309, 241] on div "DUU-DXCH08UK" at bounding box center [323, 241] width 63 height 24
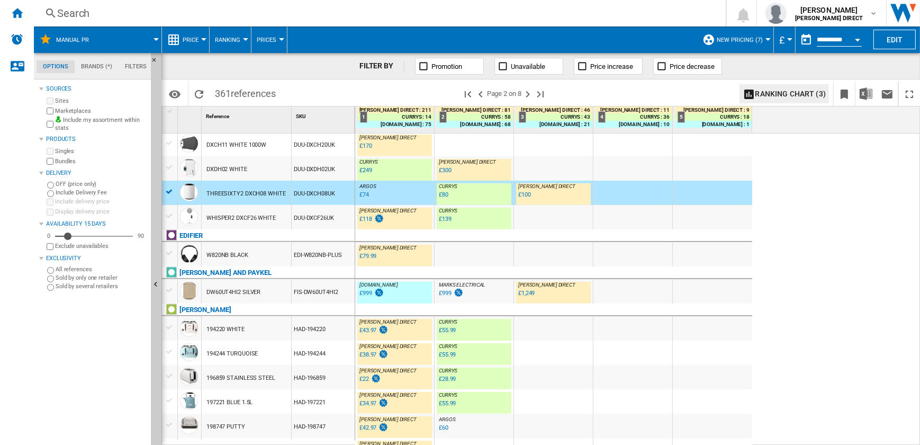
scroll to position [845, 0]
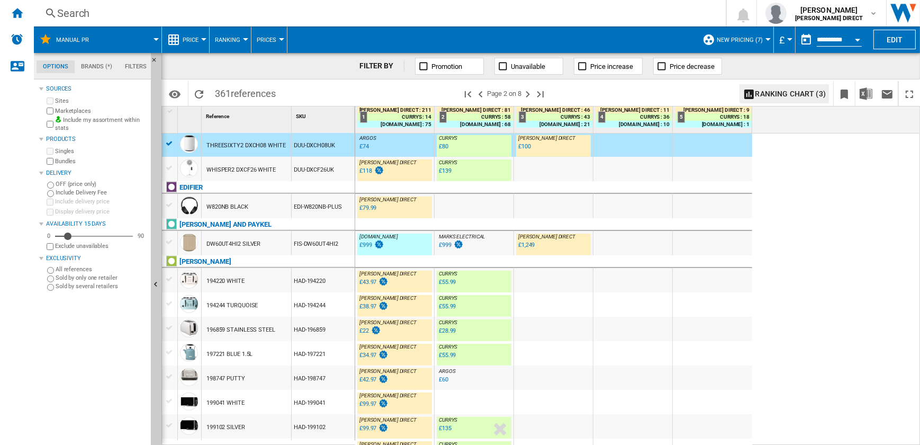
click at [309, 241] on div "FIS-DW60UT4HI2" at bounding box center [323, 243] width 63 height 24
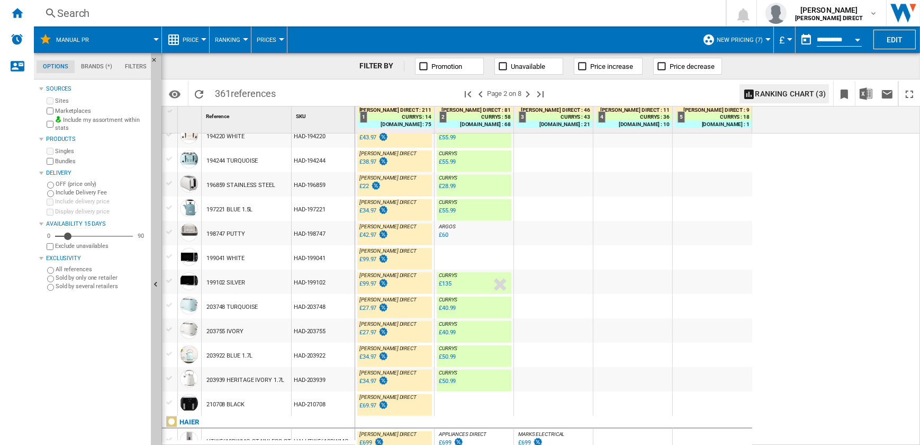
scroll to position [1038, 0]
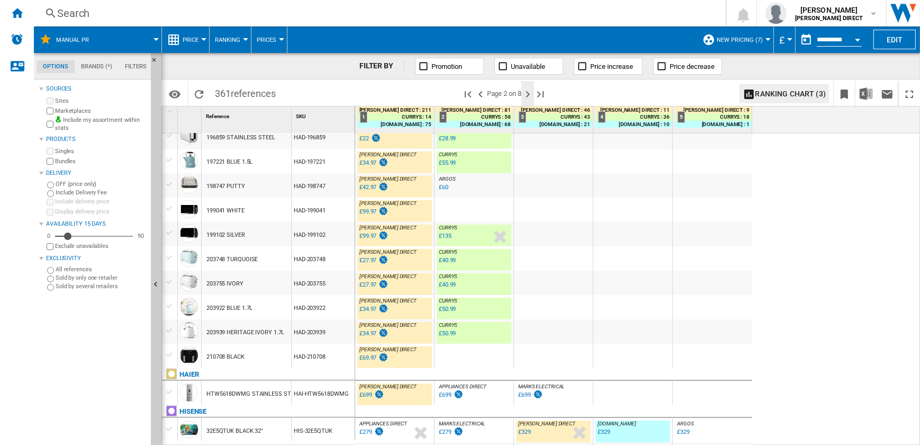
click at [530, 94] on ng-md-icon "Next page" at bounding box center [527, 94] width 13 height 13
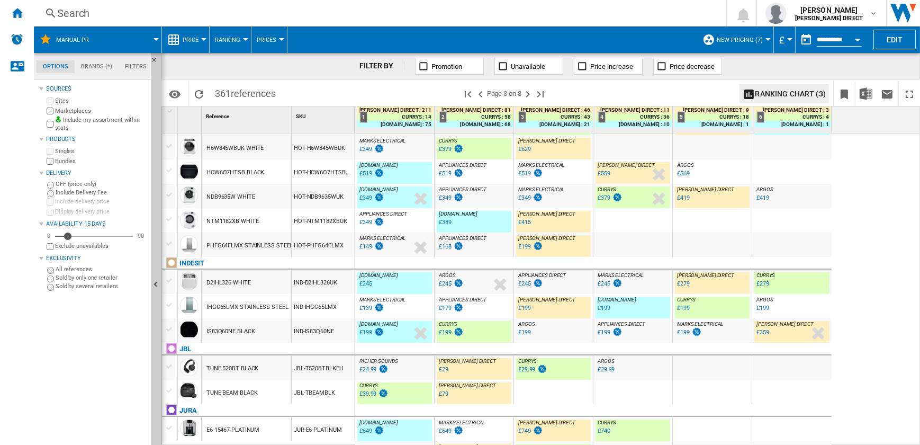
scroll to position [381, 0]
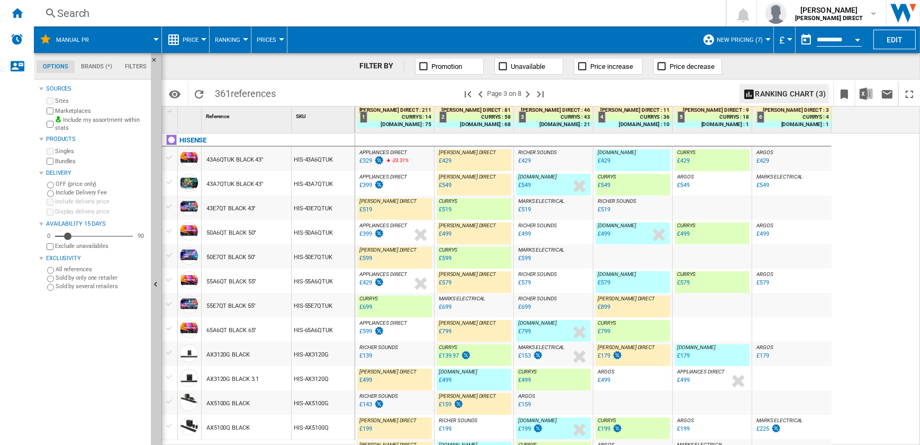
click at [244, 165] on div "43A6QTUK BLACK 43"" at bounding box center [234, 160] width 57 height 24
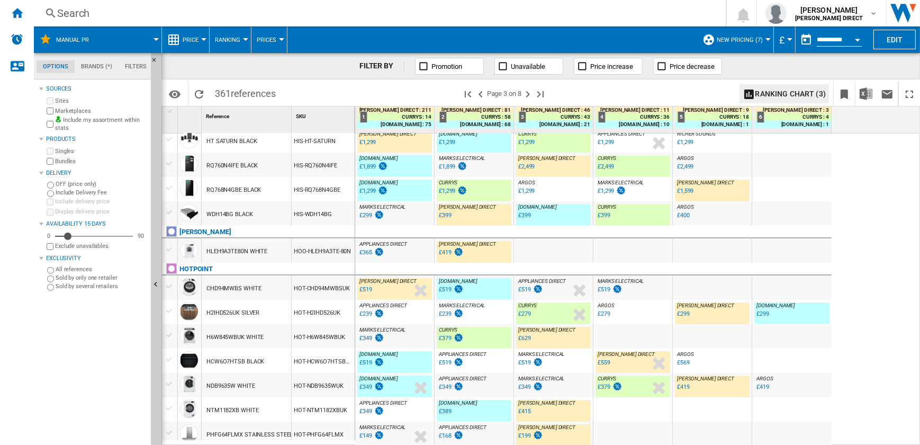
scroll to position [529, 0]
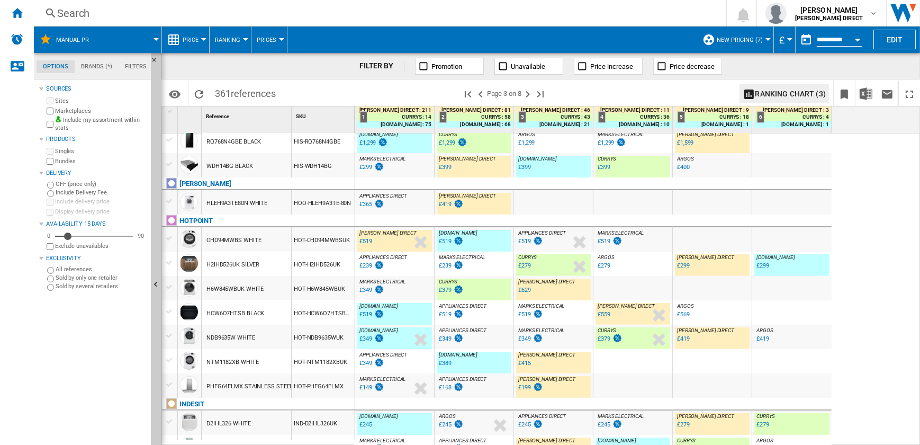
click at [295, 201] on div "HOO-HLEH9A3TE-80N" at bounding box center [323, 202] width 63 height 24
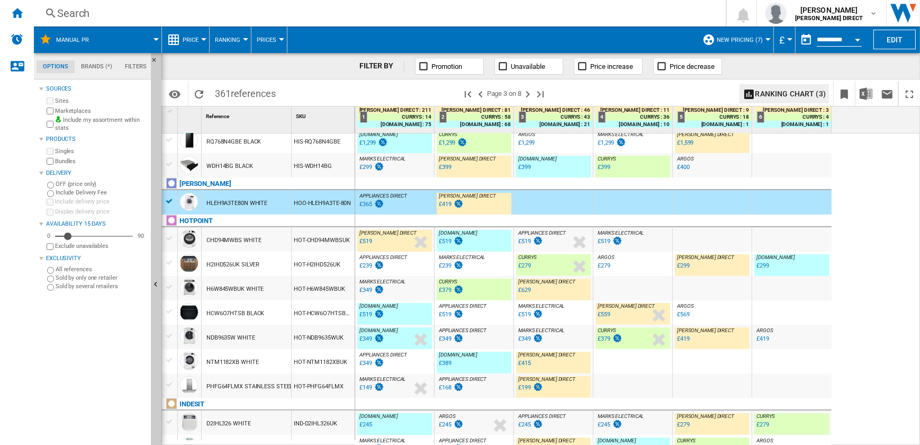
scroll to position [577, 0]
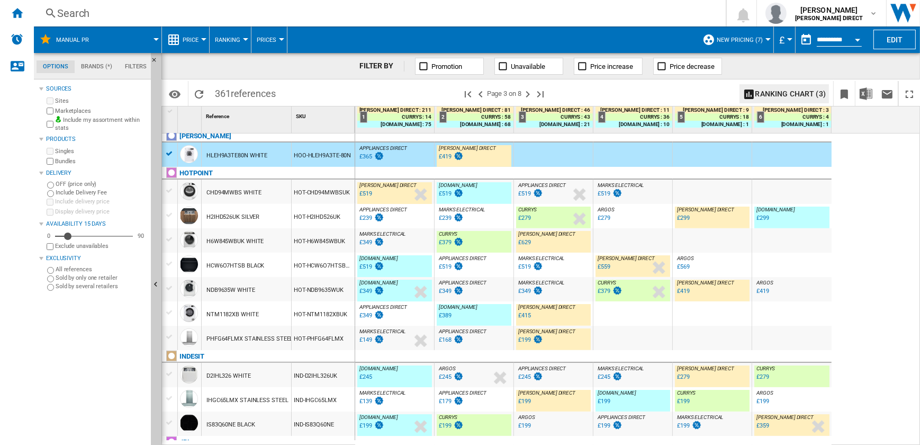
click at [323, 224] on div "HOT-H2IHD526UK" at bounding box center [323, 216] width 63 height 24
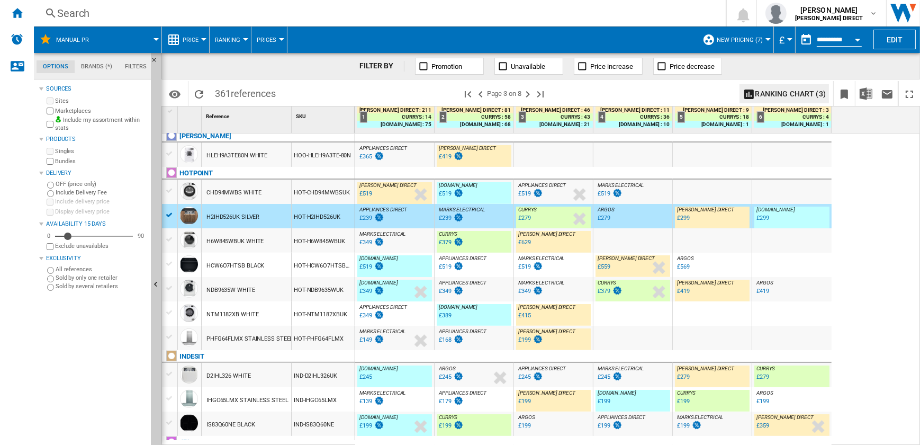
click at [306, 240] on div "HOT-H6W845WBUK" at bounding box center [323, 240] width 63 height 24
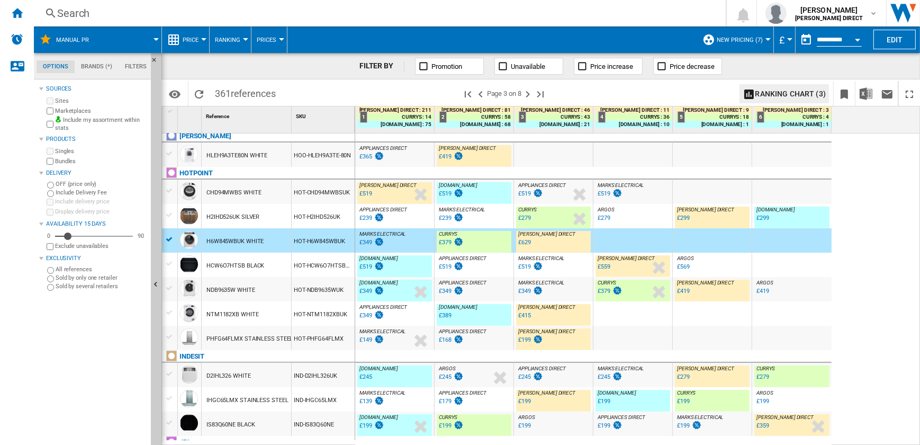
click at [307, 271] on div "HOT-HCW6O7HTSBUK" at bounding box center [323, 265] width 63 height 24
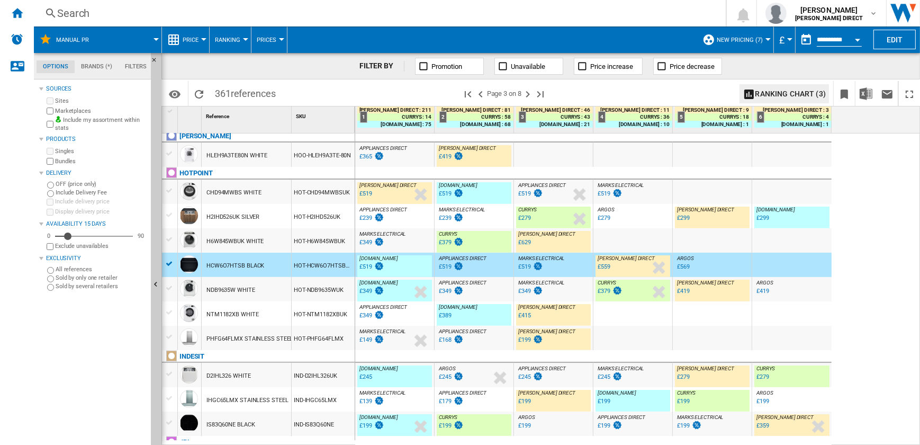
click at [336, 300] on div "HOT-NDB9635WUK" at bounding box center [323, 289] width 63 height 24
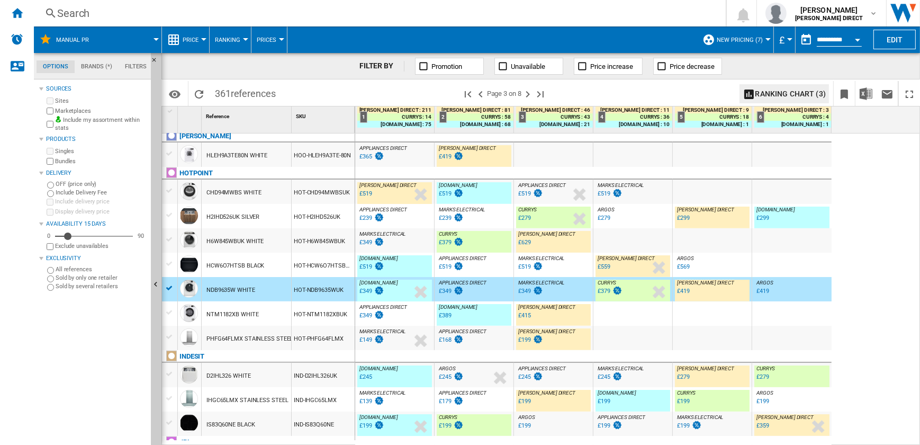
click at [331, 316] on div "HOT-NTM1182XBUK" at bounding box center [323, 313] width 63 height 24
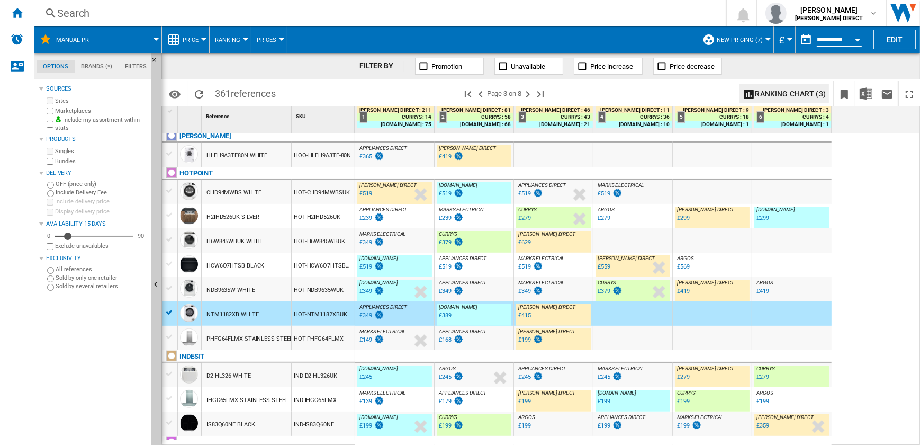
click at [335, 344] on div "HOT-PHFG64FLMX" at bounding box center [323, 338] width 63 height 24
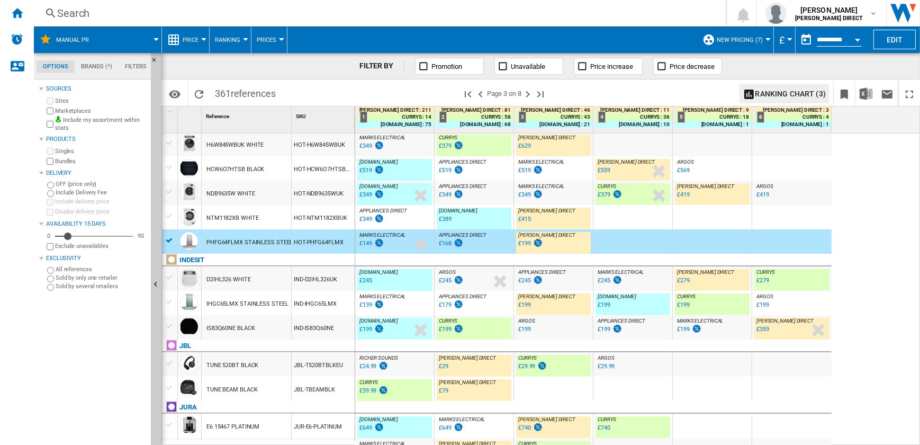
scroll to position [722, 0]
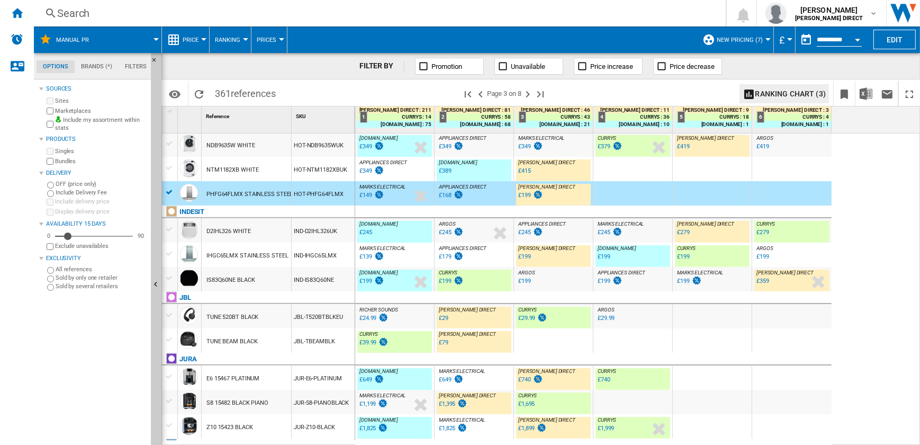
click at [329, 232] on div "IND-D2IHL326UK" at bounding box center [323, 230] width 63 height 24
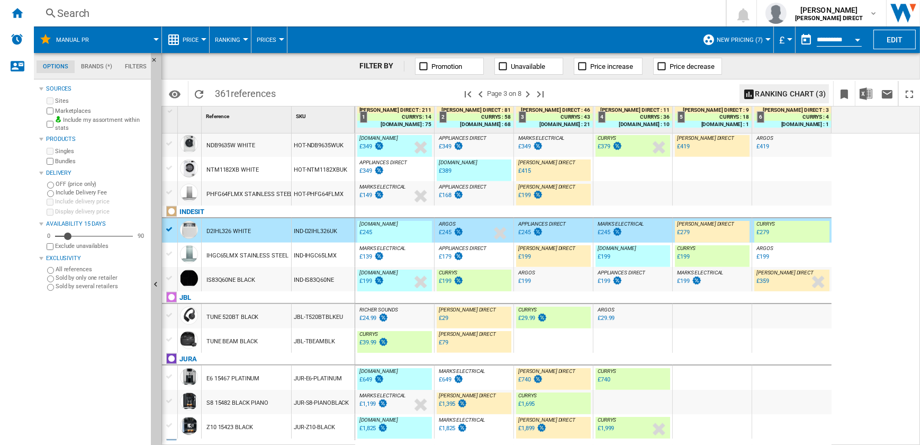
click at [303, 256] on div "IND-IHGC65LMX" at bounding box center [323, 254] width 63 height 24
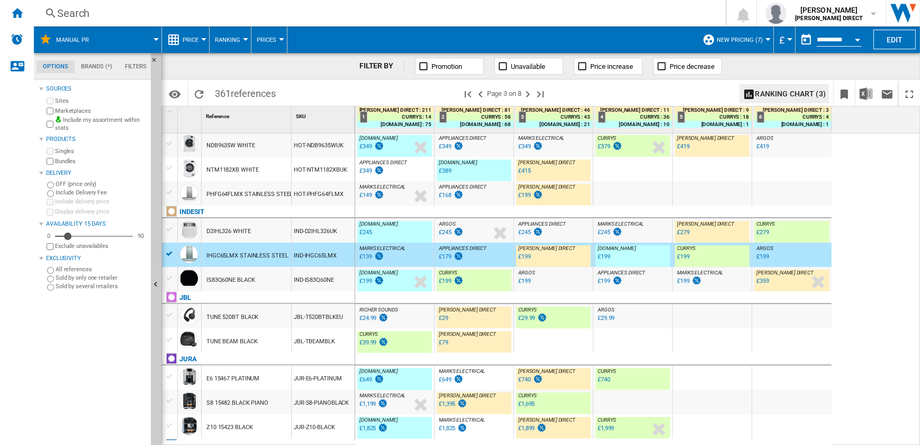
click at [325, 283] on div "IND-IS83Q60NE" at bounding box center [323, 279] width 63 height 24
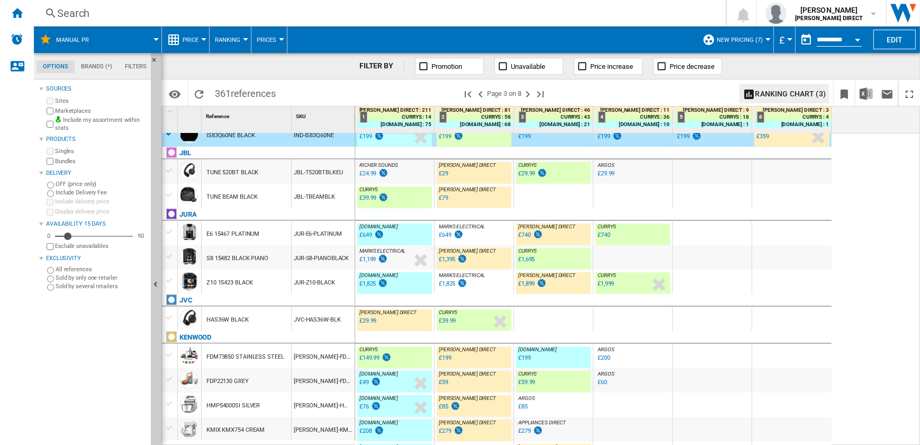
scroll to position [818, 0]
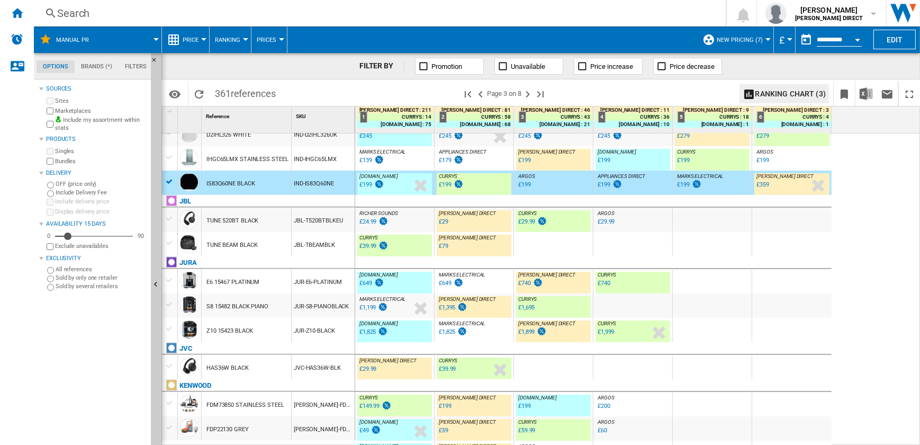
click at [304, 225] on div "JBL-T520BTBLKEU" at bounding box center [323, 220] width 63 height 24
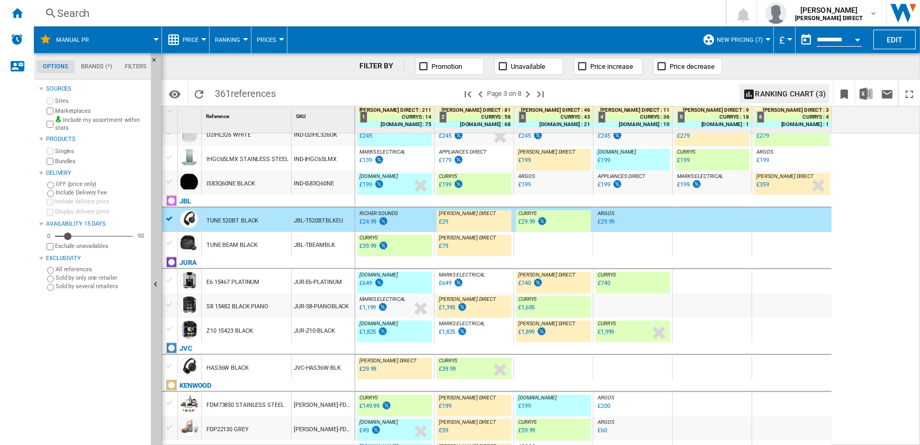
click at [334, 251] on div "JBL-TBEAMBLK" at bounding box center [323, 244] width 63 height 24
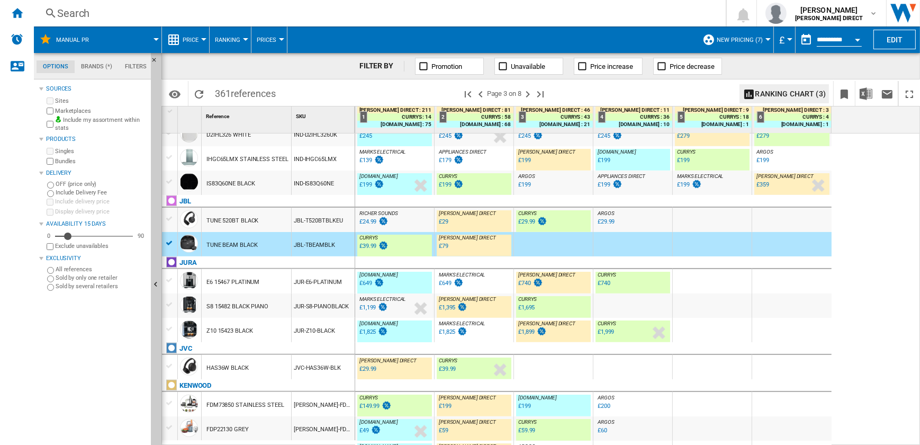
scroll to position [866, 0]
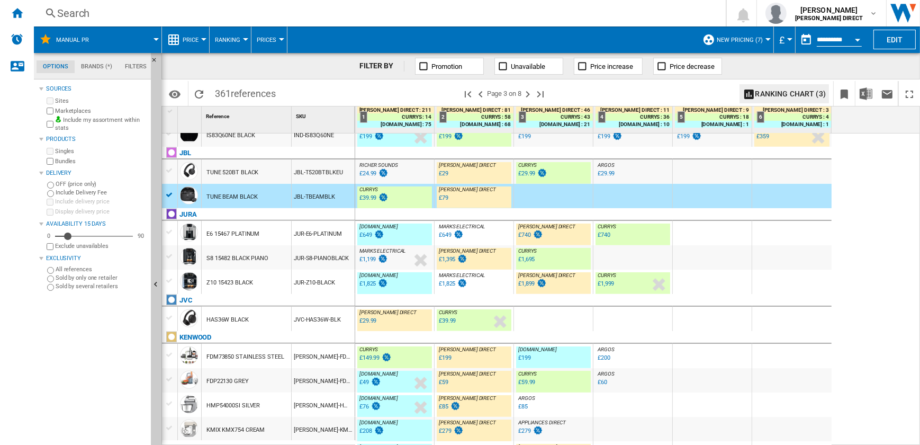
click at [294, 236] on div "JUR-E6-PLATINUM" at bounding box center [323, 233] width 63 height 24
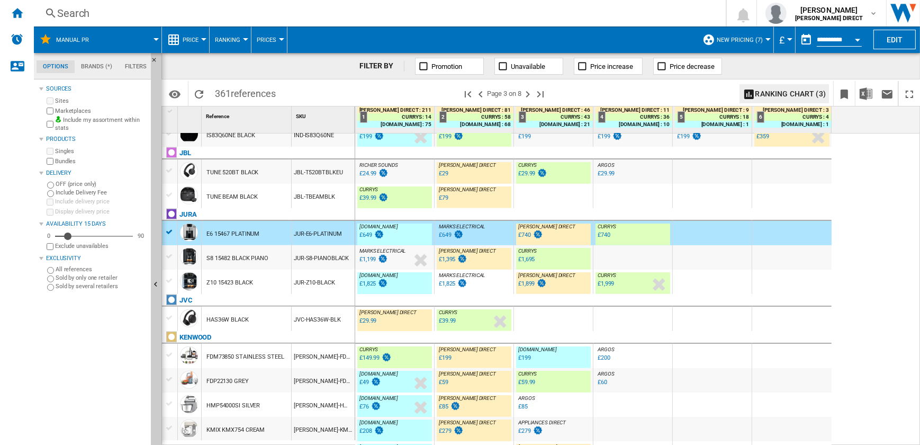
click at [314, 262] on div "JUR-S8-PIANOBLACK" at bounding box center [323, 257] width 63 height 24
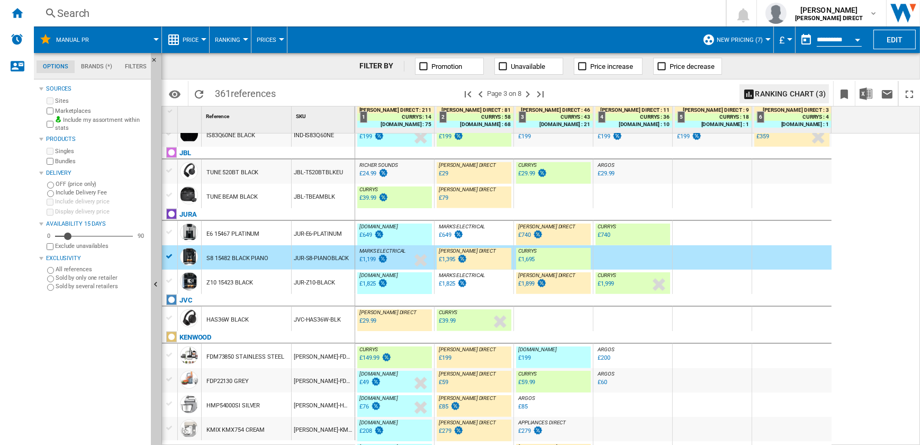
click at [309, 285] on div "JUR-Z10-BLACK" at bounding box center [323, 281] width 63 height 24
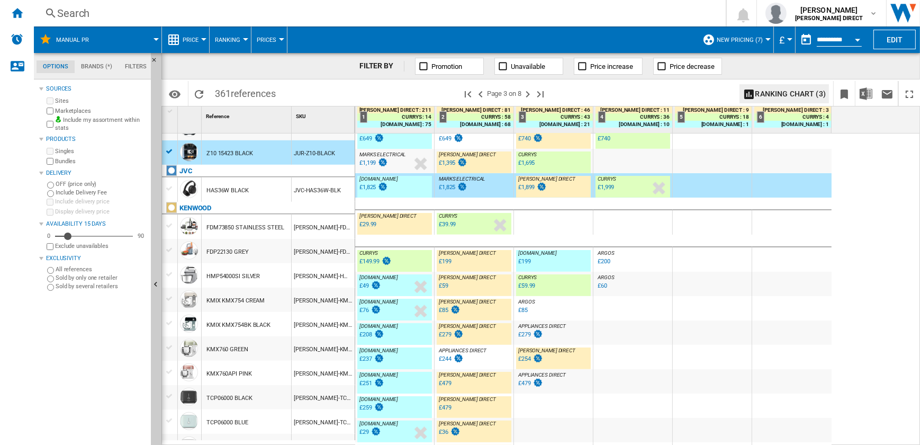
scroll to position [995, 0]
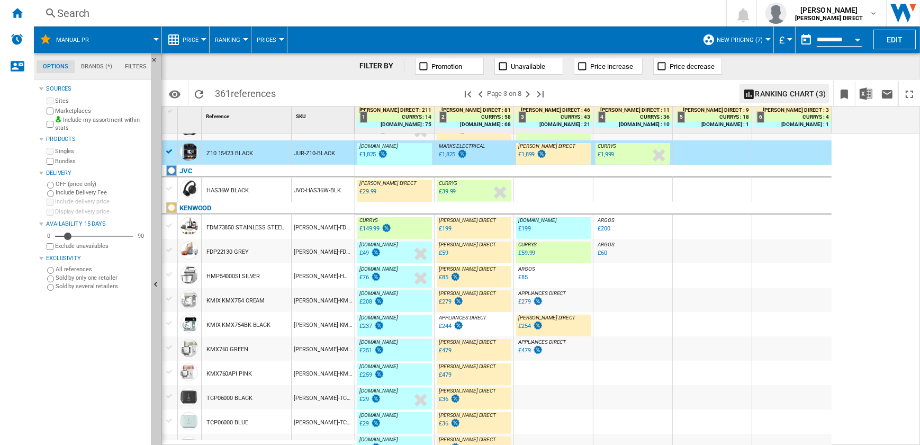
click at [337, 239] on div "[PERSON_NAME]-FDP22.130GY" at bounding box center [323, 251] width 63 height 24
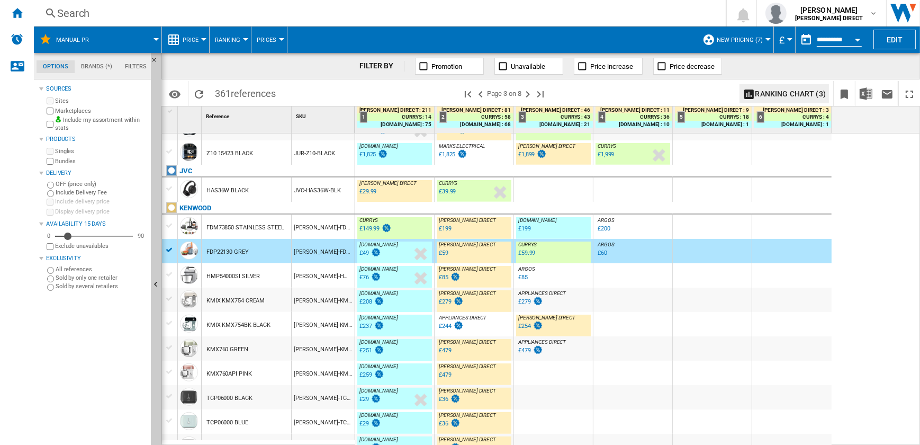
click at [335, 230] on div "[PERSON_NAME]-FDM73.850SS" at bounding box center [323, 226] width 63 height 24
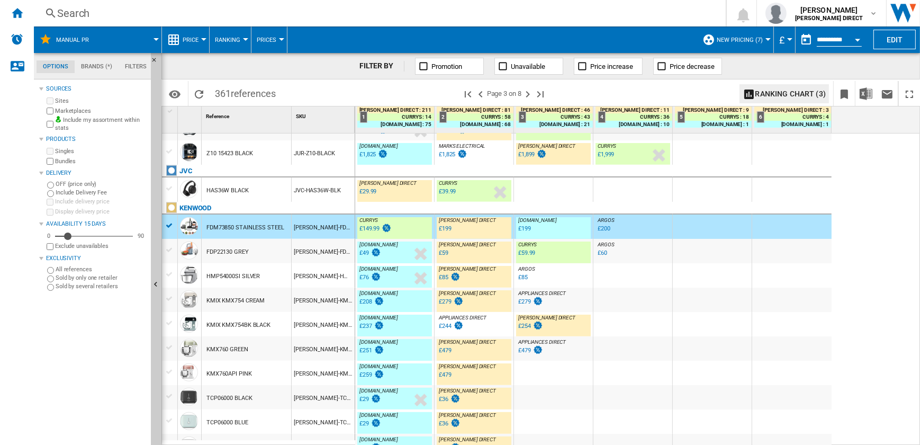
click at [321, 294] on div "[PERSON_NAME]-KMX754CR" at bounding box center [323, 299] width 63 height 24
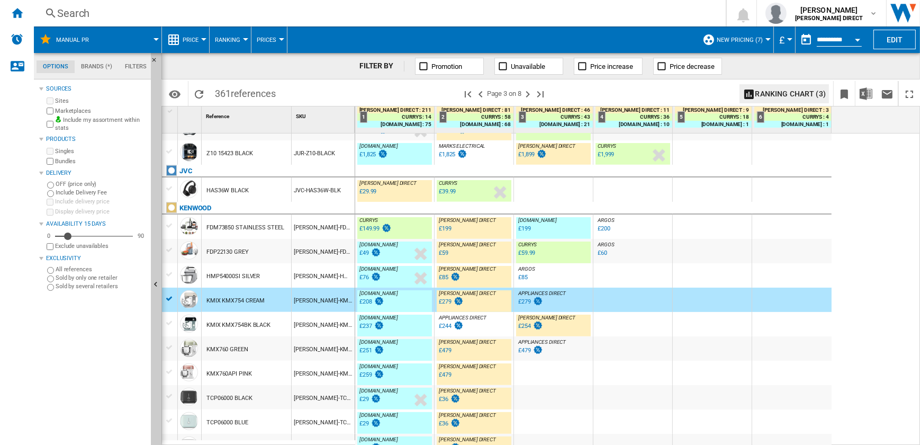
click at [328, 327] on div "[PERSON_NAME]-KMX754BK" at bounding box center [323, 324] width 63 height 24
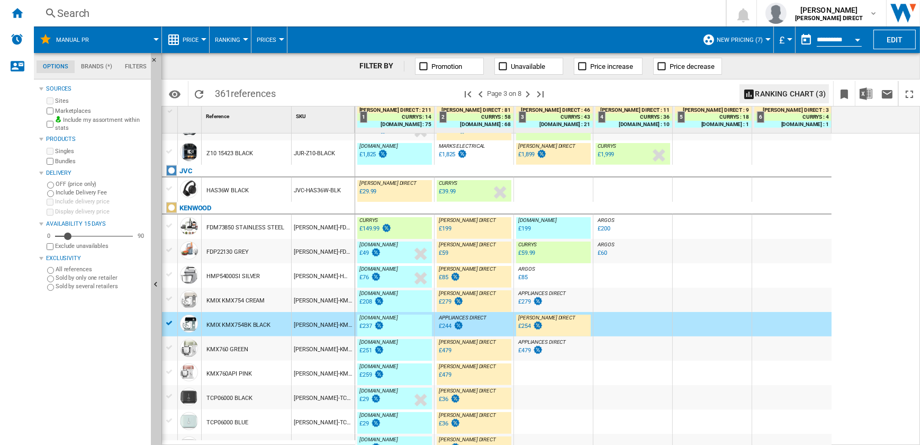
click at [313, 346] on div "[PERSON_NAME]-KMX760GR" at bounding box center [323, 348] width 63 height 24
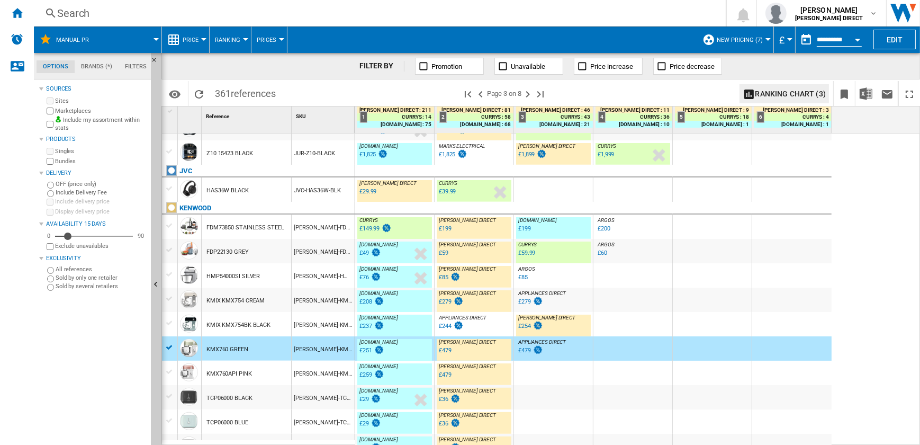
scroll to position [1007, 0]
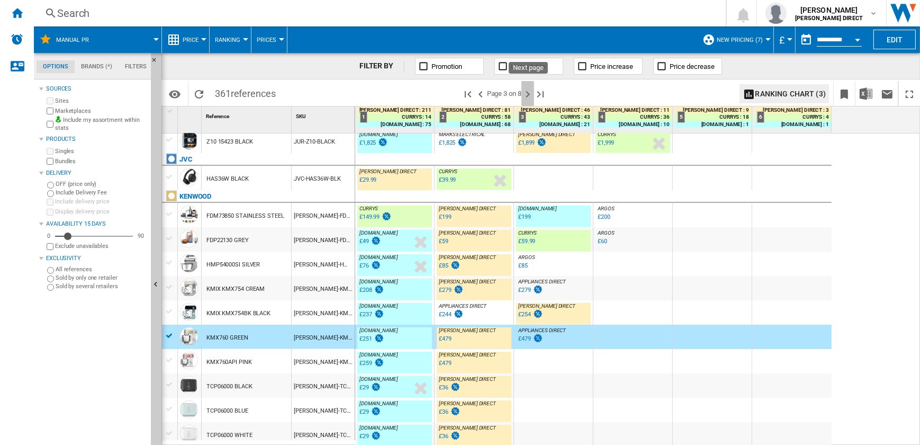
click at [529, 92] on ng-md-icon "Next page" at bounding box center [527, 94] width 13 height 13
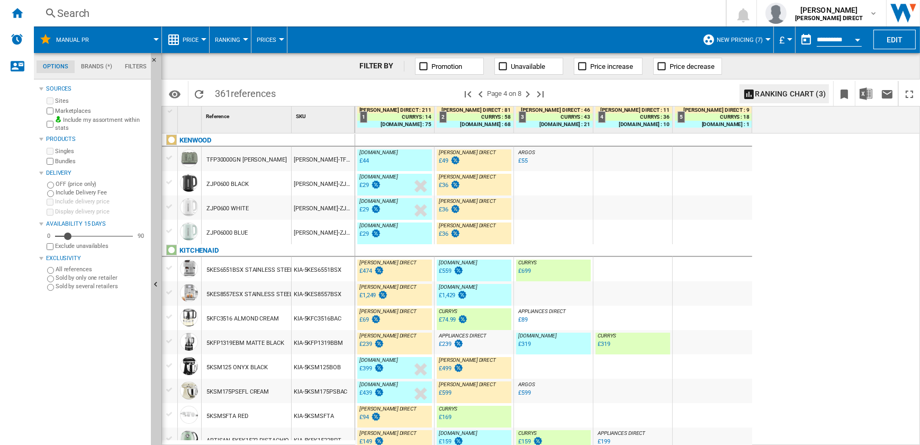
click at [322, 167] on div "[PERSON_NAME]-TFP30.000GN" at bounding box center [323, 159] width 63 height 24
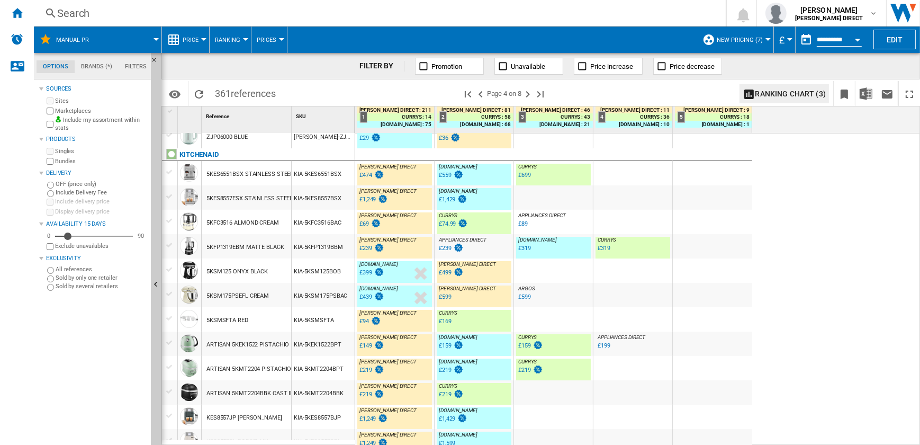
scroll to position [144, 0]
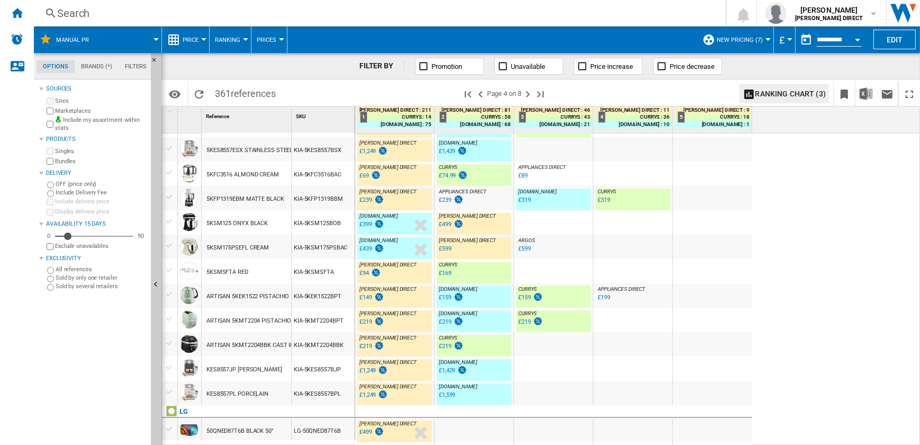
click at [293, 223] on div "KIA-5KSM125BOB" at bounding box center [323, 222] width 63 height 24
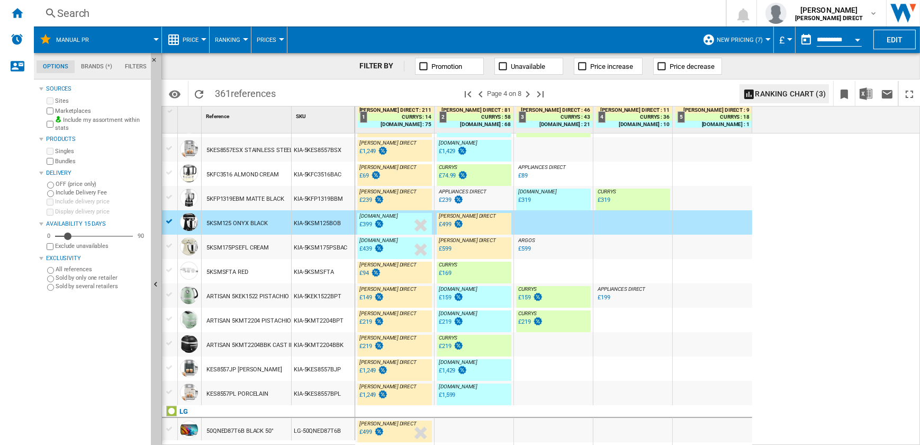
click at [295, 244] on div "KIA-5KSM175PSBAC" at bounding box center [323, 247] width 63 height 24
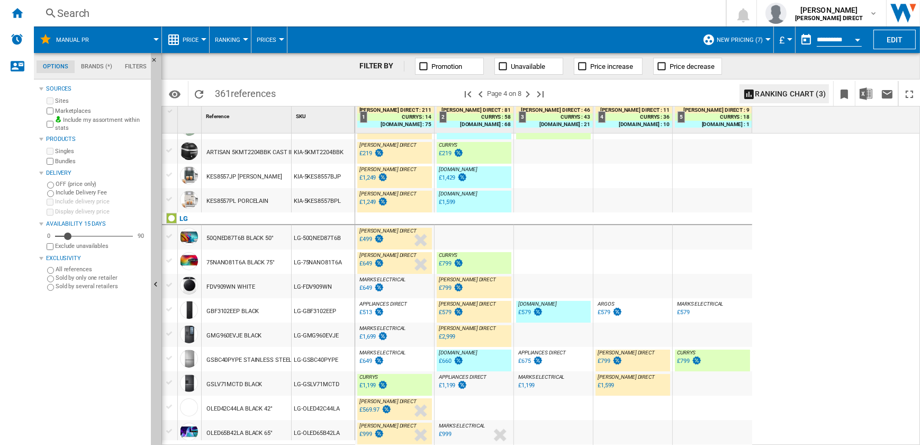
scroll to position [385, 0]
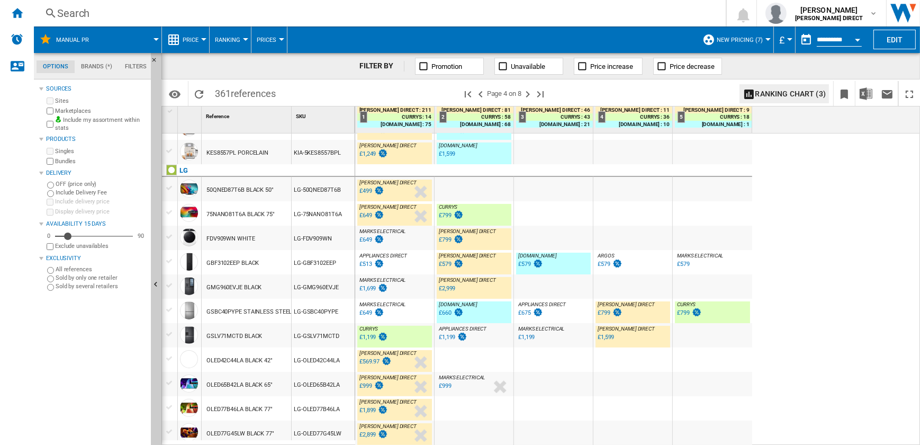
click at [402, 242] on div "MARKS ELECTRICAL : MARKS ELECTRICAL -18.8 % £649 % N/A MARKS ELECTRICAL : MARKS…" at bounding box center [394, 240] width 75 height 24
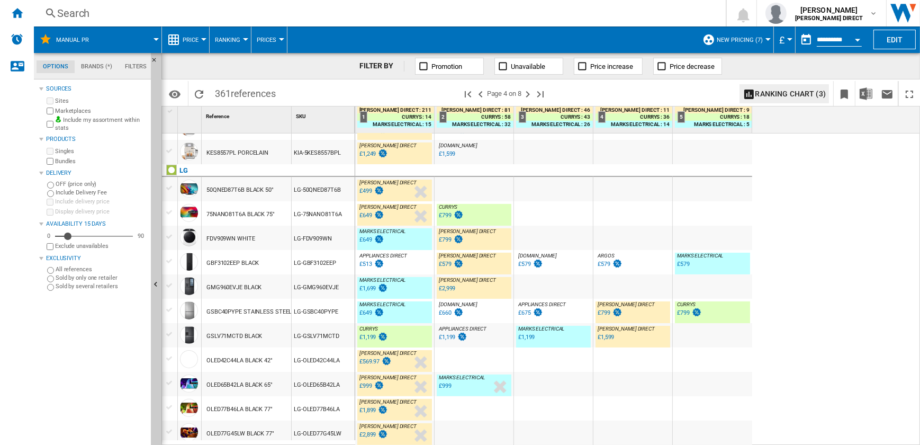
click at [339, 247] on div "LG-FDV909WN" at bounding box center [323, 238] width 63 height 24
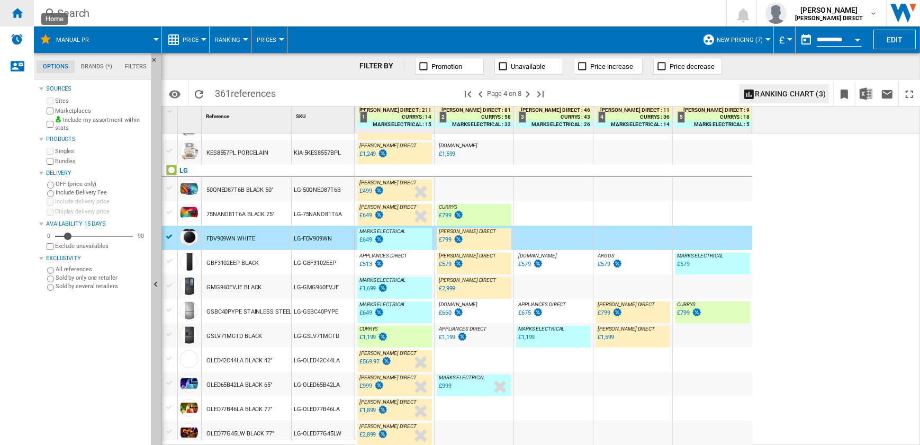
click at [29, 14] on div "Home" at bounding box center [17, 13] width 34 height 26
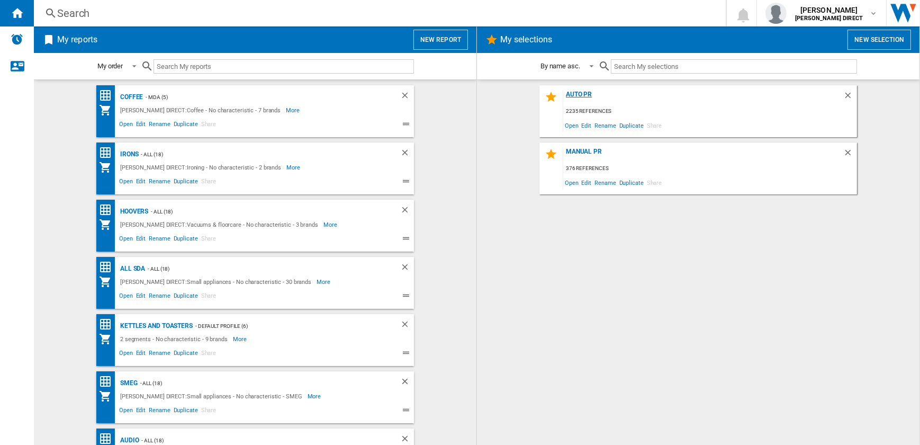
click at [587, 93] on div "AUTO PR" at bounding box center [703, 98] width 280 height 14
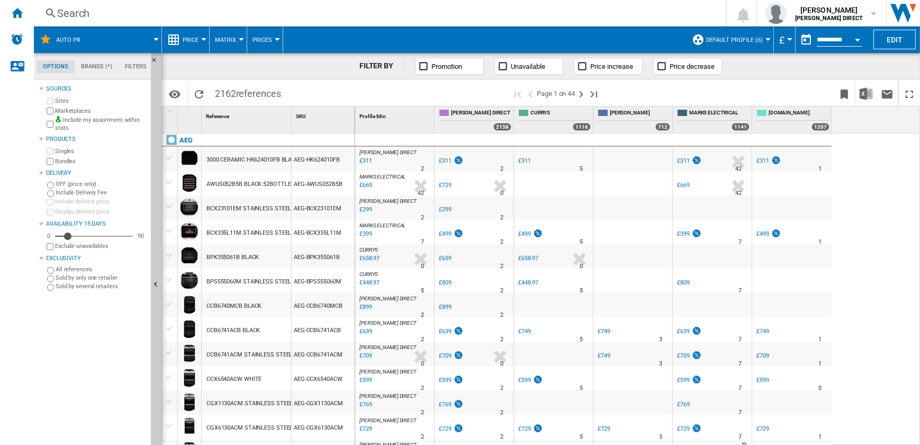
click at [725, 40] on span "Default profile (6)" at bounding box center [734, 40] width 57 height 7
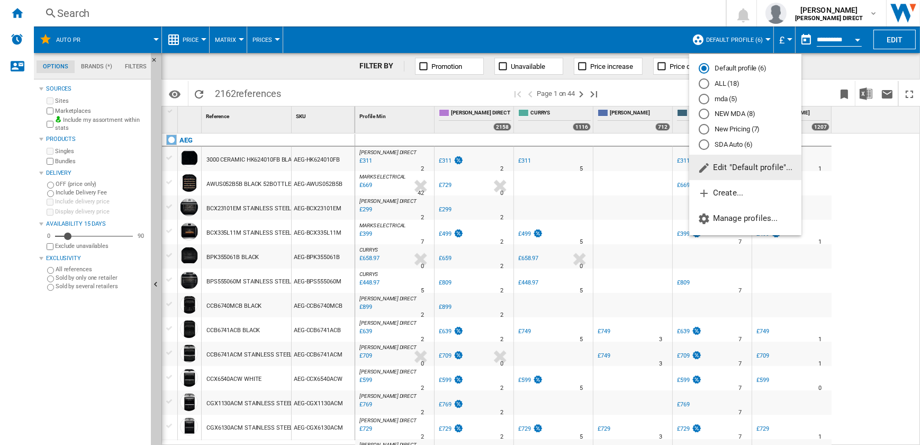
click at [731, 127] on md-radio-button "New Pricing (7)" at bounding box center [745, 129] width 93 height 10
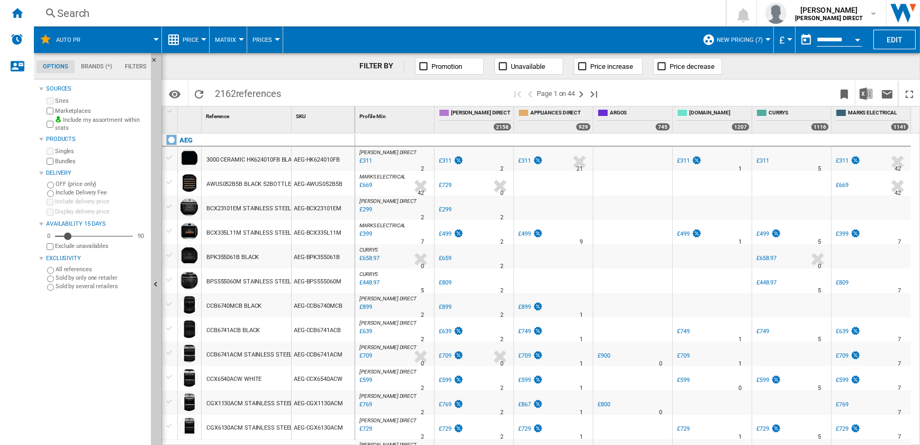
click at [235, 37] on button "Matrix" at bounding box center [228, 39] width 26 height 26
click at [234, 67] on span "Matrix" at bounding box center [229, 66] width 23 height 10
click at [866, 93] on img "Download in Excel" at bounding box center [866, 93] width 13 height 13
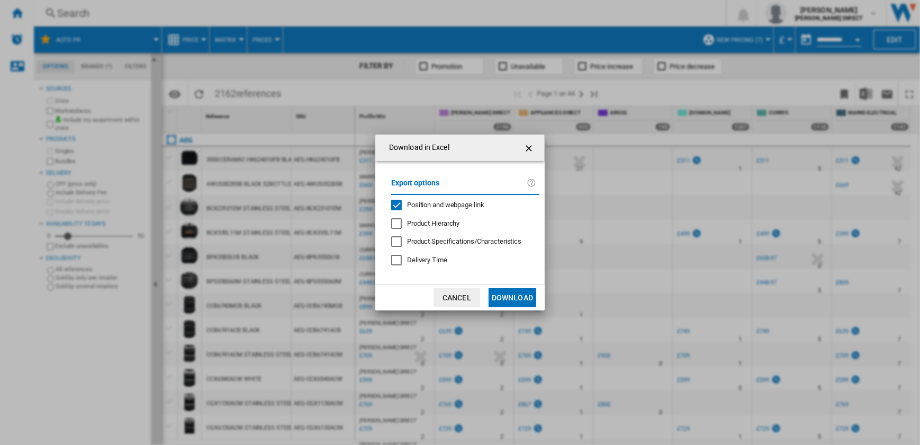
click at [425, 207] on span "Position and webpage link" at bounding box center [445, 205] width 77 height 8
click at [506, 298] on button "Download" at bounding box center [513, 297] width 48 height 19
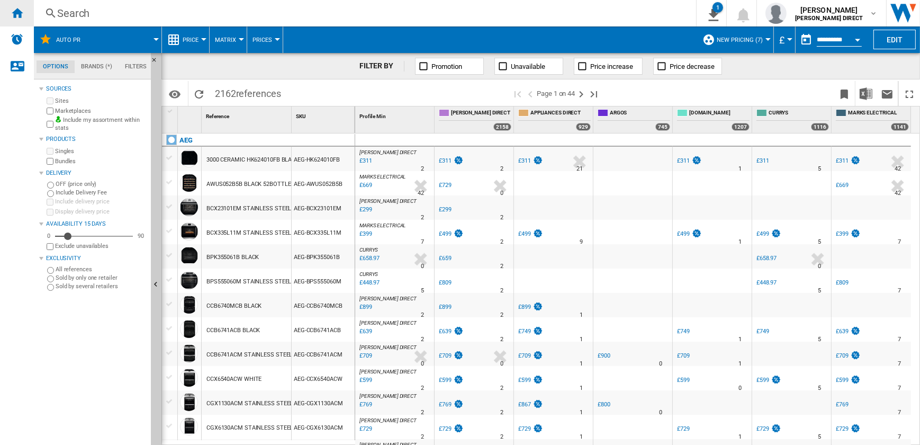
click at [21, 11] on ng-md-icon "Home" at bounding box center [17, 12] width 13 height 13
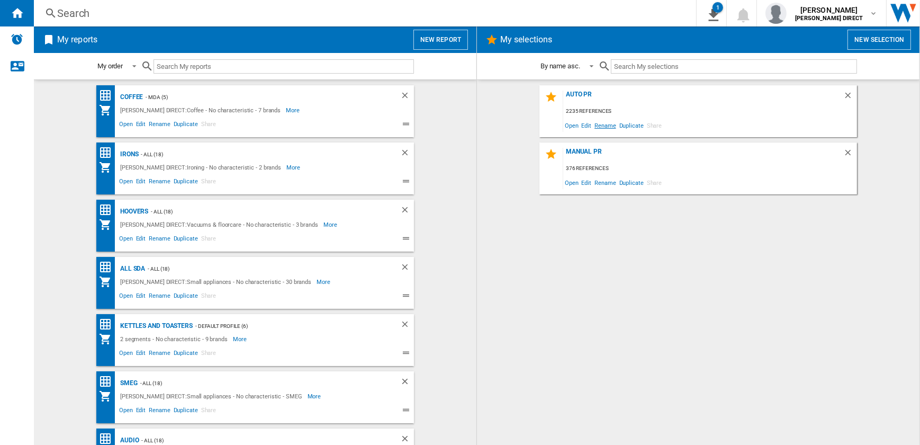
click at [598, 123] on span "Rename" at bounding box center [605, 125] width 24 height 14
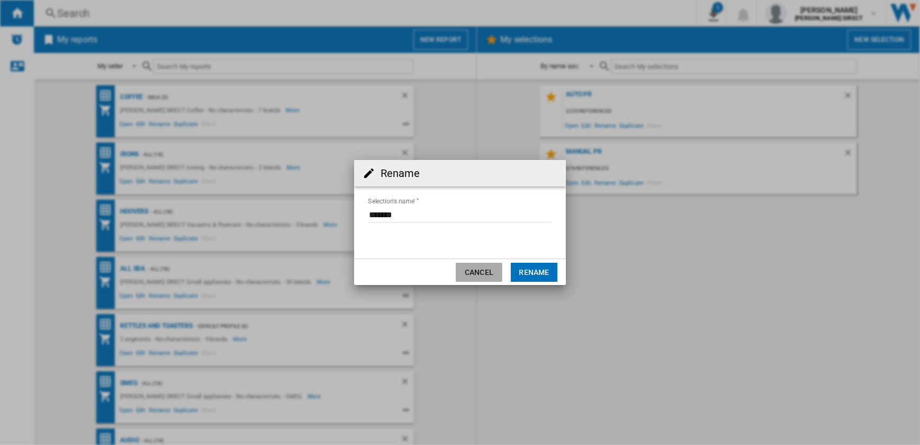
click at [496, 271] on button "Cancel" at bounding box center [479, 272] width 47 height 19
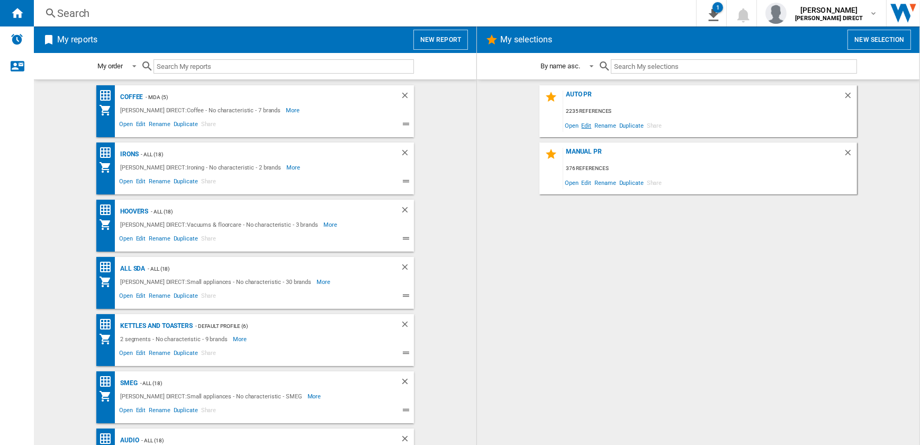
click at [586, 127] on span "Edit" at bounding box center [586, 125] width 13 height 14
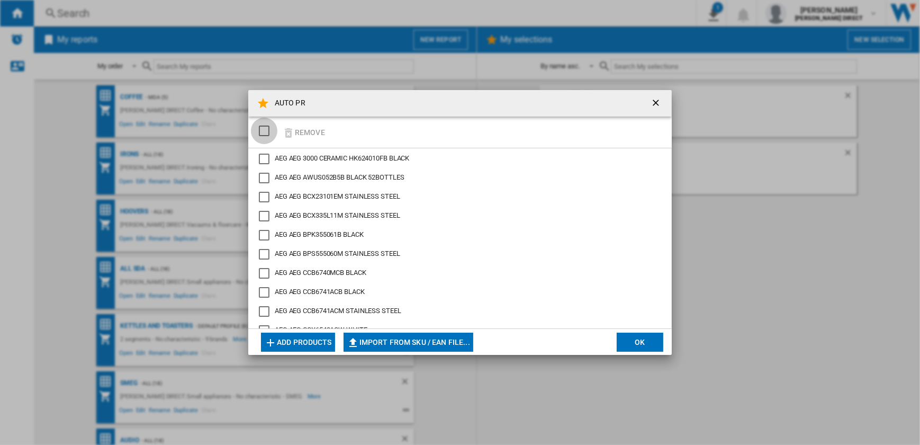
click at [264, 127] on div "SELECTIONS.EDITION_POPUP.SELECT_DESELECT" at bounding box center [264, 130] width 11 height 11
click at [266, 127] on div "SELECTIONS.EDITION_POPUP.SELECT_DESELECT" at bounding box center [264, 130] width 11 height 11
click at [646, 340] on button "OK" at bounding box center [640, 341] width 47 height 19
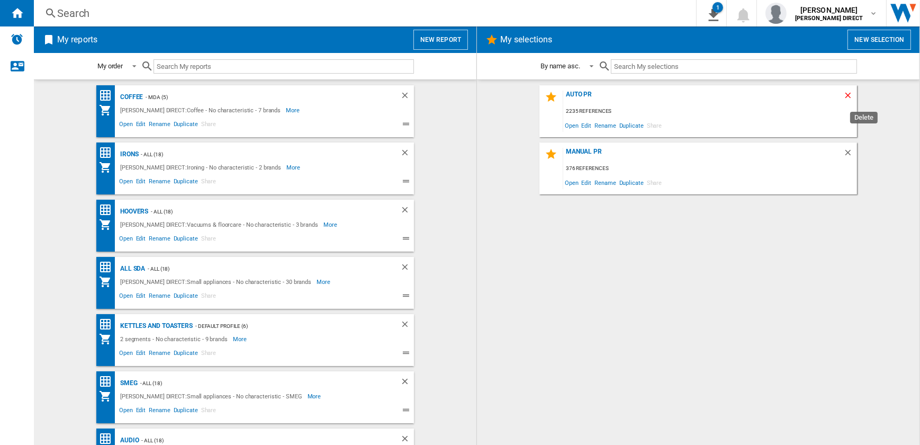
click at [849, 92] on ng-md-icon "Delete" at bounding box center [849, 97] width 13 height 13
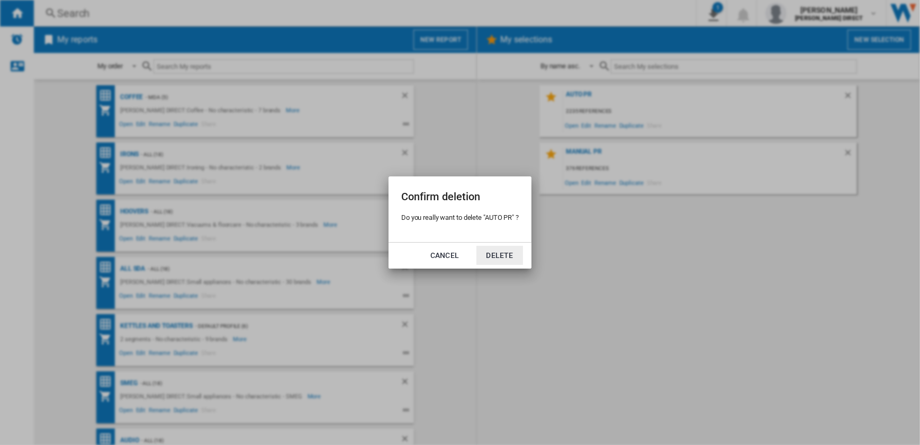
click at [489, 257] on button "Delete" at bounding box center [499, 255] width 47 height 19
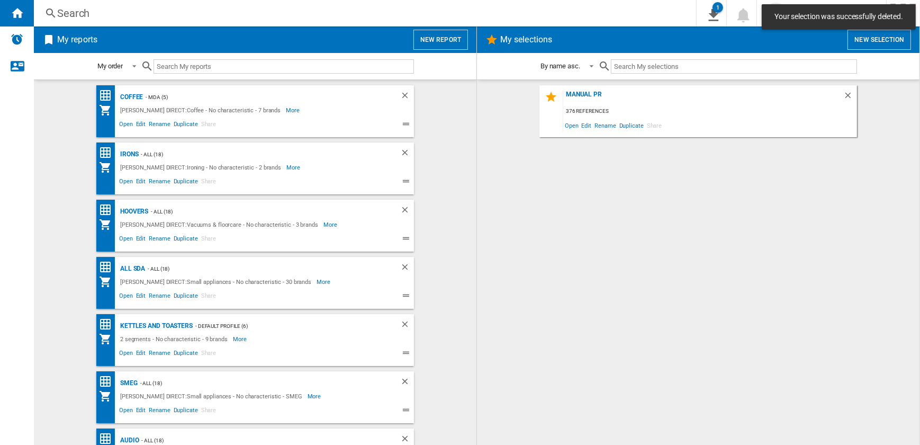
click at [860, 43] on button "New selection" at bounding box center [880, 40] width 64 height 20
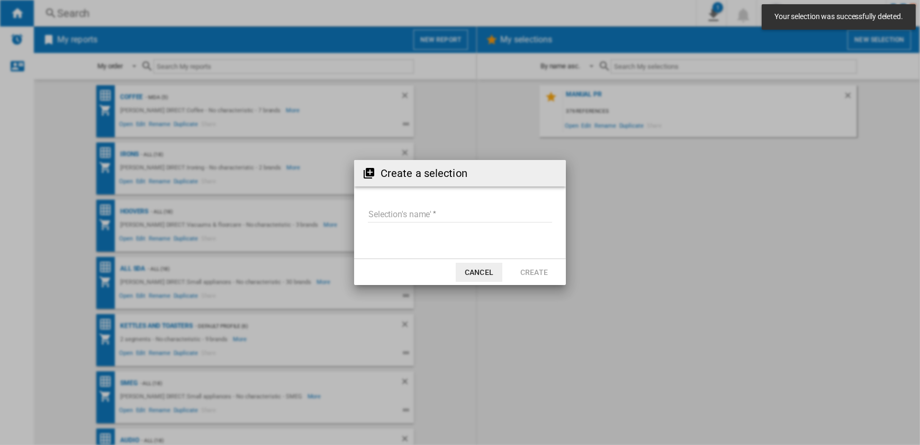
click at [426, 218] on input "Selection's name'" at bounding box center [460, 214] width 184 height 16
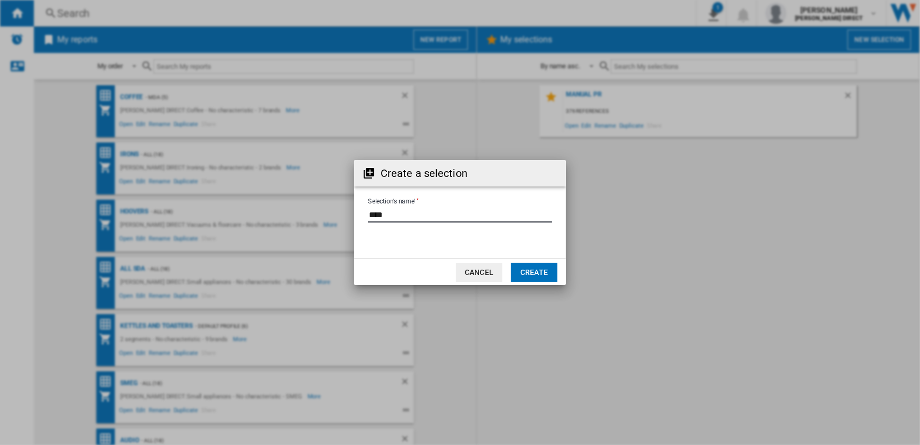
type input "****"
type input "*******"
click at [529, 269] on button "Create" at bounding box center [534, 272] width 47 height 19
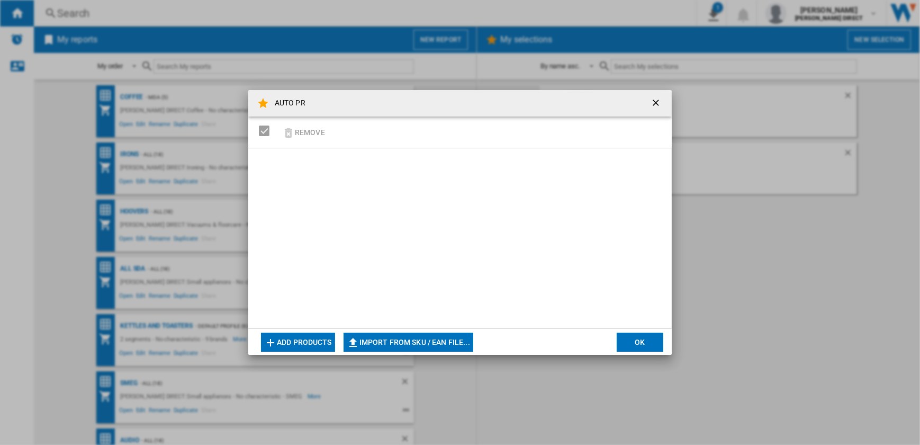
click at [439, 340] on button "Import from SKU / EAN file..." at bounding box center [409, 341] width 130 height 19
type input "**********"
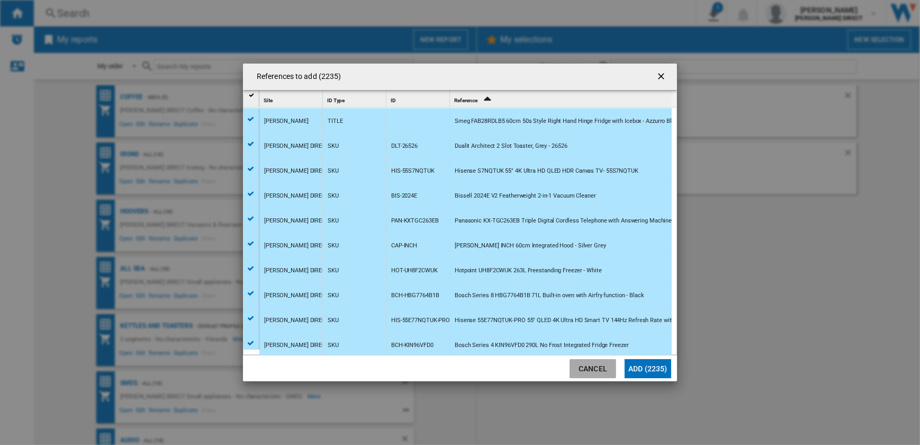
click at [588, 366] on button "Cancel" at bounding box center [593, 368] width 47 height 19
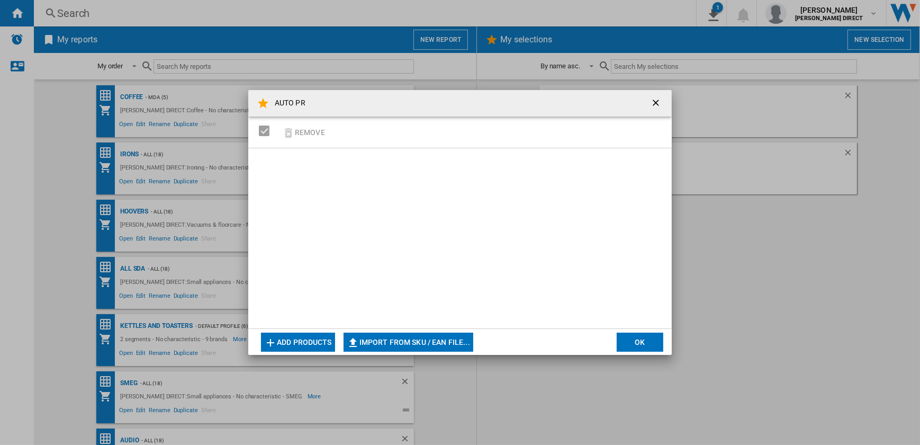
click at [442, 342] on button "Import from SKU / EAN file..." at bounding box center [409, 341] width 130 height 19
type input "**********"
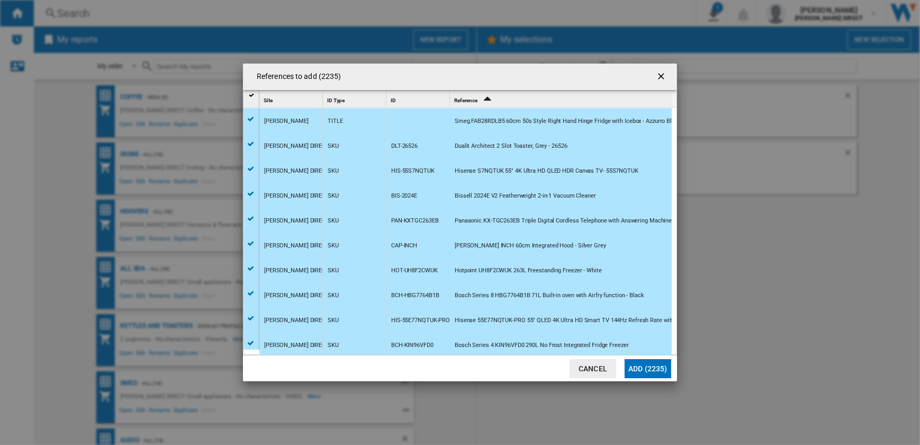
click at [645, 366] on button "Add (2235)" at bounding box center [648, 368] width 47 height 19
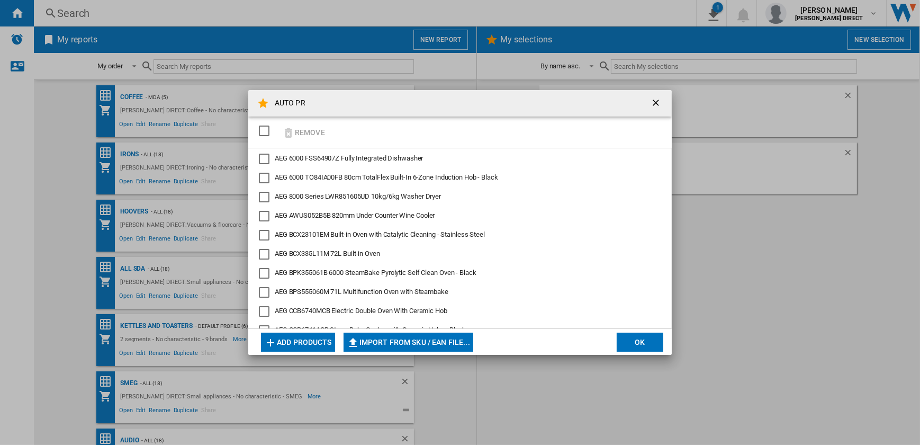
click at [640, 339] on button "OK" at bounding box center [640, 341] width 47 height 19
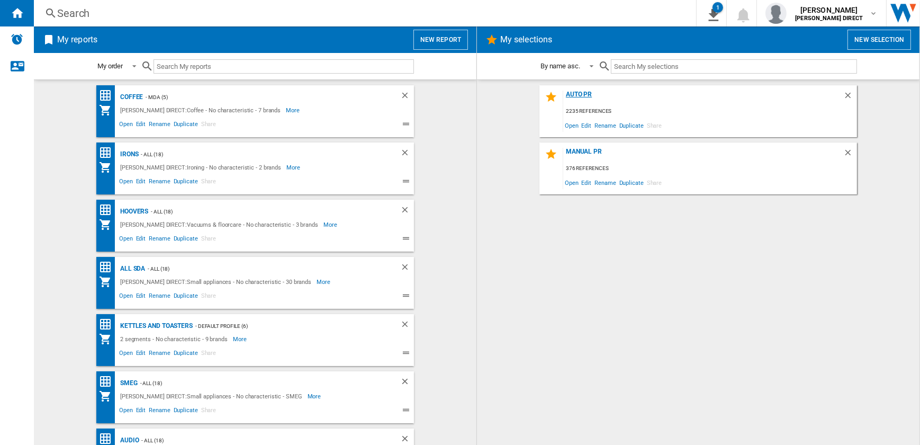
click at [585, 93] on div "AUTO PR" at bounding box center [703, 98] width 280 height 14
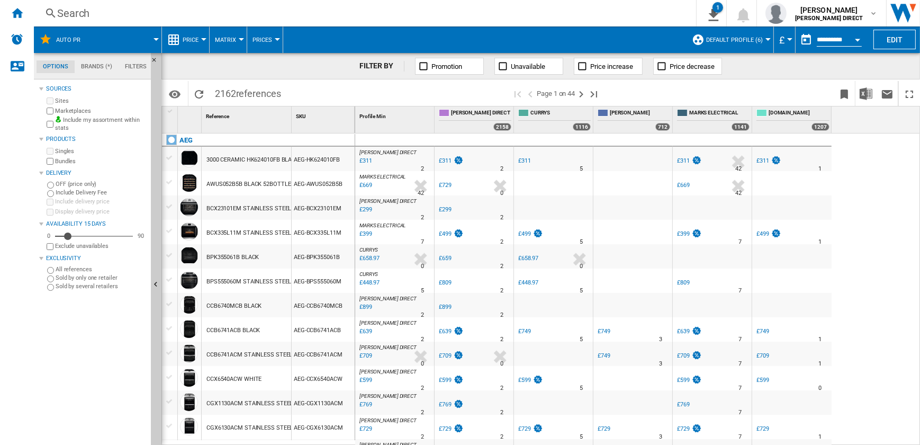
click at [722, 48] on button "Default profile (6)" at bounding box center [737, 39] width 62 height 26
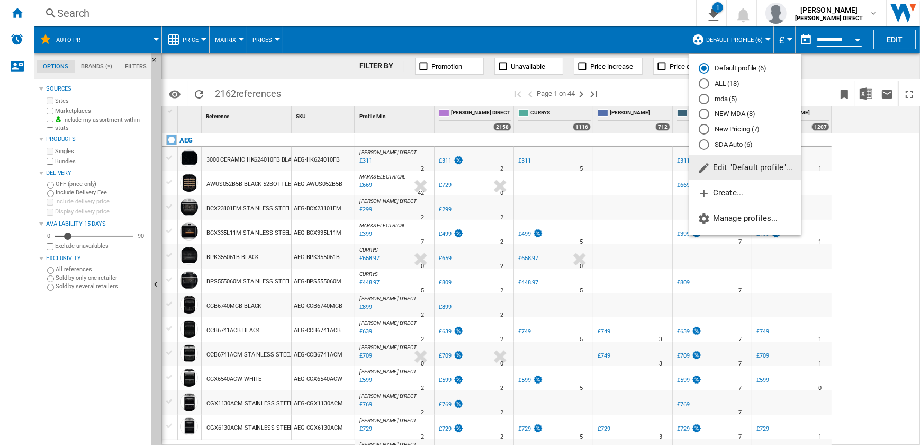
click at [730, 127] on md-radio-button "New Pricing (7)" at bounding box center [745, 129] width 93 height 10
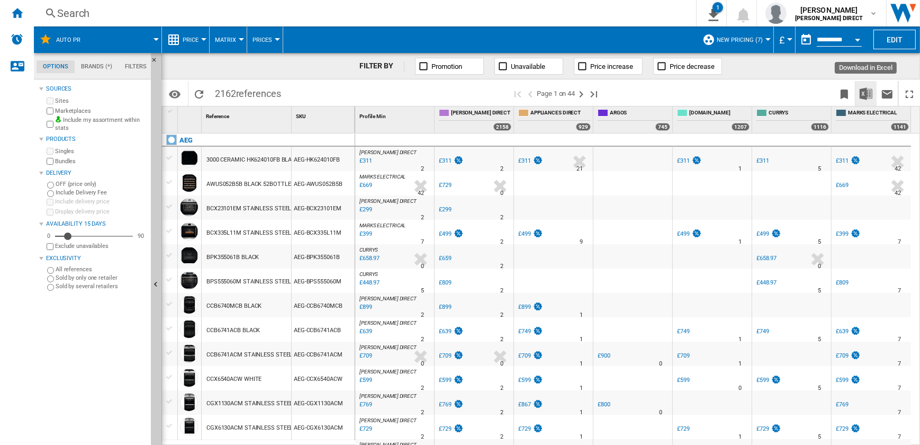
click at [864, 91] on img "Download in Excel" at bounding box center [866, 93] width 13 height 13
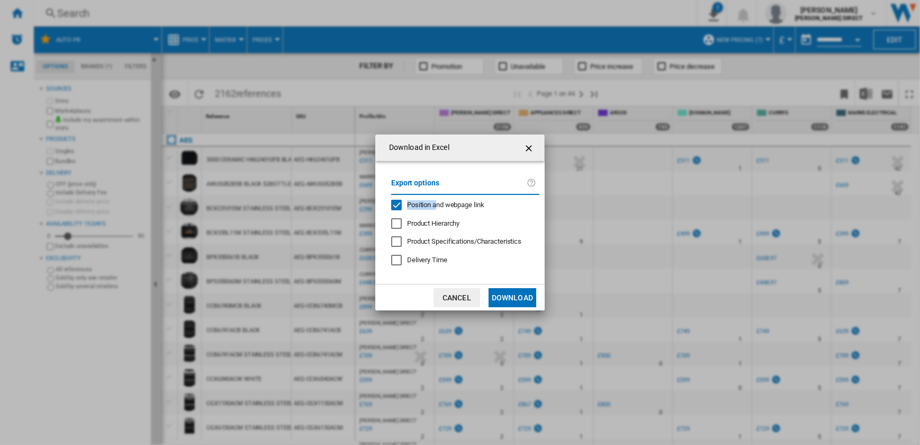
click at [435, 202] on div "Export options Position and webpage link Product Hierarchy Product Specificatio…" at bounding box center [465, 223] width 159 height 102
drag, startPoint x: 435, startPoint y: 202, endPoint x: 399, endPoint y: 208, distance: 37.0
click at [409, 205] on span "Position and webpage link" at bounding box center [445, 205] width 77 height 8
click at [510, 302] on button "Download" at bounding box center [513, 297] width 48 height 19
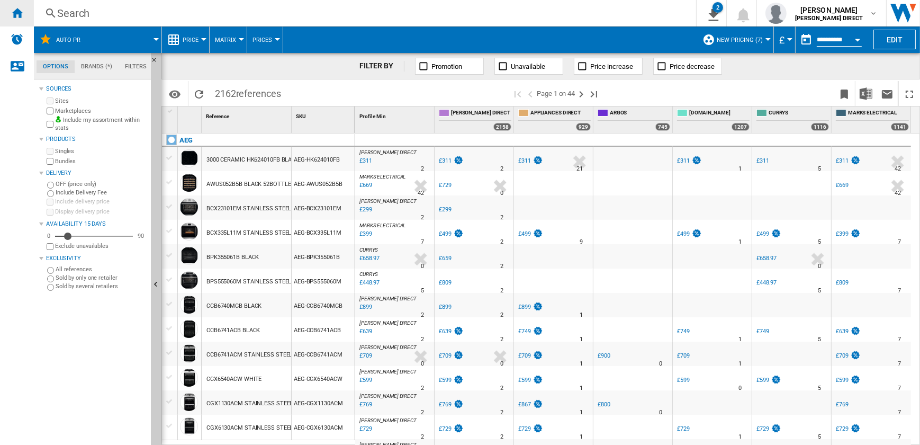
click at [29, 23] on div "Home" at bounding box center [17, 13] width 34 height 26
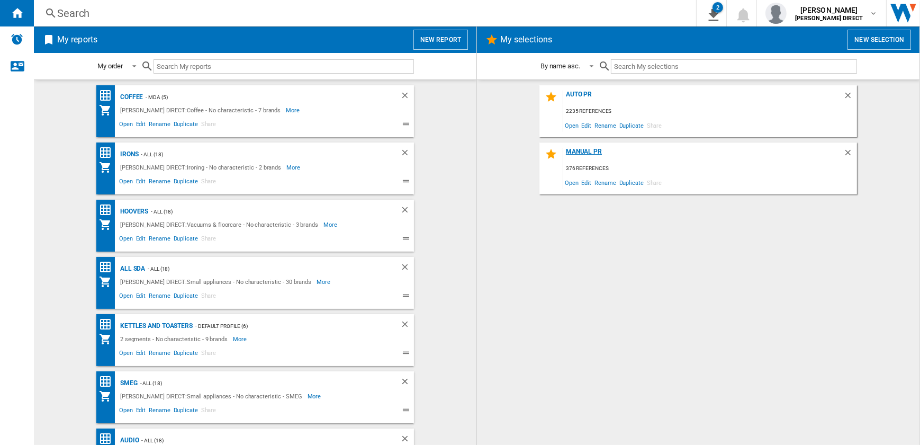
click at [582, 148] on div "MANUAL PR" at bounding box center [703, 155] width 280 height 14
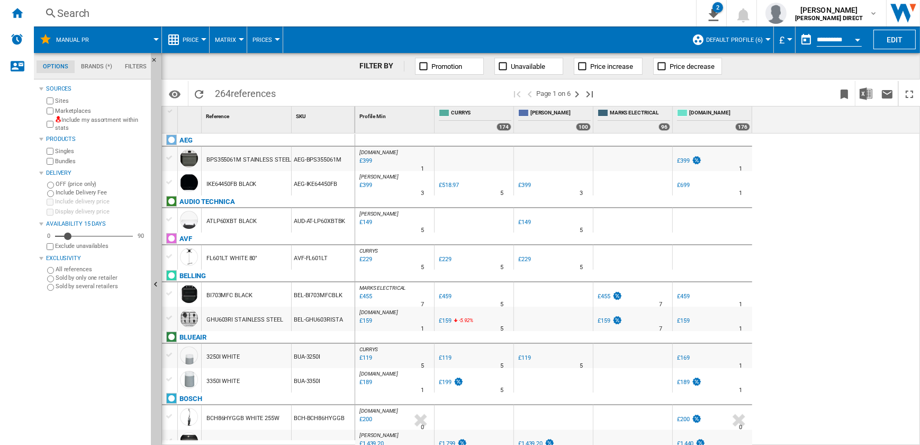
click at [217, 44] on button "Matrix" at bounding box center [228, 39] width 26 height 26
click at [238, 92] on span "Ranking" at bounding box center [232, 91] width 29 height 10
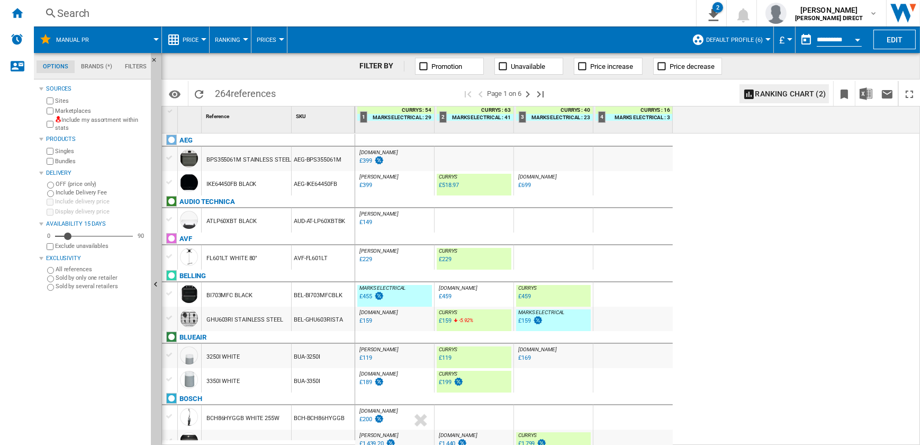
click at [753, 44] on button "Default profile (6)" at bounding box center [737, 39] width 62 height 26
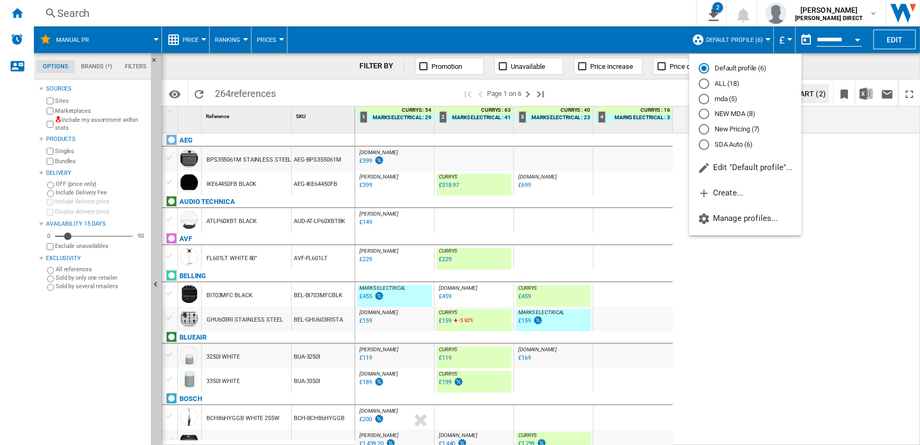
click at [746, 130] on md-radio-button "New Pricing (7)" at bounding box center [745, 129] width 93 height 10
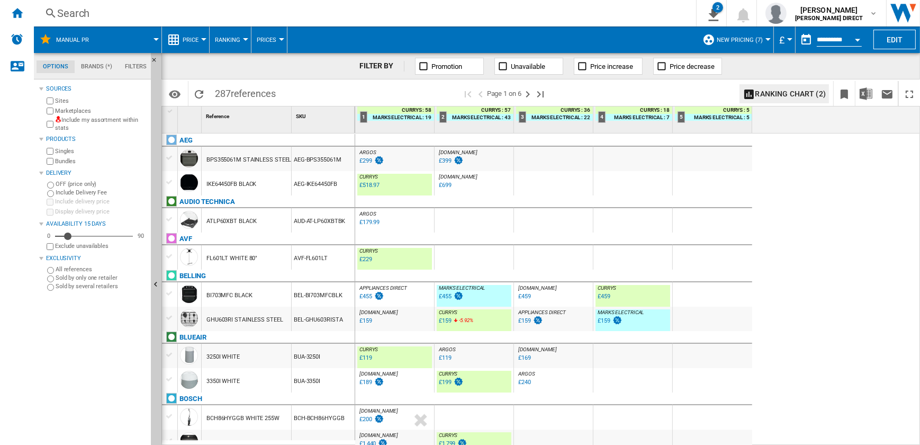
drag, startPoint x: 56, startPoint y: 108, endPoint x: 57, endPoint y: 122, distance: 13.8
click at [56, 108] on label "Marketplaces" at bounding box center [101, 111] width 92 height 8
click at [57, 161] on label "Bundles" at bounding box center [101, 161] width 92 height 8
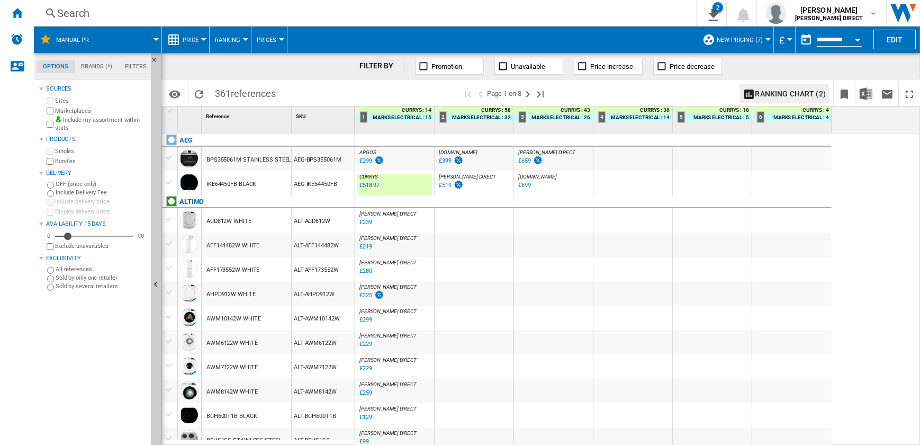
click at [380, 220] on div "%" at bounding box center [379, 223] width 5 height 13
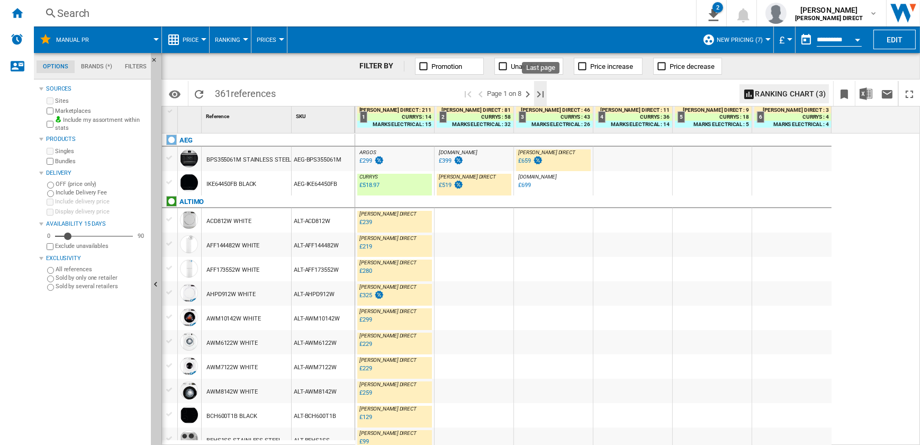
click at [541, 91] on ng-md-icon "Last page" at bounding box center [540, 94] width 13 height 13
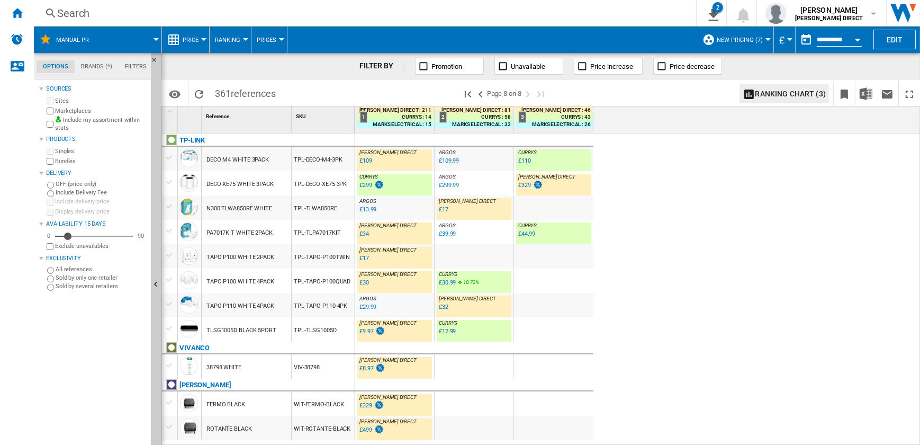
drag, startPoint x: 332, startPoint y: 310, endPoint x: 326, endPoint y: 307, distance: 7.6
click at [332, 310] on div "TPL-TAPO-P110-4PK" at bounding box center [323, 305] width 63 height 24
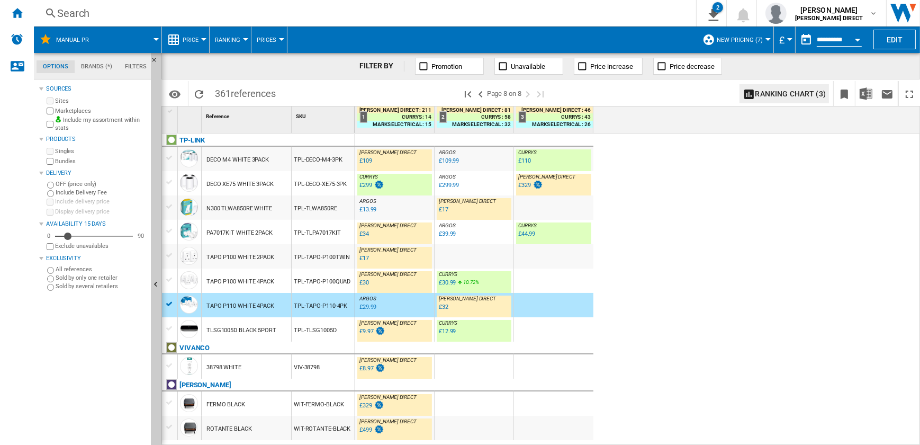
click at [311, 211] on div "TPL-TLWA850RE" at bounding box center [323, 207] width 63 height 24
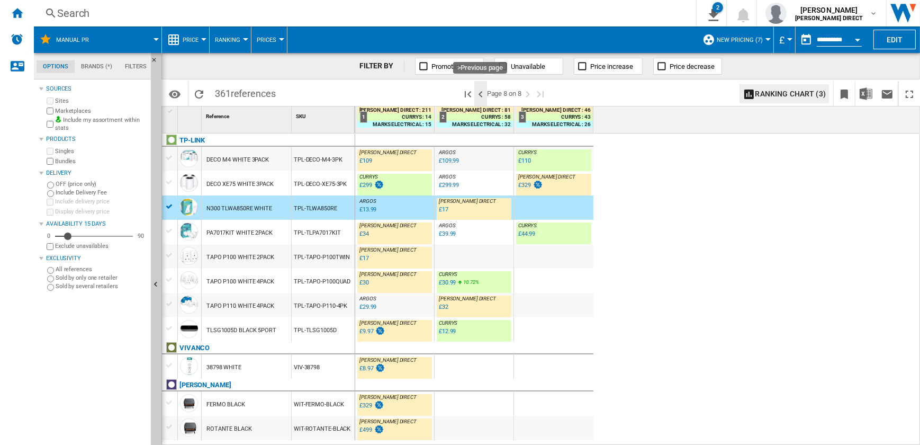
click at [482, 95] on ng-md-icon ">Previous page" at bounding box center [480, 94] width 13 height 13
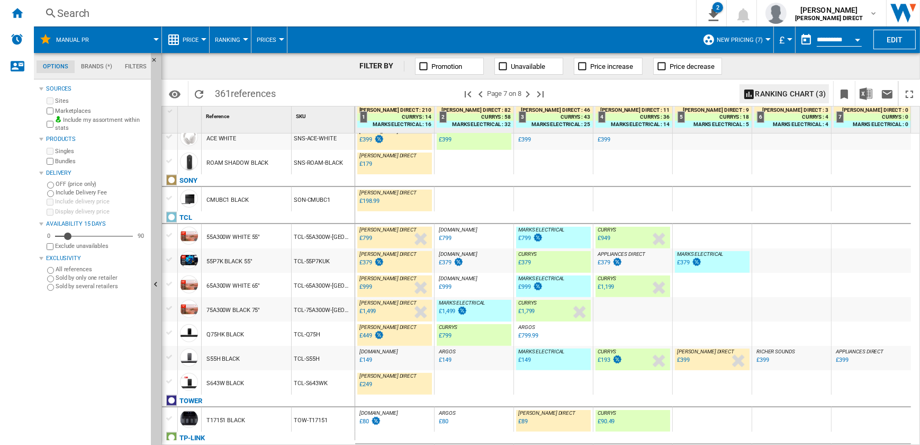
scroll to position [1058, 0]
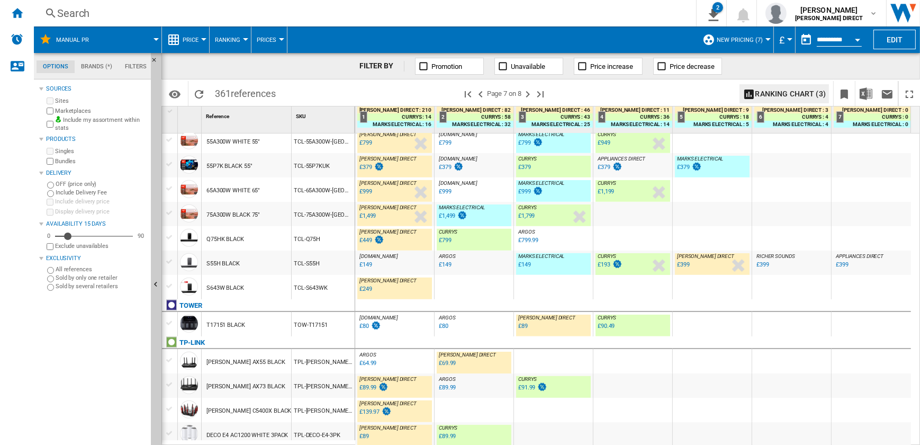
click at [339, 327] on div "TOW-T17151" at bounding box center [323, 324] width 63 height 24
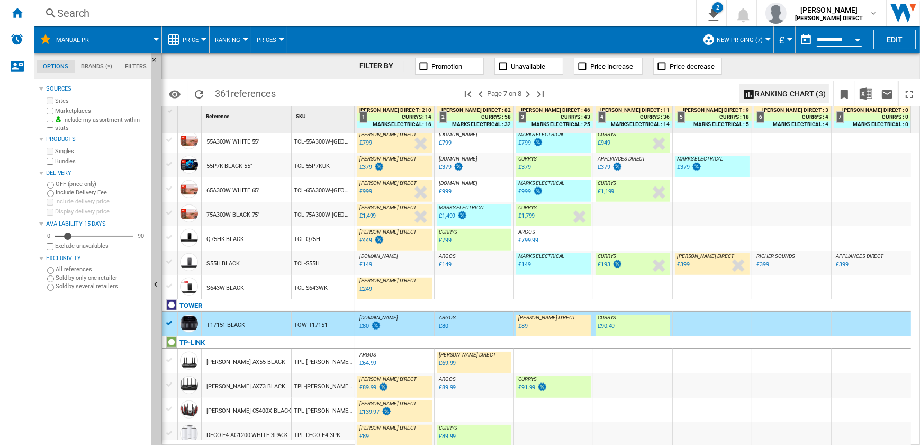
click at [325, 256] on div "TCL-S55H" at bounding box center [323, 262] width 63 height 24
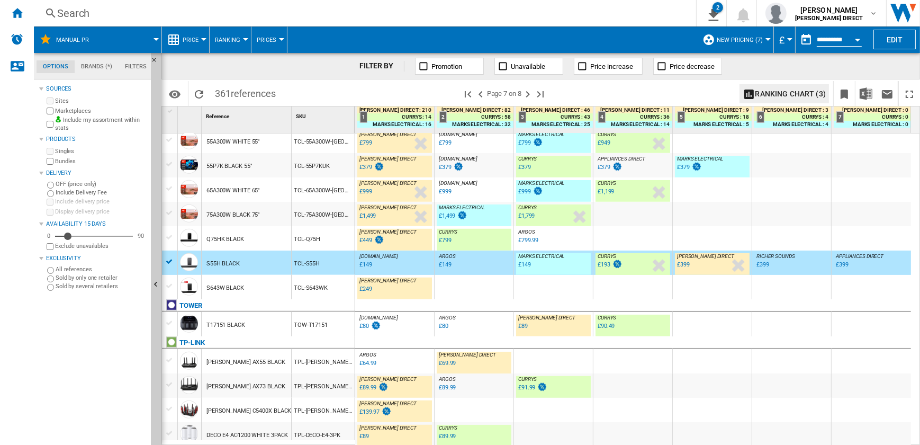
click at [321, 242] on div "TCL-Q75H" at bounding box center [323, 238] width 63 height 24
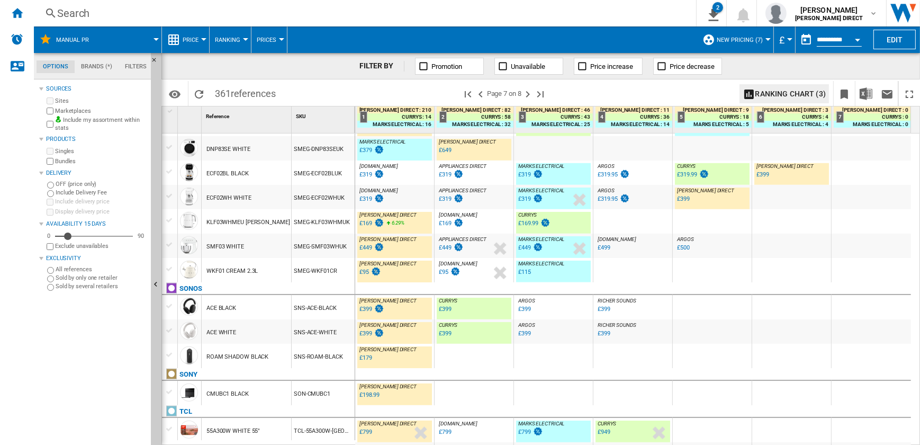
scroll to position [721, 0]
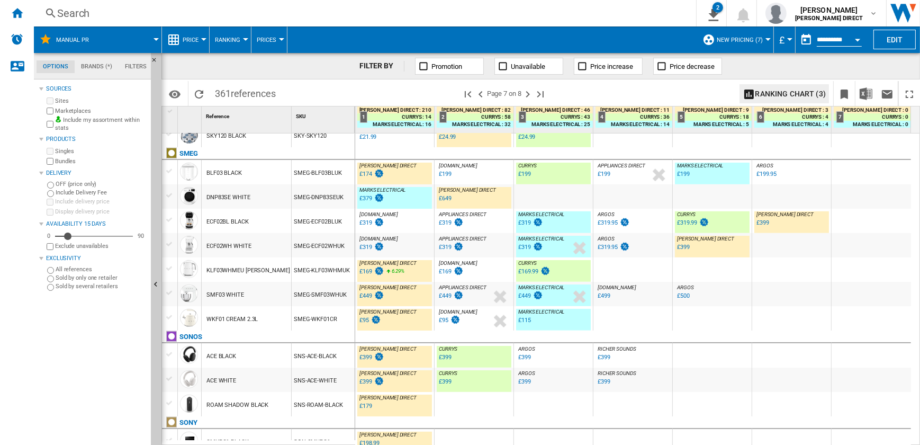
click at [333, 249] on div "SMEG-ECF02WHUK" at bounding box center [323, 245] width 63 height 24
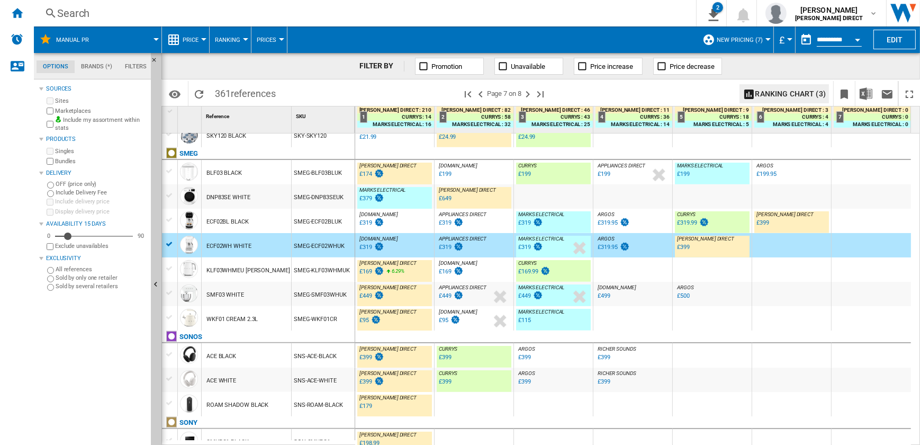
click at [271, 222] on div "ECF02BL BLACK" at bounding box center [246, 221] width 89 height 24
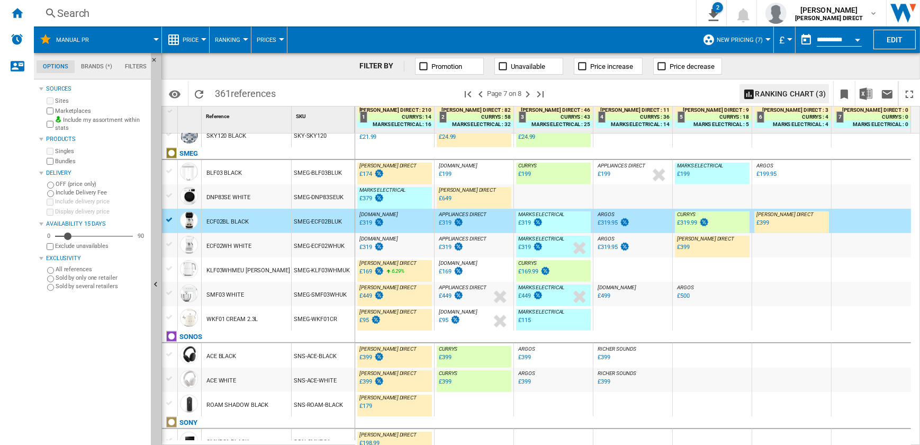
click at [262, 191] on div "DNP83SE WHITE" at bounding box center [246, 196] width 89 height 24
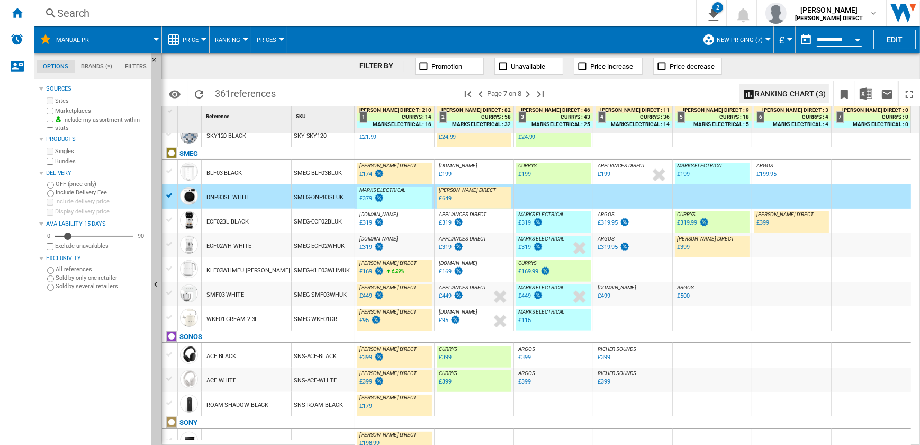
scroll to position [625, 0]
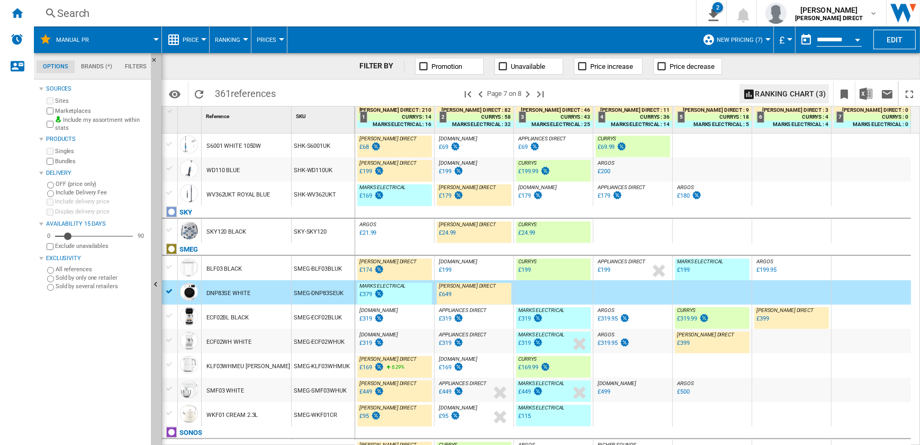
click at [248, 233] on div "SKY120 BLACK" at bounding box center [246, 231] width 89 height 24
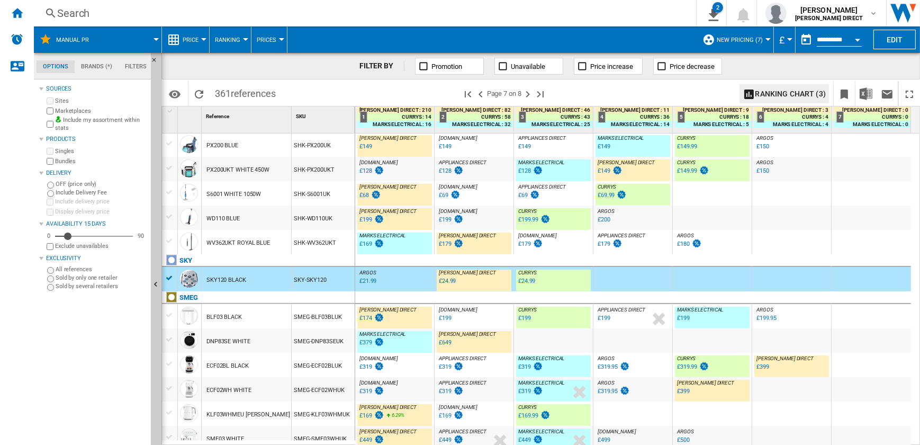
scroll to position [528, 0]
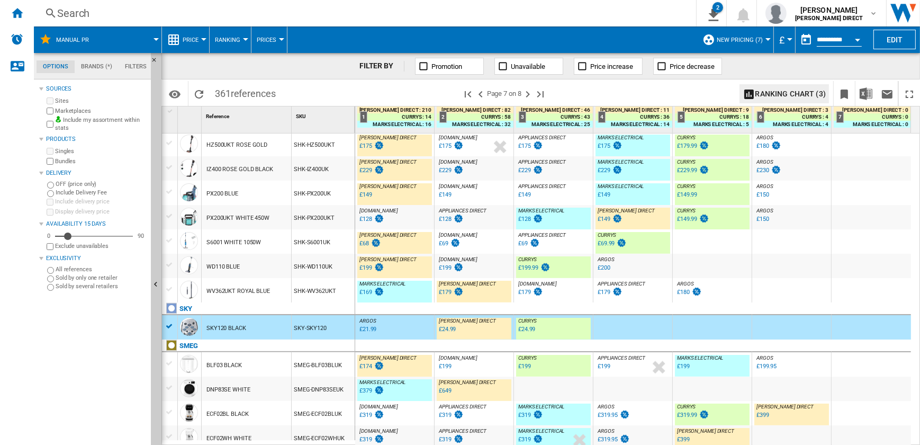
click at [305, 285] on div "SHK-WV362UKT" at bounding box center [323, 290] width 63 height 24
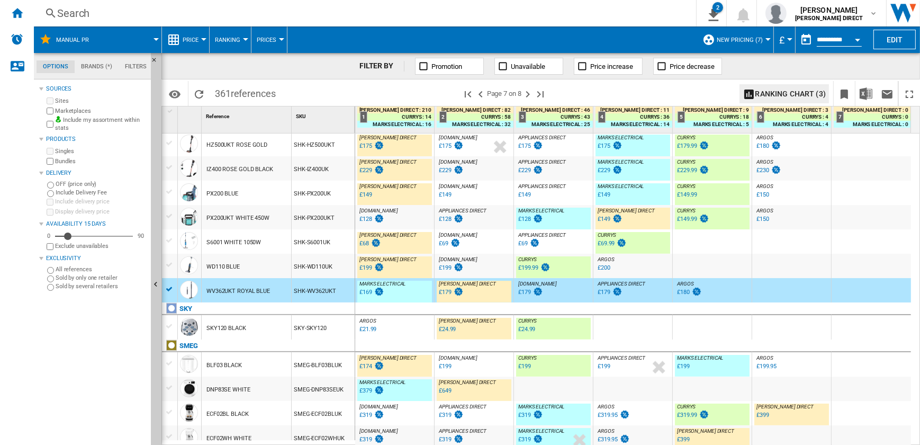
click at [322, 224] on div "SHK-PX200UKT" at bounding box center [323, 217] width 63 height 24
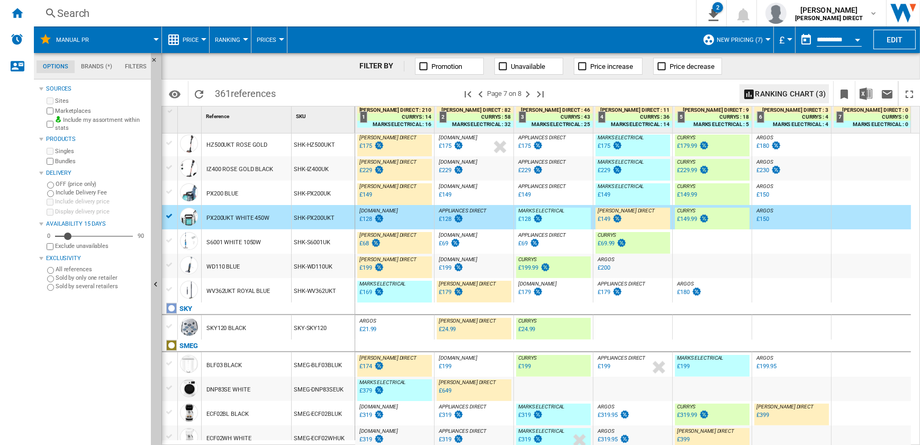
scroll to position [432, 0]
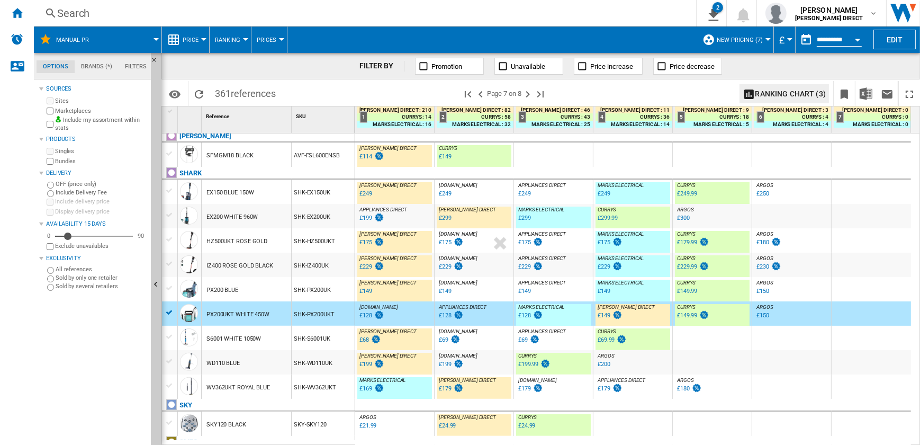
click at [328, 220] on div "SHK-EX200UK" at bounding box center [323, 216] width 63 height 24
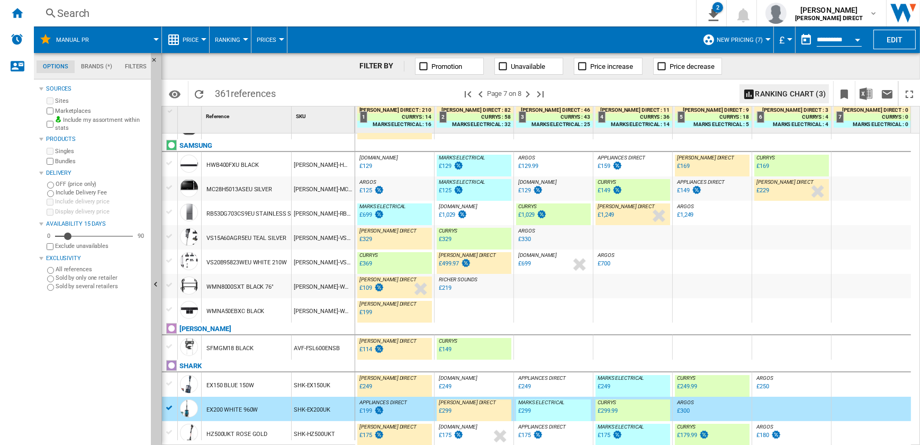
scroll to position [191, 0]
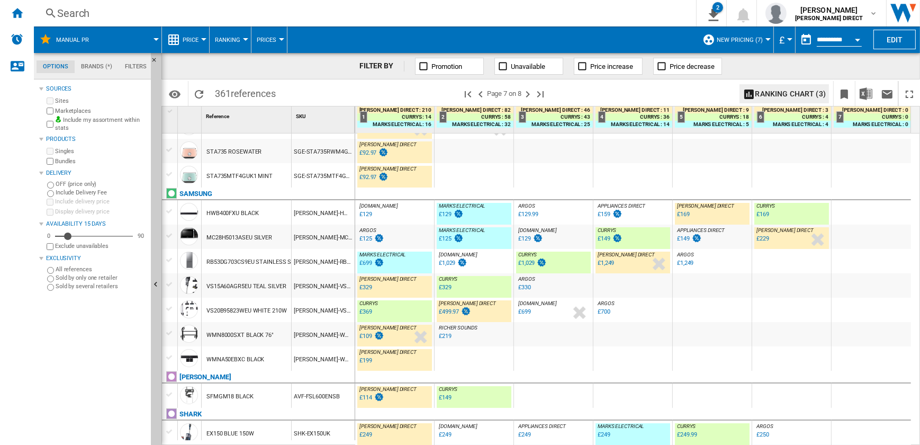
click at [317, 312] on div "SAM-VS20B95823W" at bounding box center [323, 310] width 63 height 24
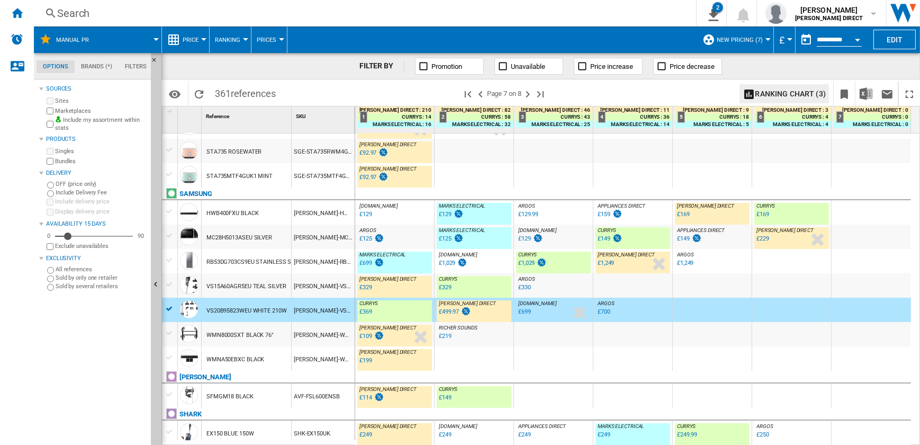
click at [313, 262] on div "SAM-RB53DG703CS9EU" at bounding box center [323, 261] width 63 height 24
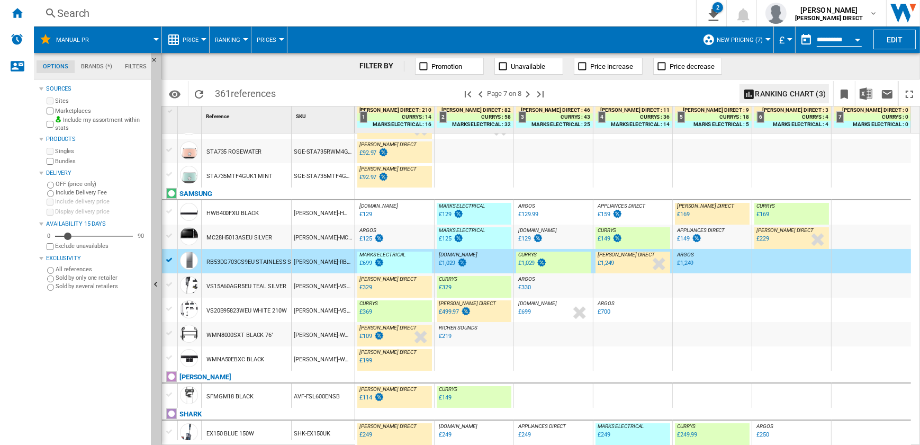
click at [320, 217] on div "SAM-HWB400F" at bounding box center [323, 212] width 63 height 24
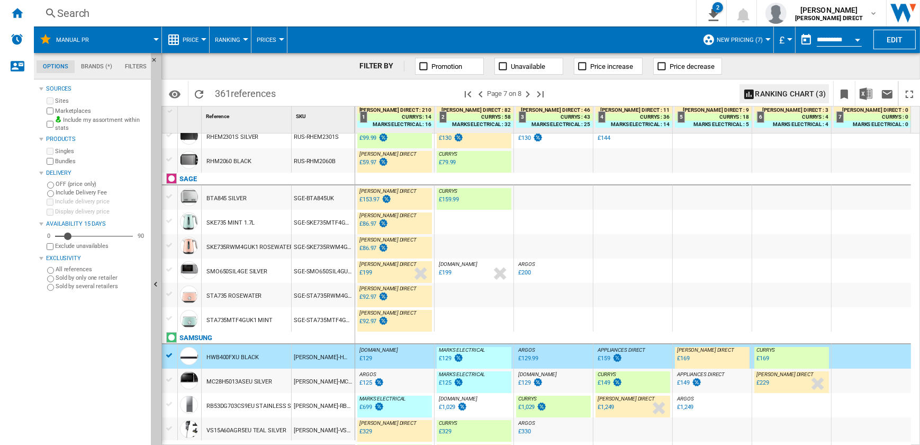
scroll to position [0, 0]
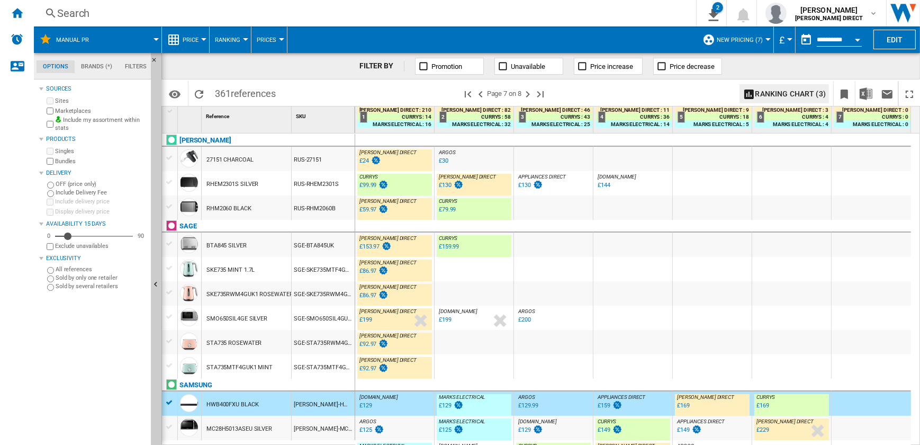
click at [321, 188] on div "RUS-RHEM2301S" at bounding box center [323, 183] width 63 height 24
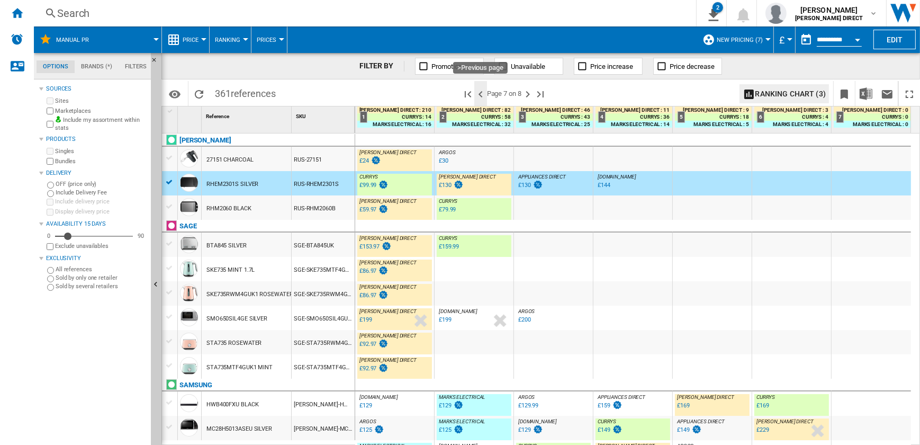
click at [481, 90] on ng-md-icon ">Previous page" at bounding box center [480, 94] width 13 height 13
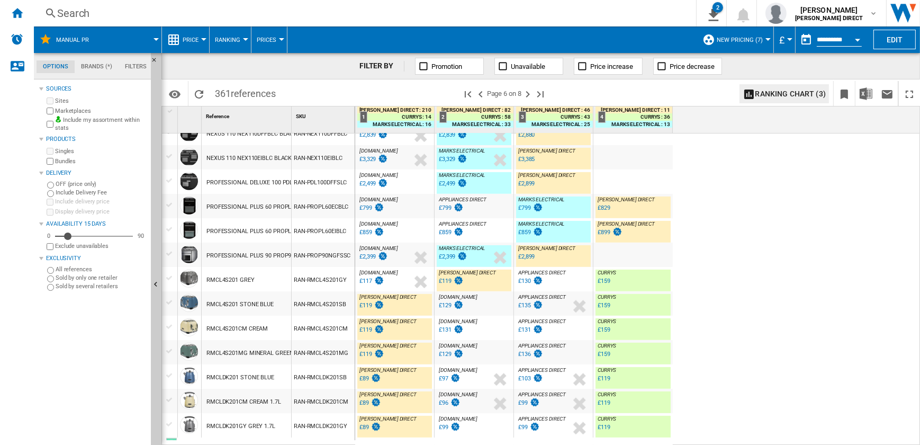
scroll to position [552, 0]
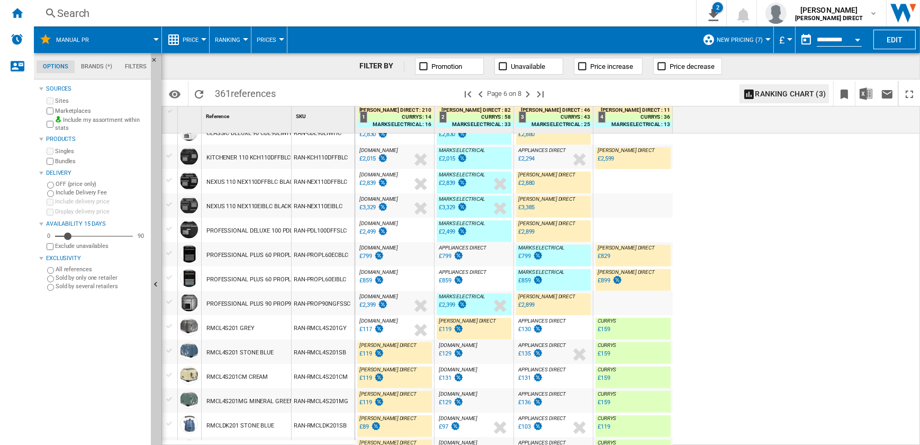
click at [326, 280] on div "RAN-PROPL60EIBLC" at bounding box center [323, 278] width 63 height 24
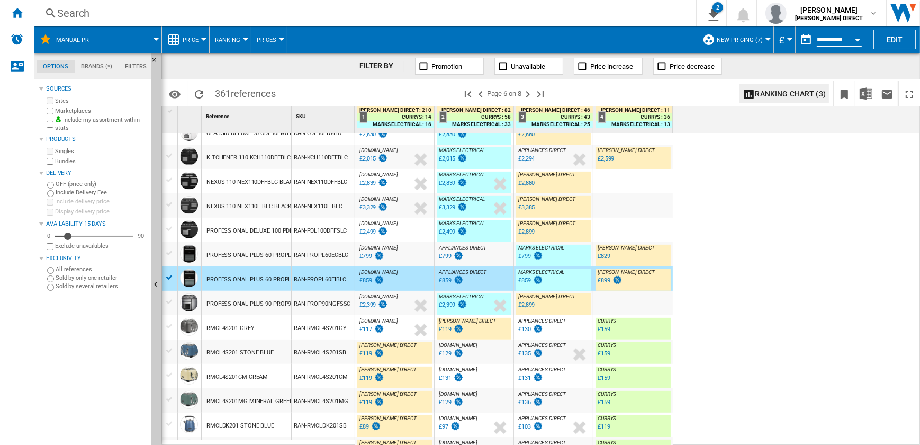
click at [337, 252] on div "RAN-PROPL60ECBLC" at bounding box center [323, 254] width 63 height 24
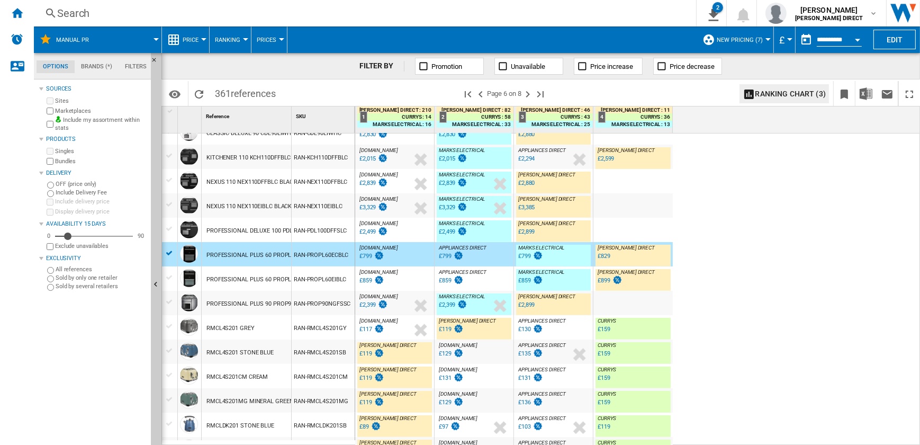
click at [330, 233] on div "RAN-PDL100DFFSLC" at bounding box center [323, 230] width 63 height 24
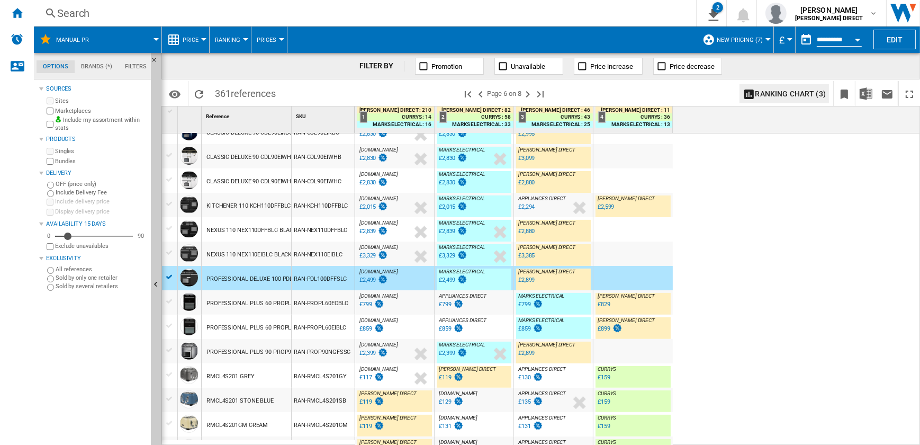
scroll to position [455, 0]
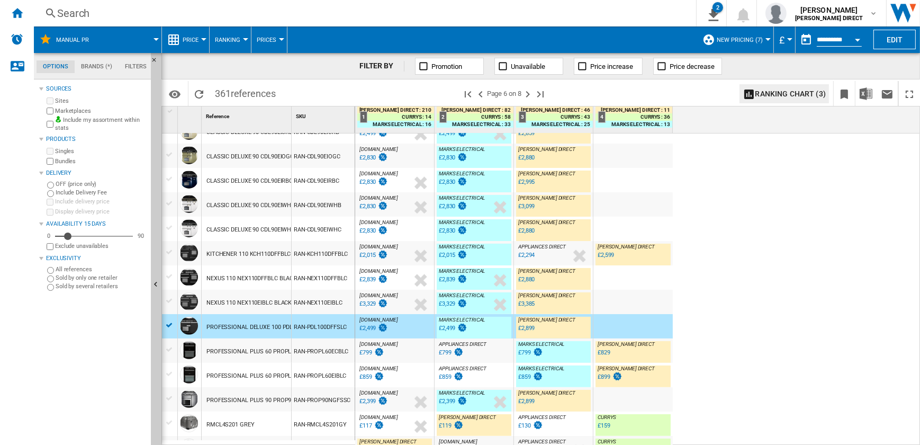
click at [306, 222] on div "RAN-CDL90EIWHC" at bounding box center [323, 229] width 63 height 24
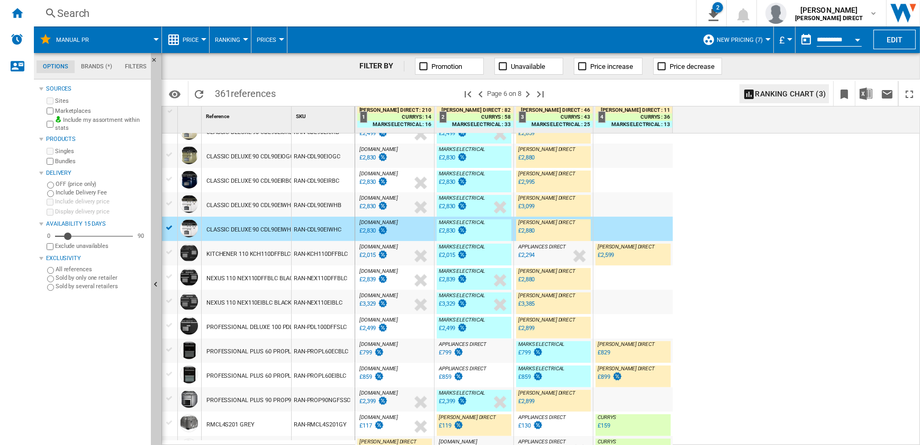
scroll to position [408, 0]
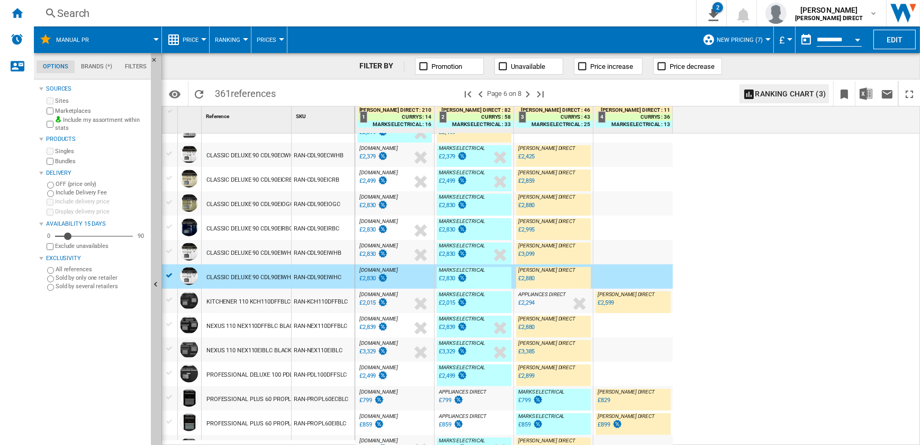
click at [282, 227] on div "CLASSIC DELUXE 90 CDL90EIRBC BLUE CHROME 113710" at bounding box center [279, 229] width 147 height 24
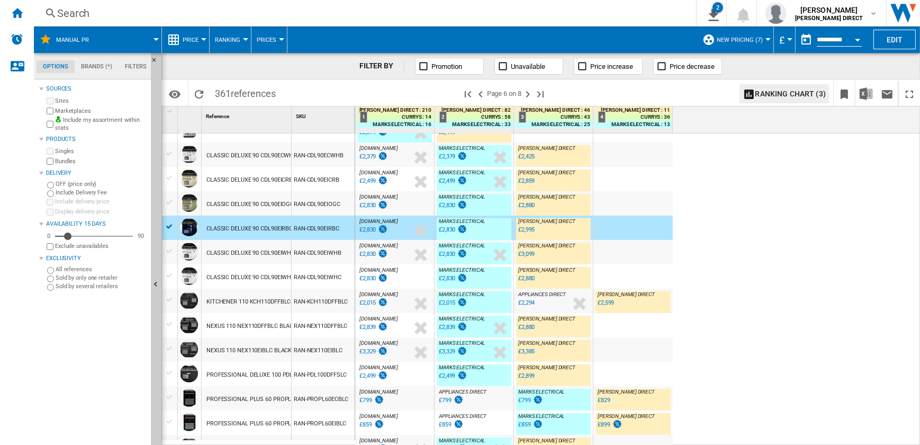
click at [316, 210] on div "RAN-CDL90EIOGC" at bounding box center [323, 203] width 63 height 24
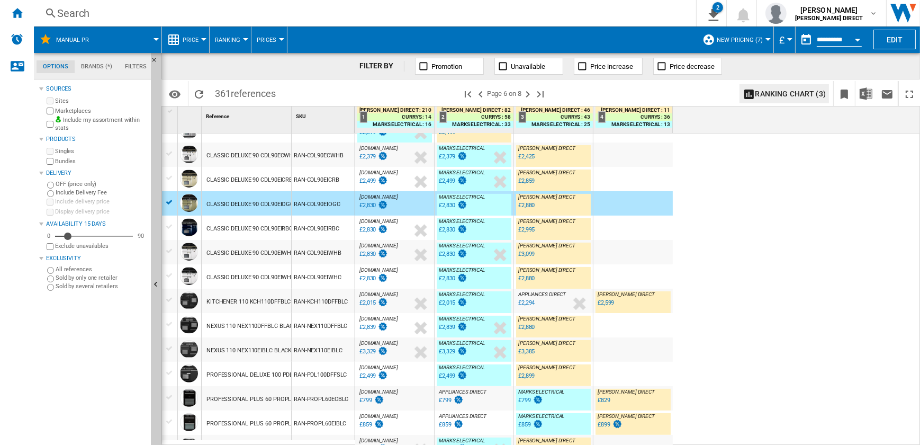
click at [319, 185] on div "RAN-CDL90EICRB" at bounding box center [323, 179] width 63 height 24
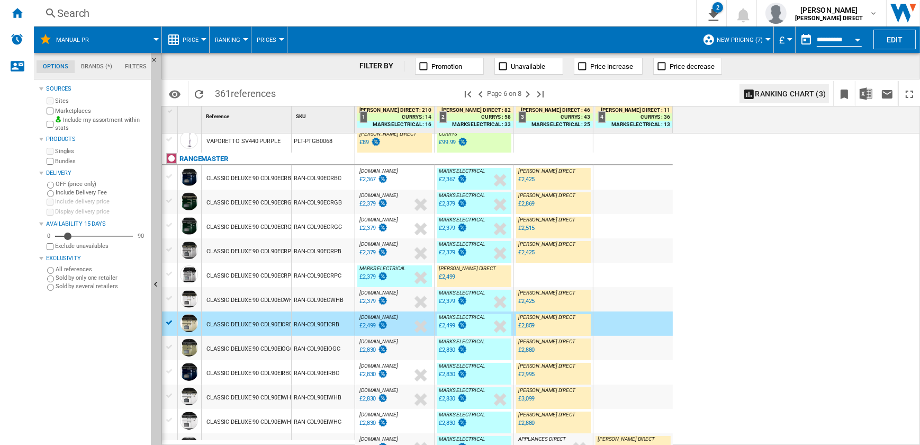
scroll to position [215, 0]
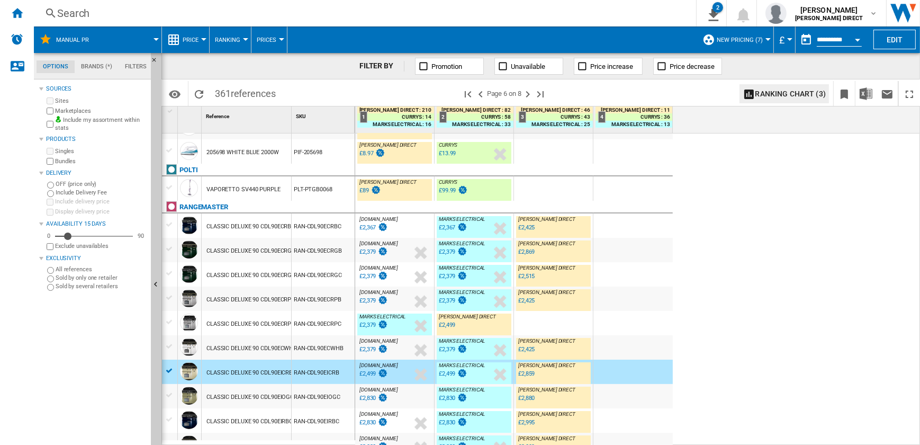
click at [307, 227] on div "RAN-CDL90ECRBC" at bounding box center [323, 225] width 63 height 24
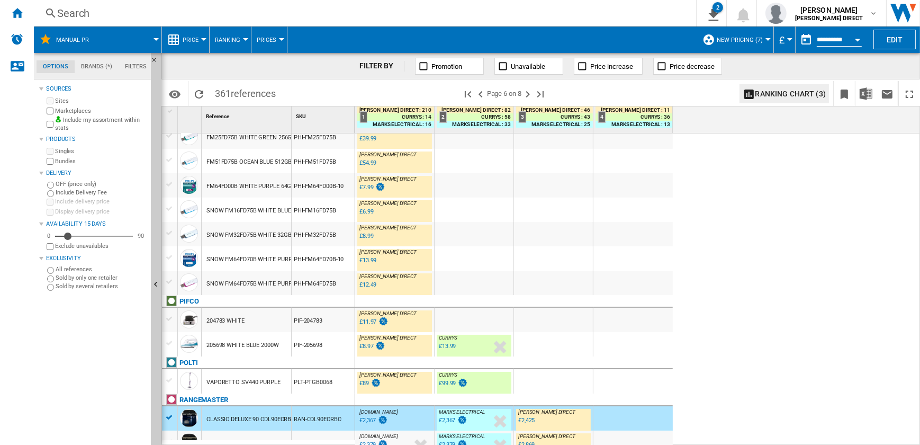
scroll to position [0, 0]
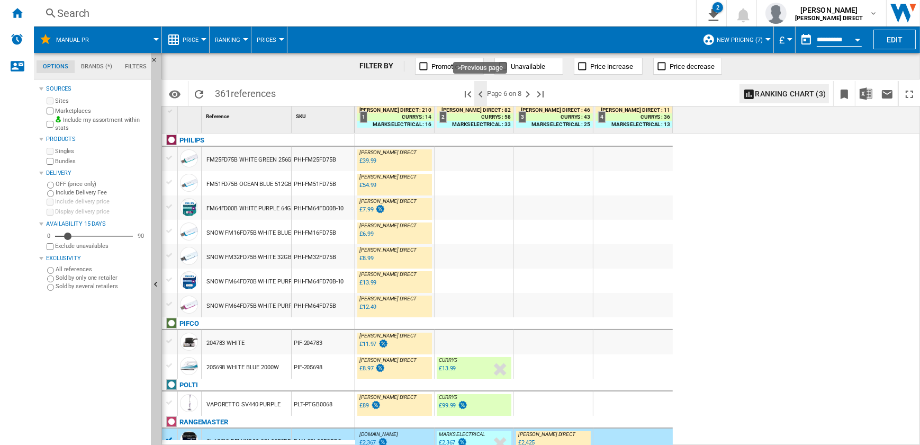
click at [479, 98] on ng-md-icon ">Previous page" at bounding box center [480, 94] width 13 height 13
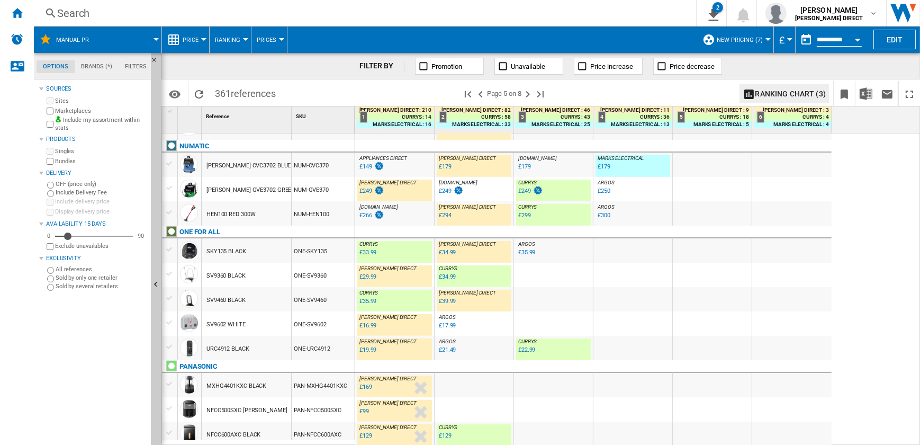
scroll to position [862, 0]
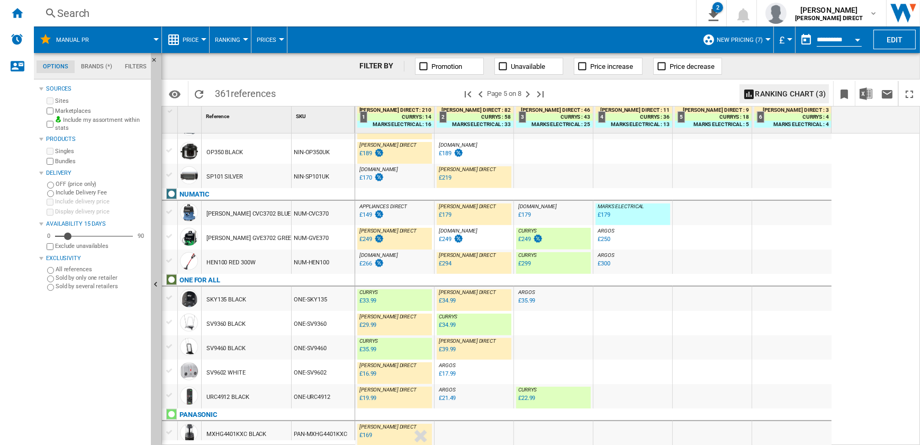
click at [321, 267] on div "NUM-HEN100" at bounding box center [323, 261] width 63 height 24
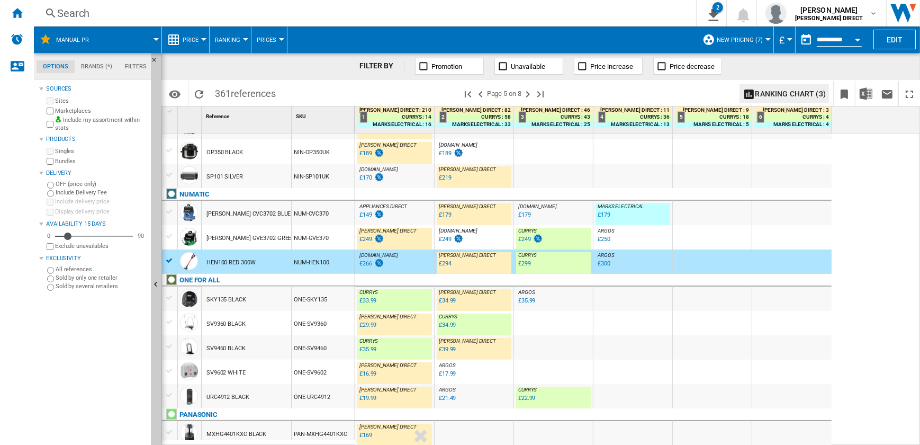
click at [323, 217] on div "NUM-CVC370" at bounding box center [323, 213] width 63 height 24
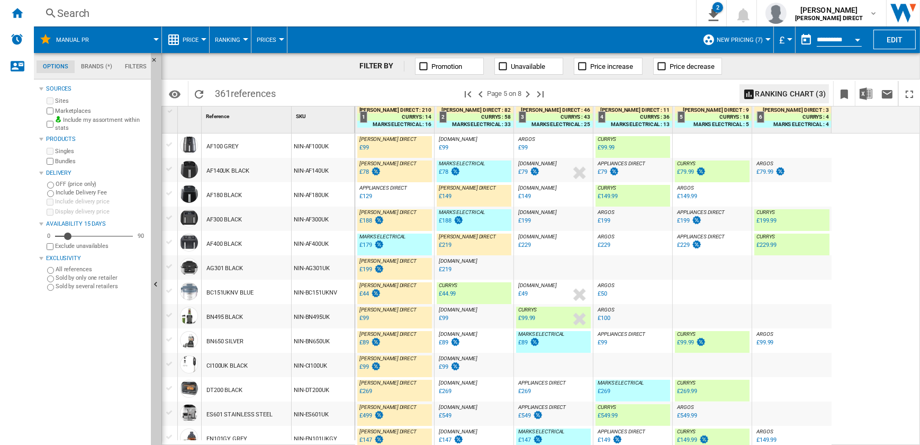
scroll to position [332, 0]
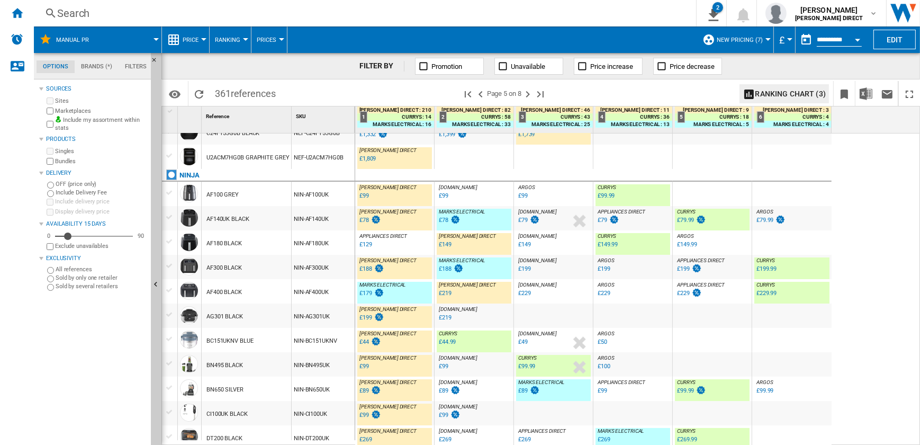
click at [314, 288] on div "NIN-AF400UK" at bounding box center [323, 291] width 63 height 24
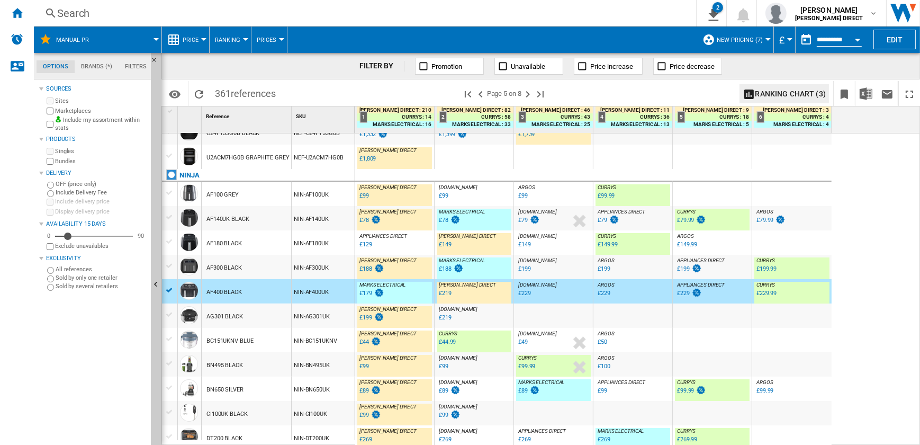
click at [311, 247] on div "NIN-AF180UK" at bounding box center [323, 242] width 63 height 24
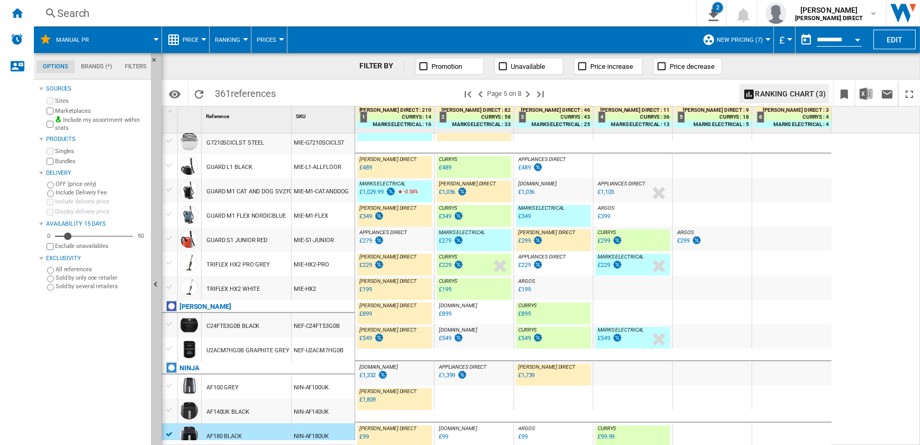
scroll to position [92, 0]
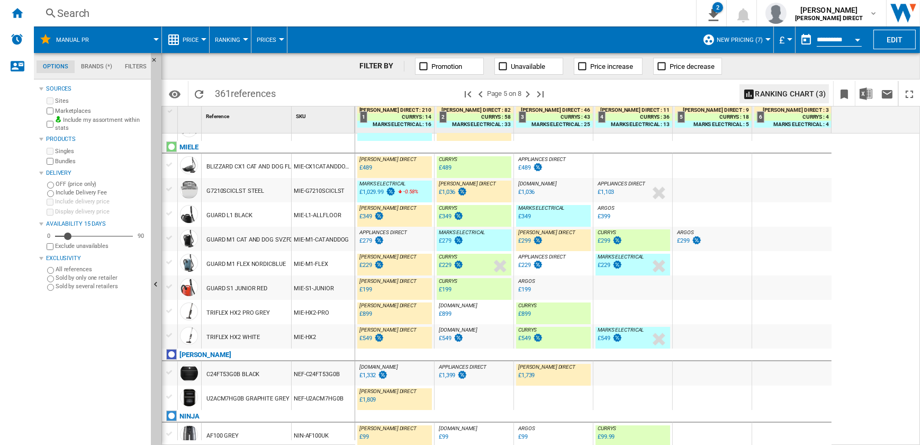
click at [330, 367] on div "NEF-C24FT53G0B" at bounding box center [323, 373] width 63 height 24
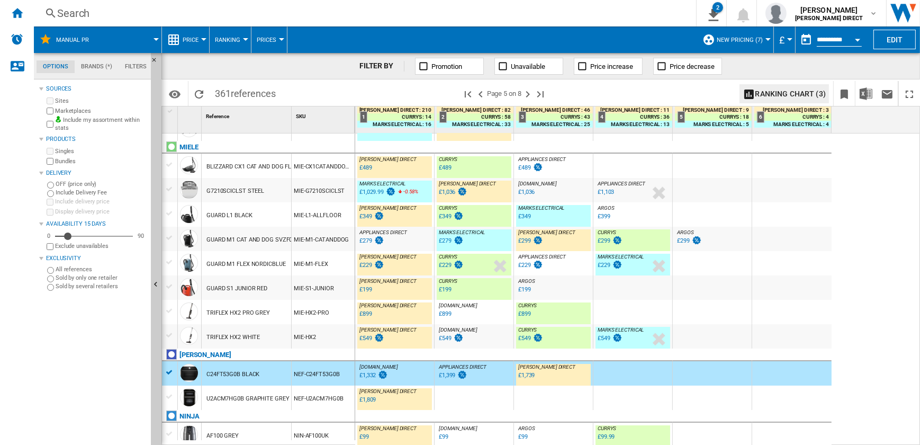
click at [318, 245] on div "MIE-M1-CATANDDOG" at bounding box center [323, 239] width 63 height 24
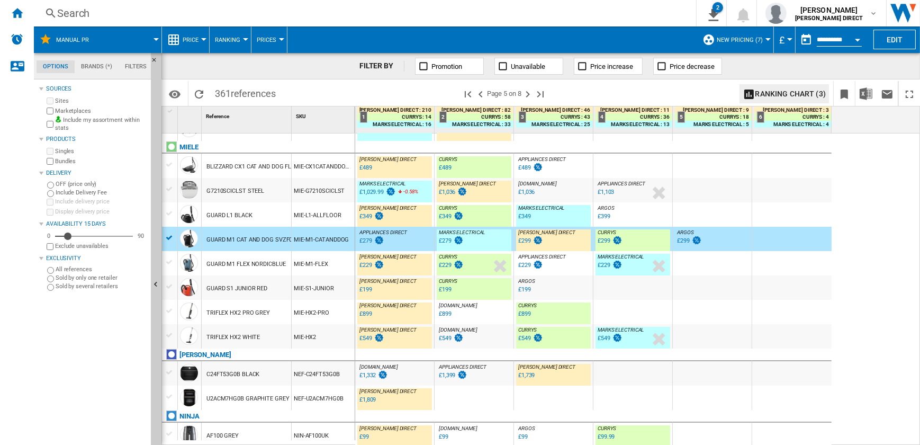
click at [308, 196] on div "MIE-G7210SCICLST" at bounding box center [323, 190] width 63 height 24
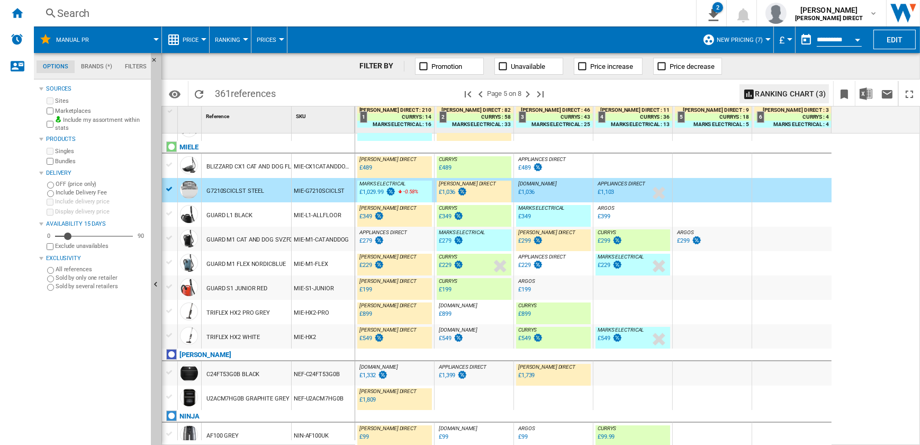
click at [308, 237] on div "MIE-M1-CATANDDOG" at bounding box center [323, 239] width 63 height 24
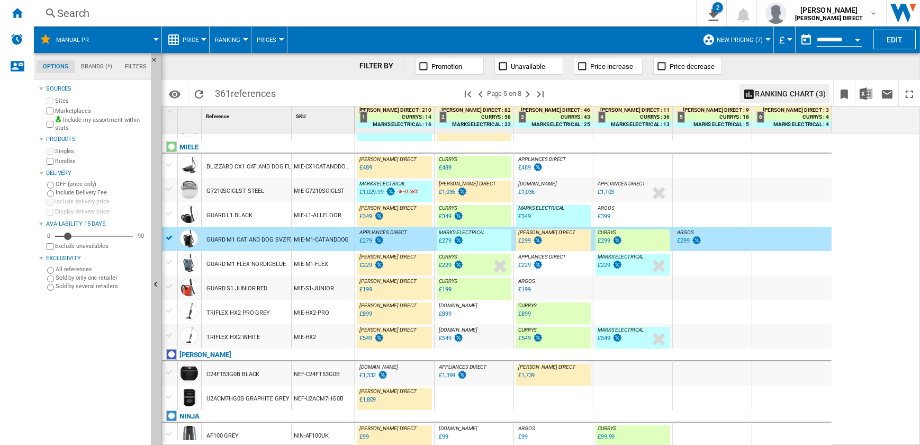
click at [321, 190] on div "MIE-G7210SCICLST" at bounding box center [323, 190] width 63 height 24
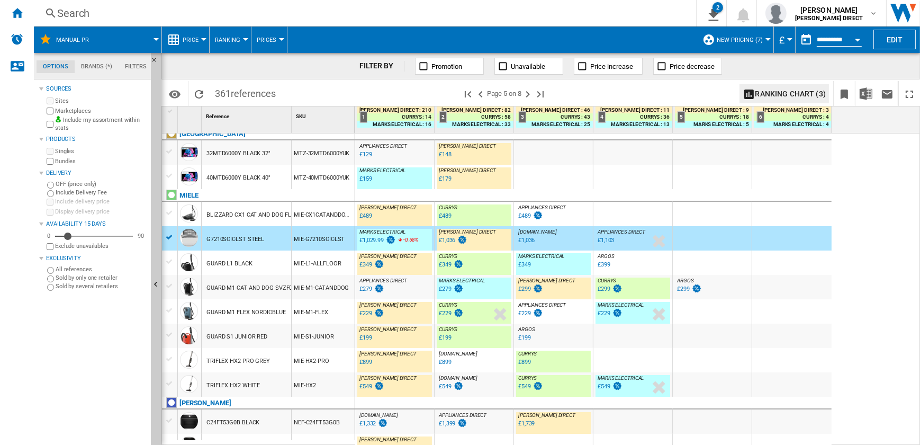
scroll to position [0, 0]
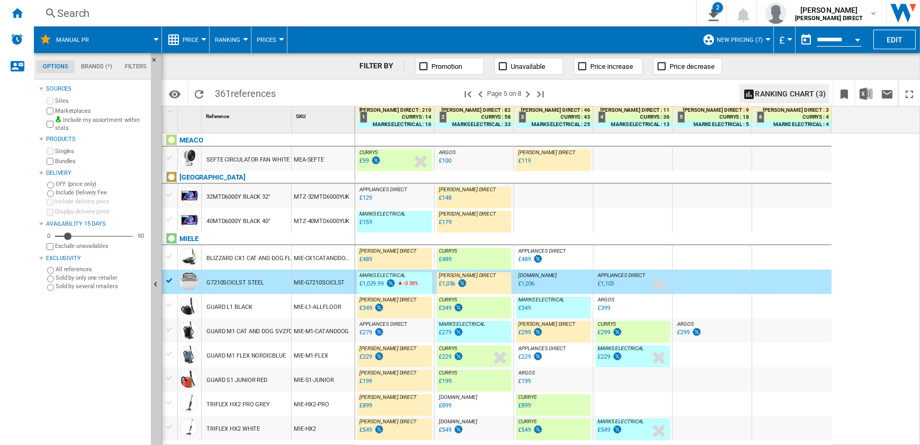
click at [336, 222] on div "MTZ-40MTD6000YUK" at bounding box center [323, 220] width 63 height 24
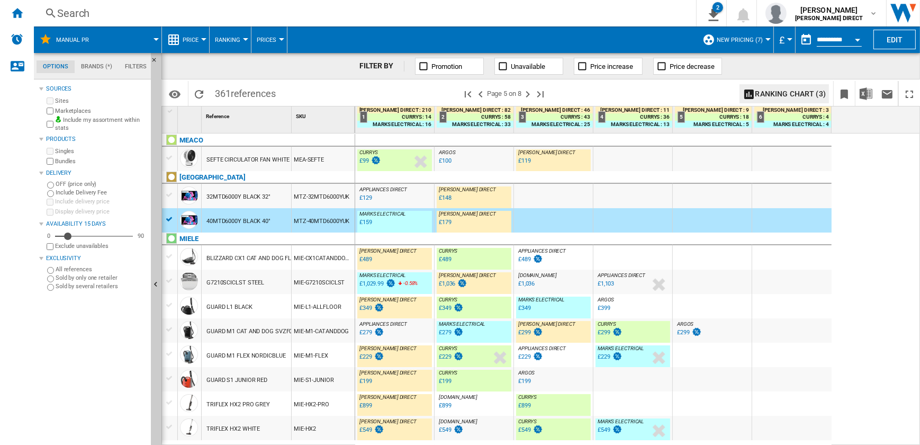
click at [318, 196] on div "MTZ-32MTD6000YUK" at bounding box center [323, 196] width 63 height 24
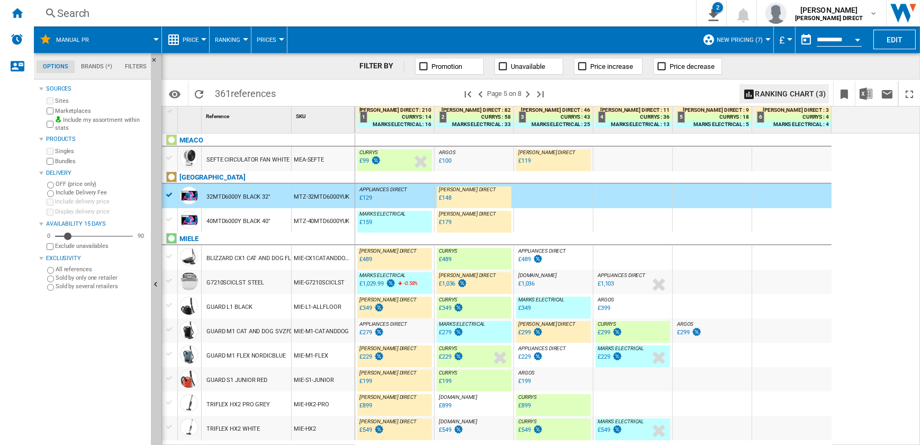
click at [338, 165] on div "MEA-SEFTE" at bounding box center [323, 159] width 63 height 24
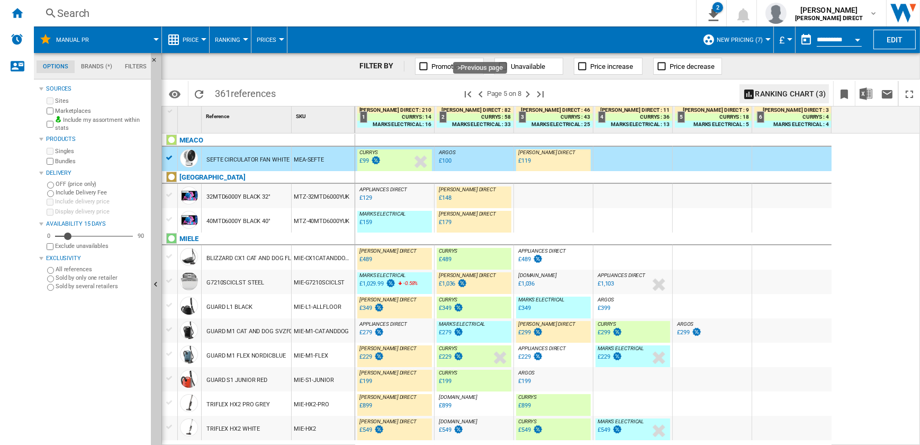
drag, startPoint x: 482, startPoint y: 98, endPoint x: 381, endPoint y: 319, distance: 242.8
click at [482, 98] on ng-md-icon ">Previous page" at bounding box center [480, 94] width 13 height 13
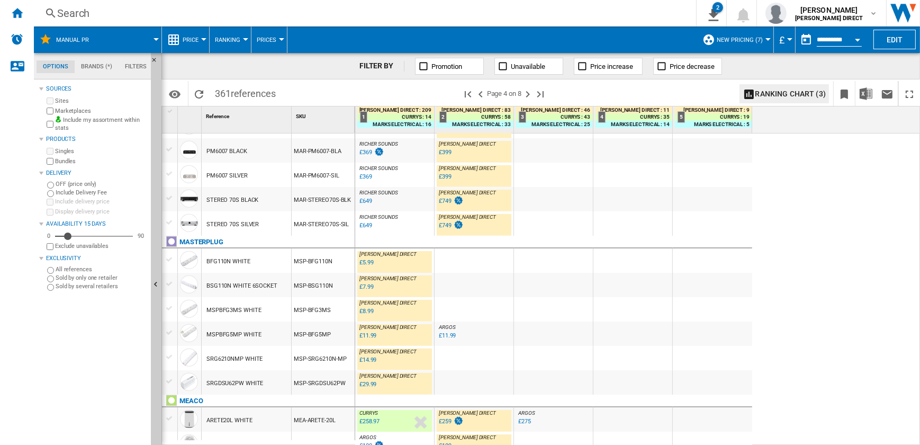
scroll to position [995, 0]
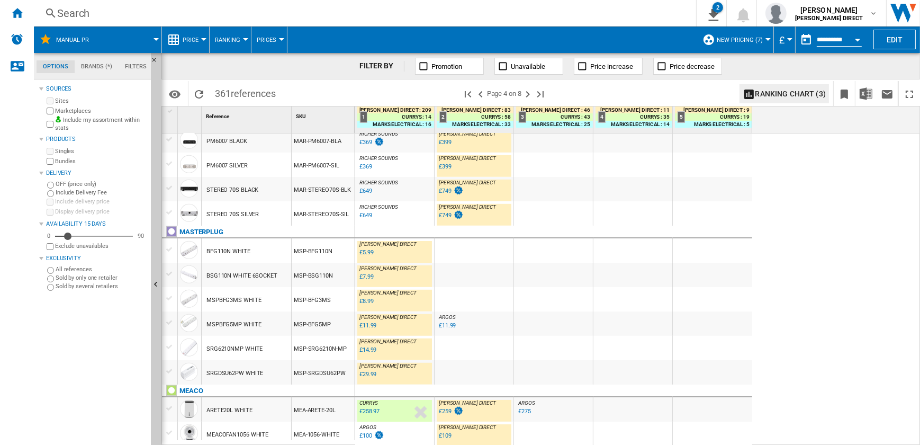
click at [336, 436] on div "MEA-1056-WHITE" at bounding box center [323, 433] width 63 height 24
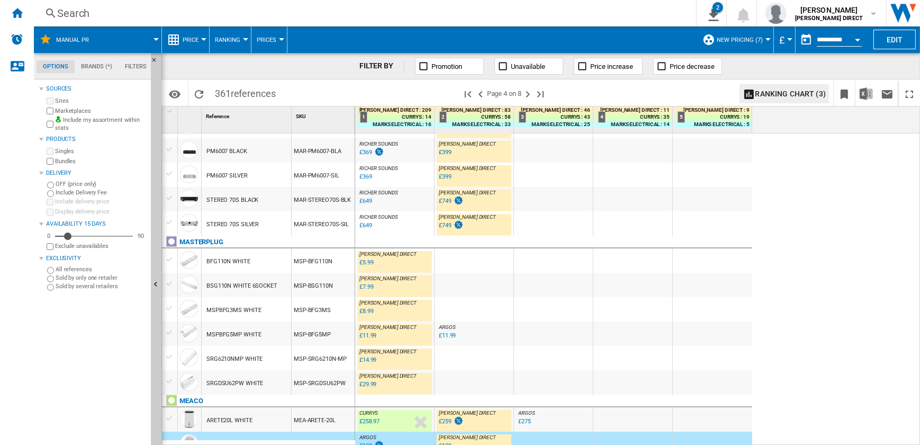
scroll to position [889, 0]
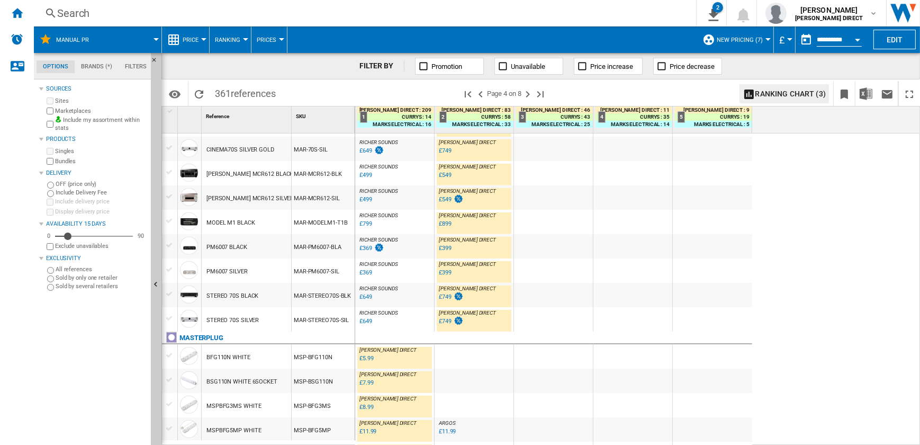
click at [323, 323] on div "MAR-STEREO70S-SIL" at bounding box center [323, 319] width 63 height 24
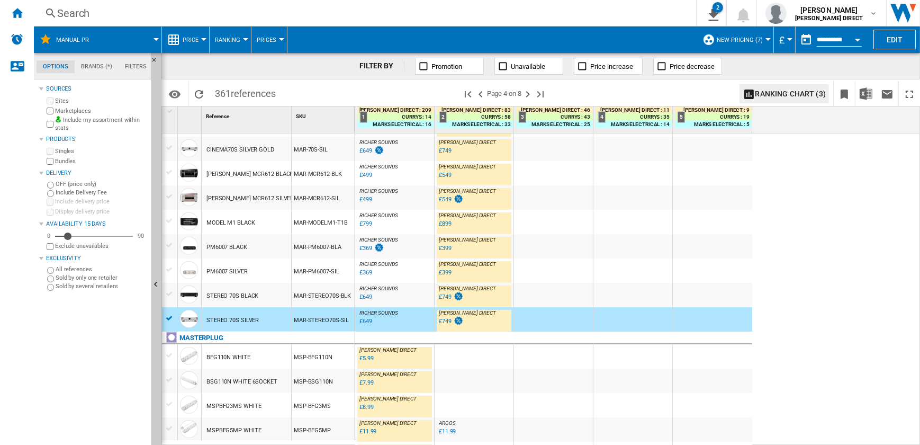
scroll to position [841, 0]
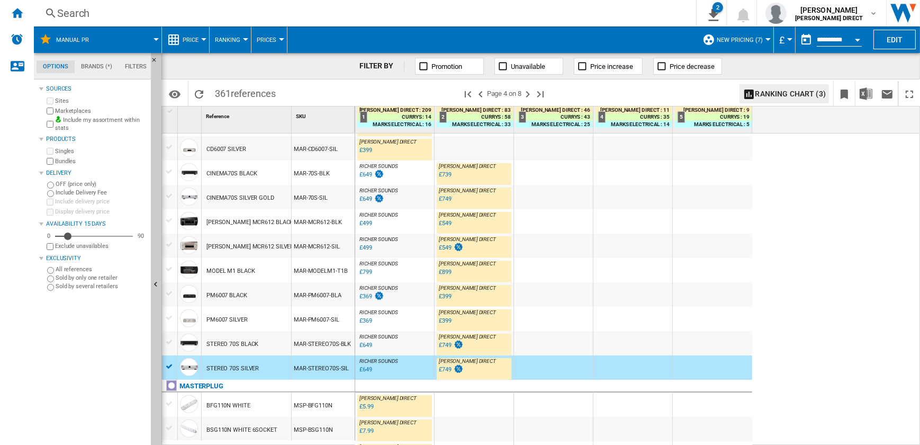
click at [307, 302] on div "MAR-PM6007-BLA" at bounding box center [323, 294] width 63 height 24
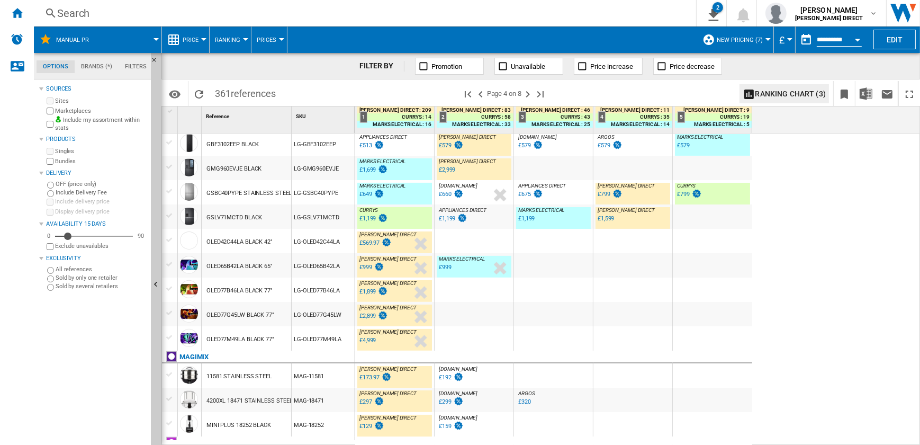
scroll to position [455, 0]
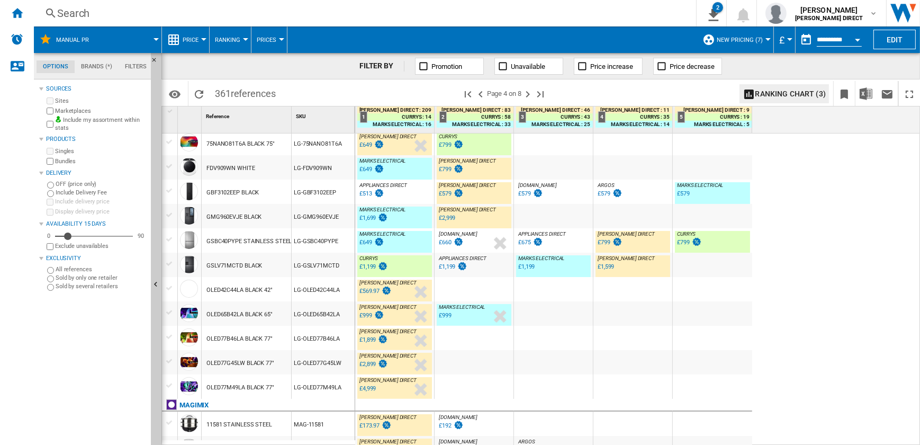
click at [319, 266] on div "LG-GSLV71MCTD" at bounding box center [323, 265] width 63 height 24
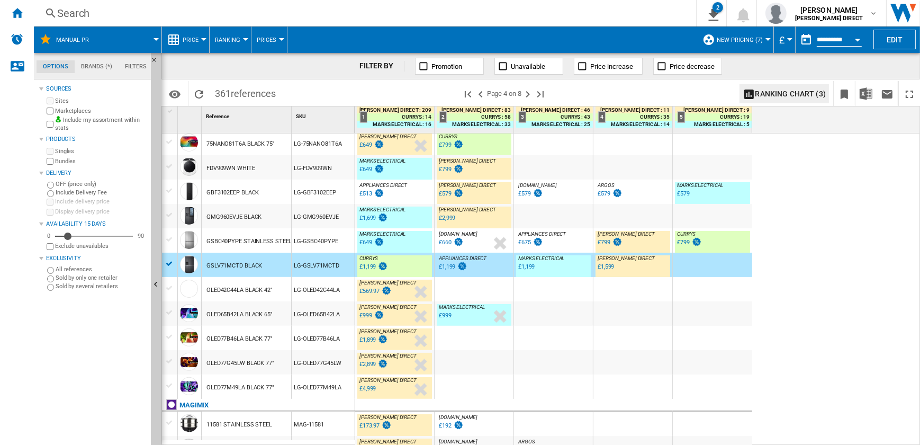
click at [309, 243] on div "LG-GSBC40PYPE" at bounding box center [323, 240] width 63 height 24
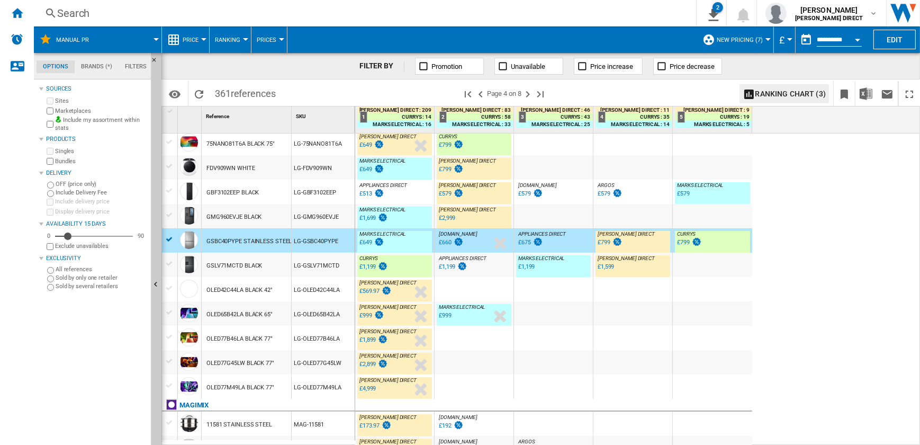
click at [337, 223] on div "LG-GMG960EVJE" at bounding box center [323, 216] width 63 height 24
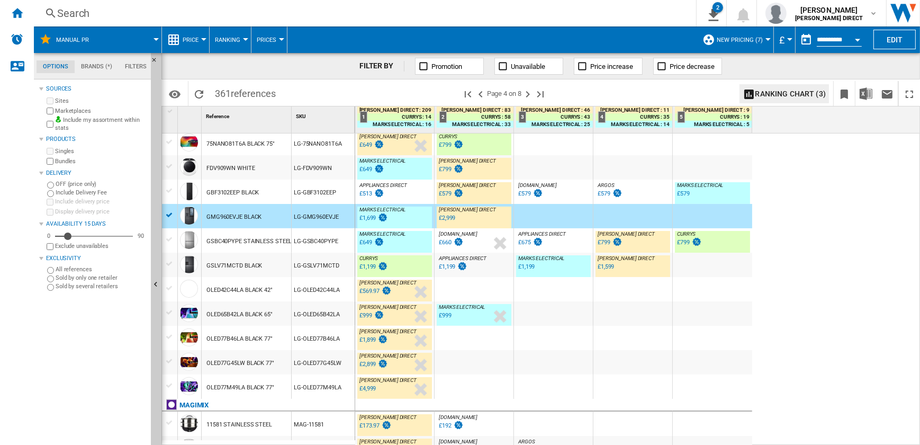
click at [337, 195] on div "LG-GBF3102EEP" at bounding box center [323, 191] width 63 height 24
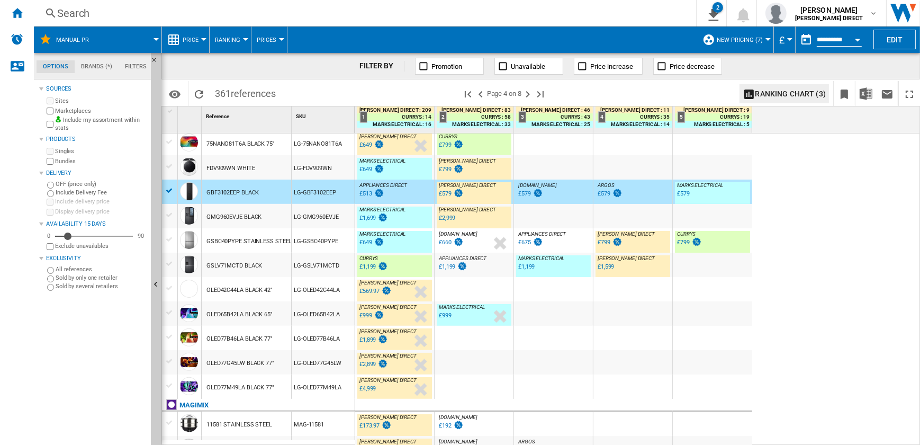
click at [329, 172] on div "LG-FDV909WN" at bounding box center [323, 167] width 63 height 24
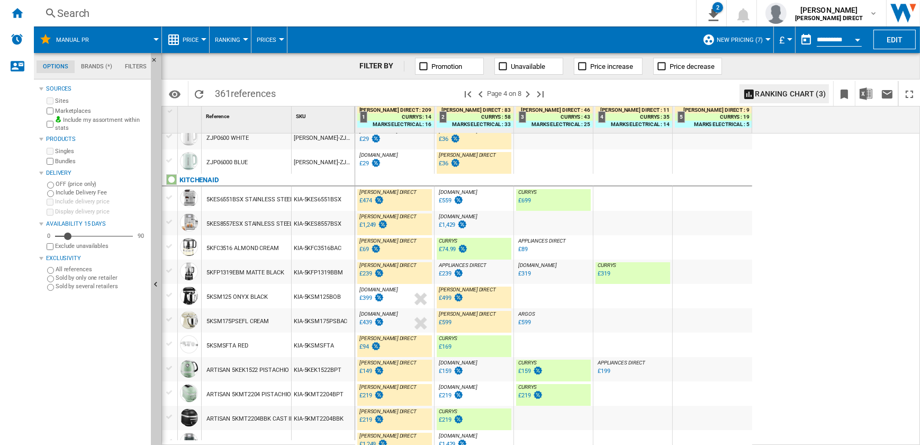
scroll to position [0, 0]
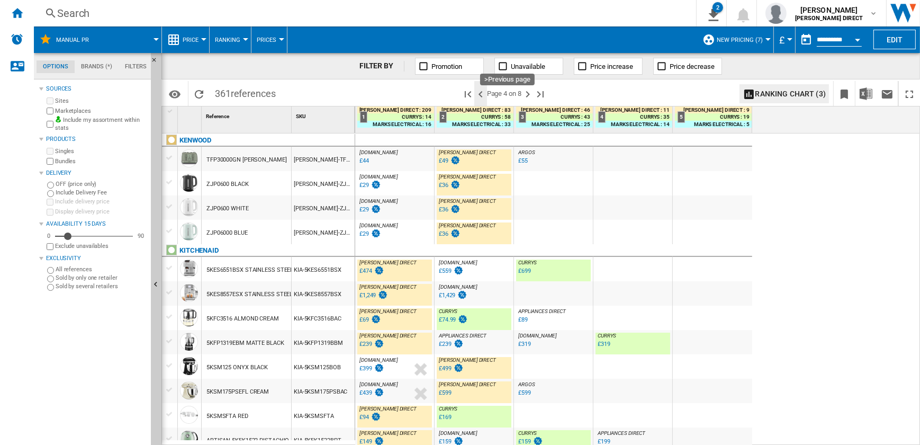
click at [478, 94] on ng-md-icon ">Previous page" at bounding box center [480, 94] width 13 height 13
